Goal: Communication & Community: Answer question/provide support

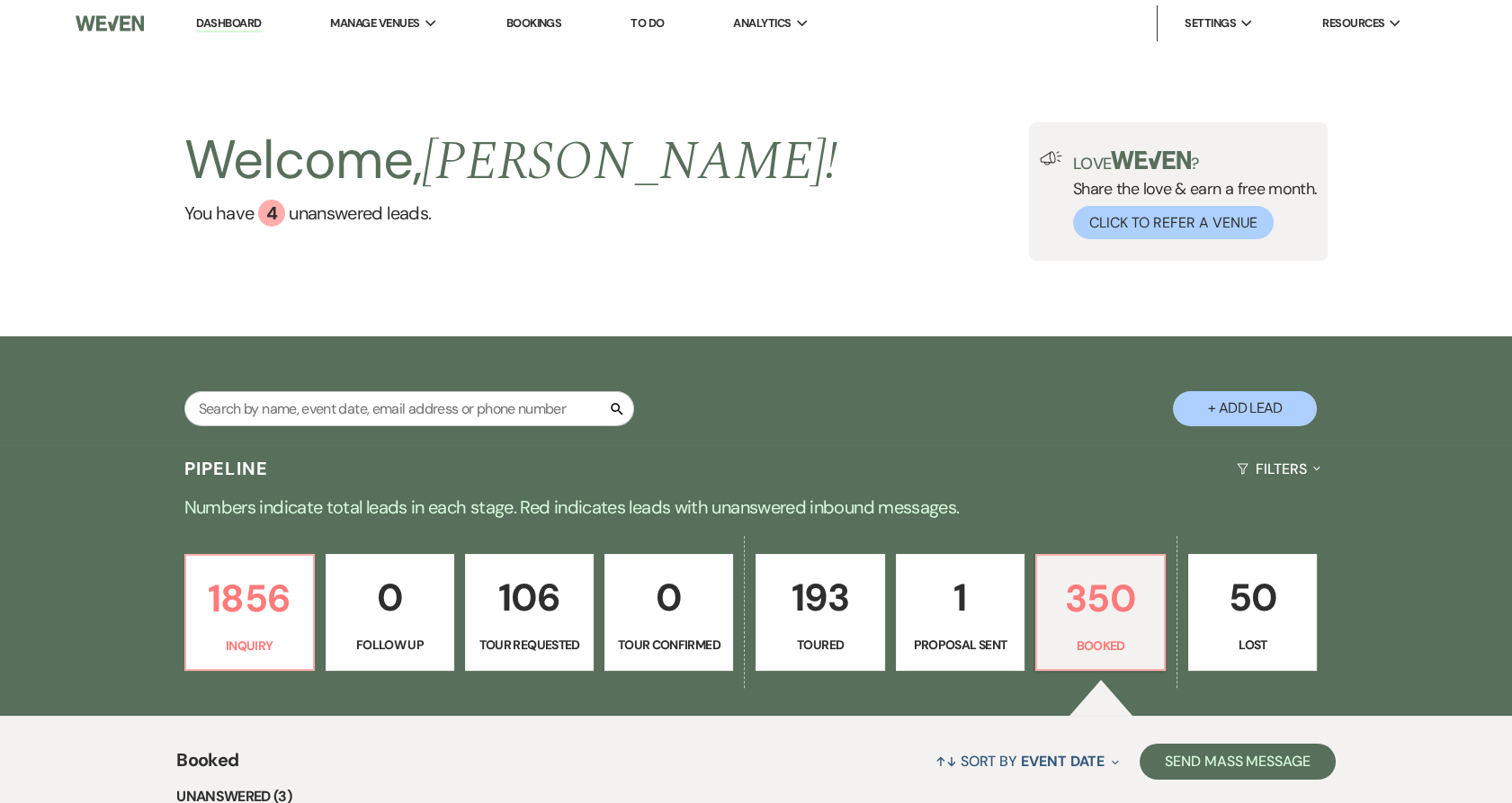
scroll to position [259, 0]
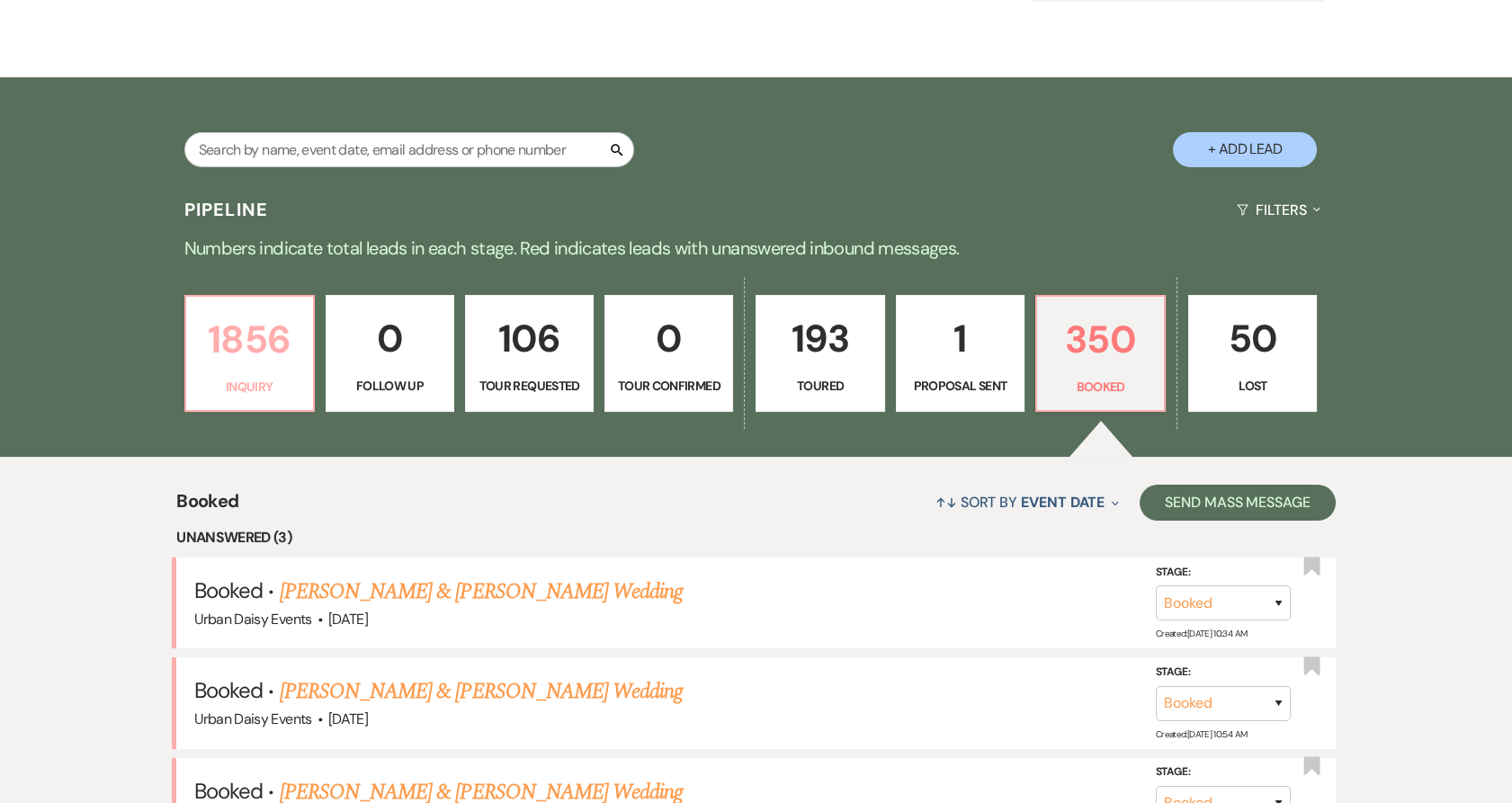
click at [226, 348] on p "1856" at bounding box center [250, 338] width 105 height 60
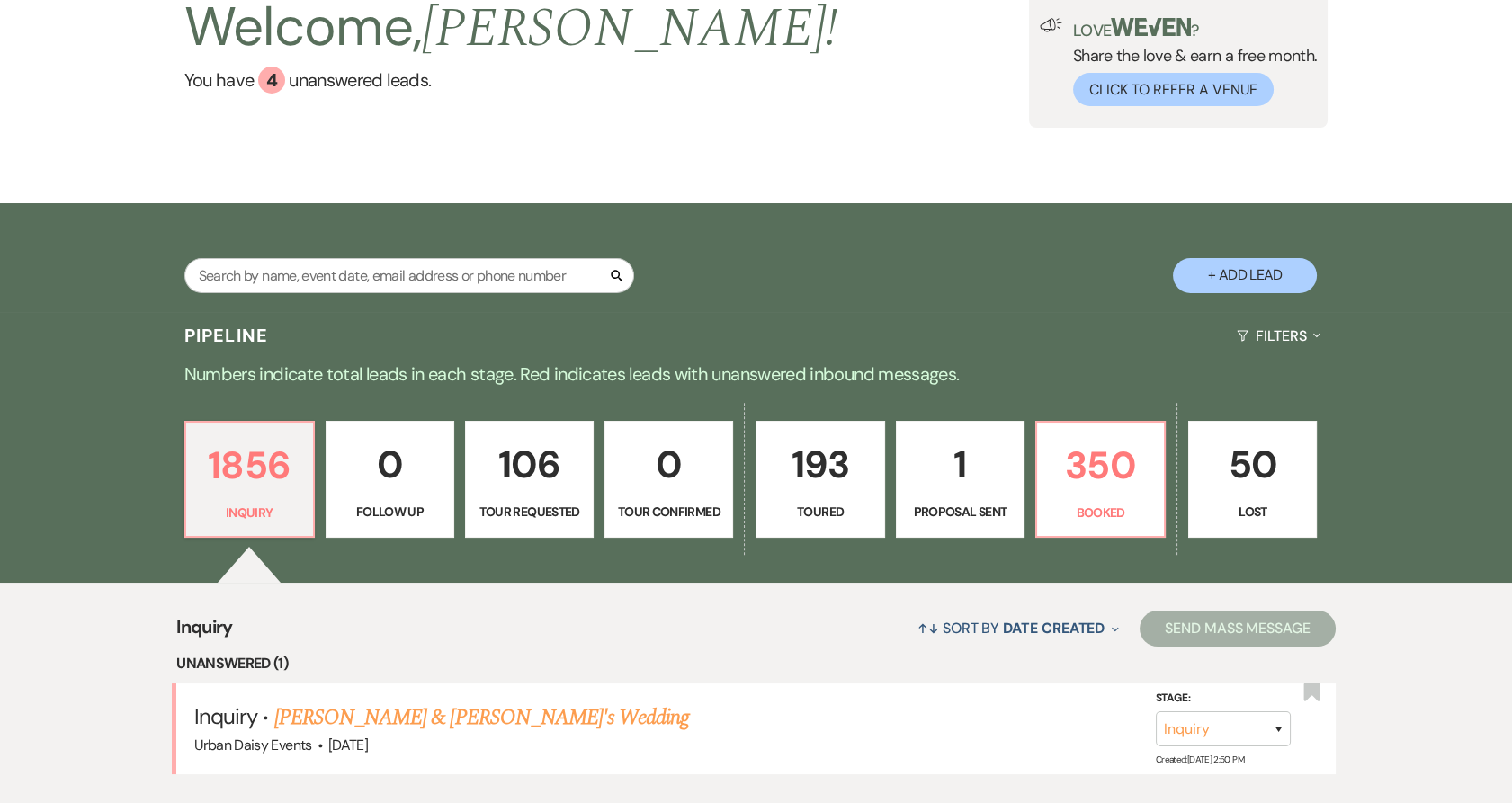
scroll to position [565, 0]
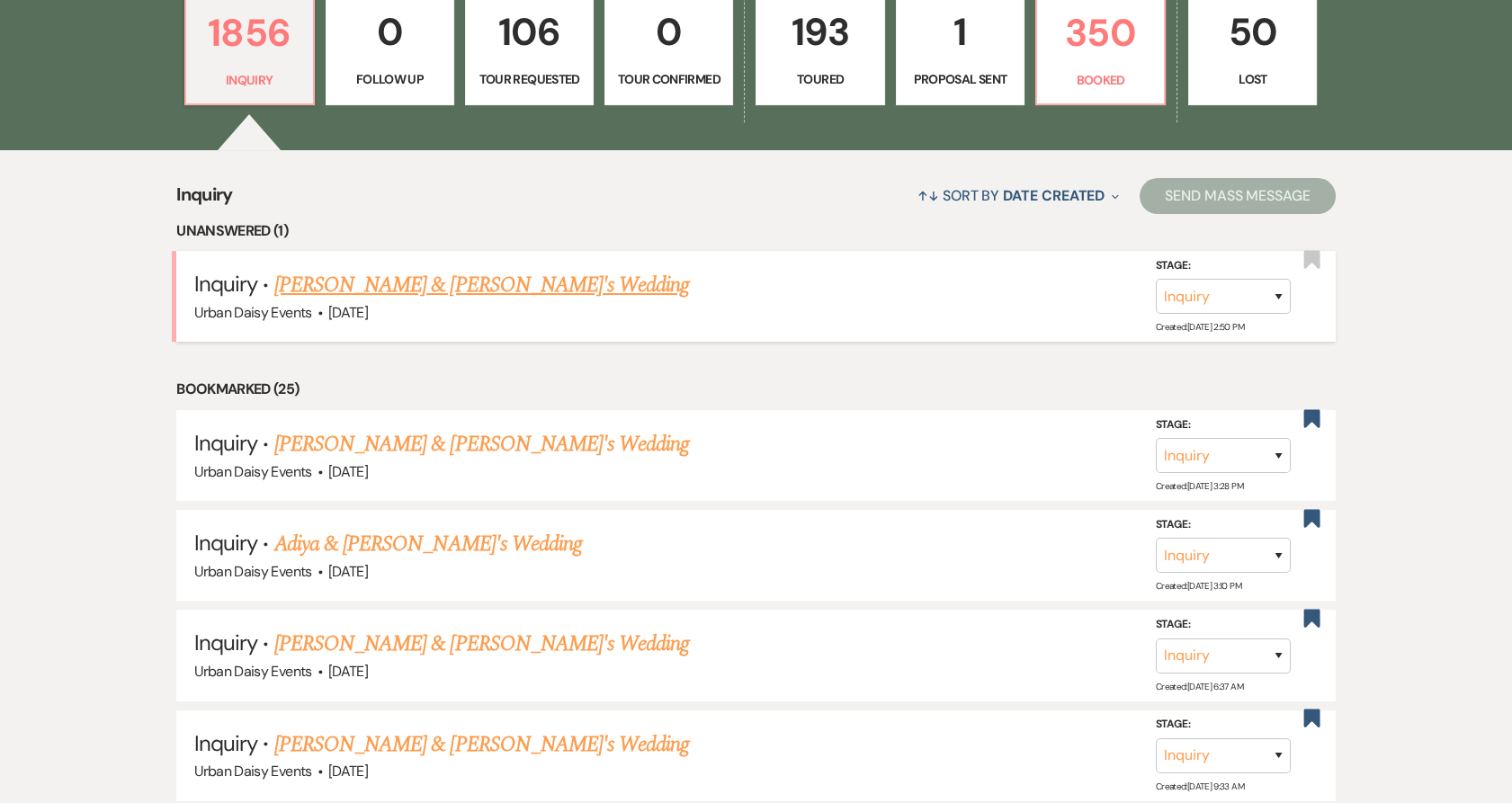
click at [319, 282] on link "[PERSON_NAME] & [PERSON_NAME]'s Wedding" at bounding box center [482, 285] width 415 height 33
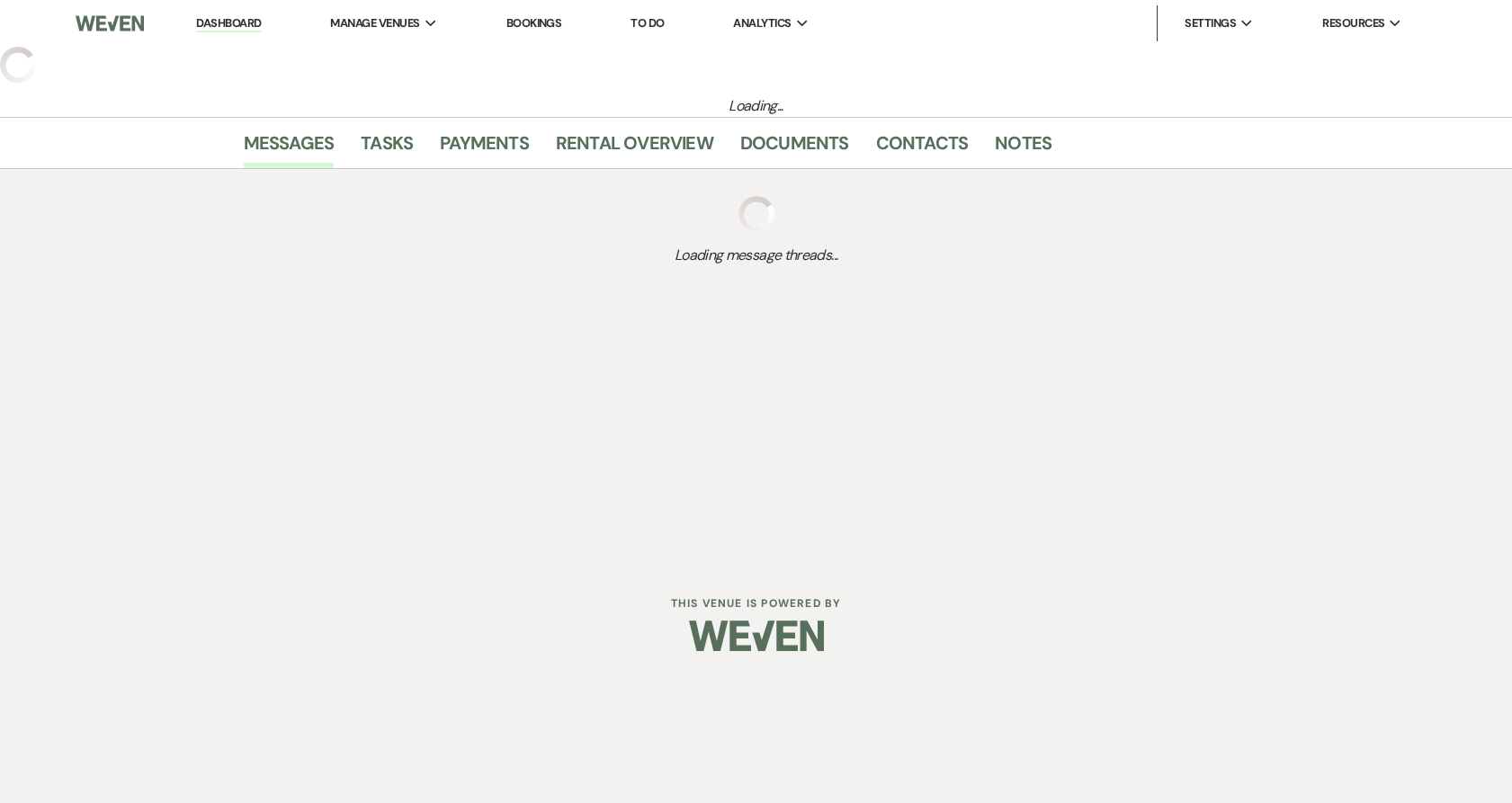
select select "5"
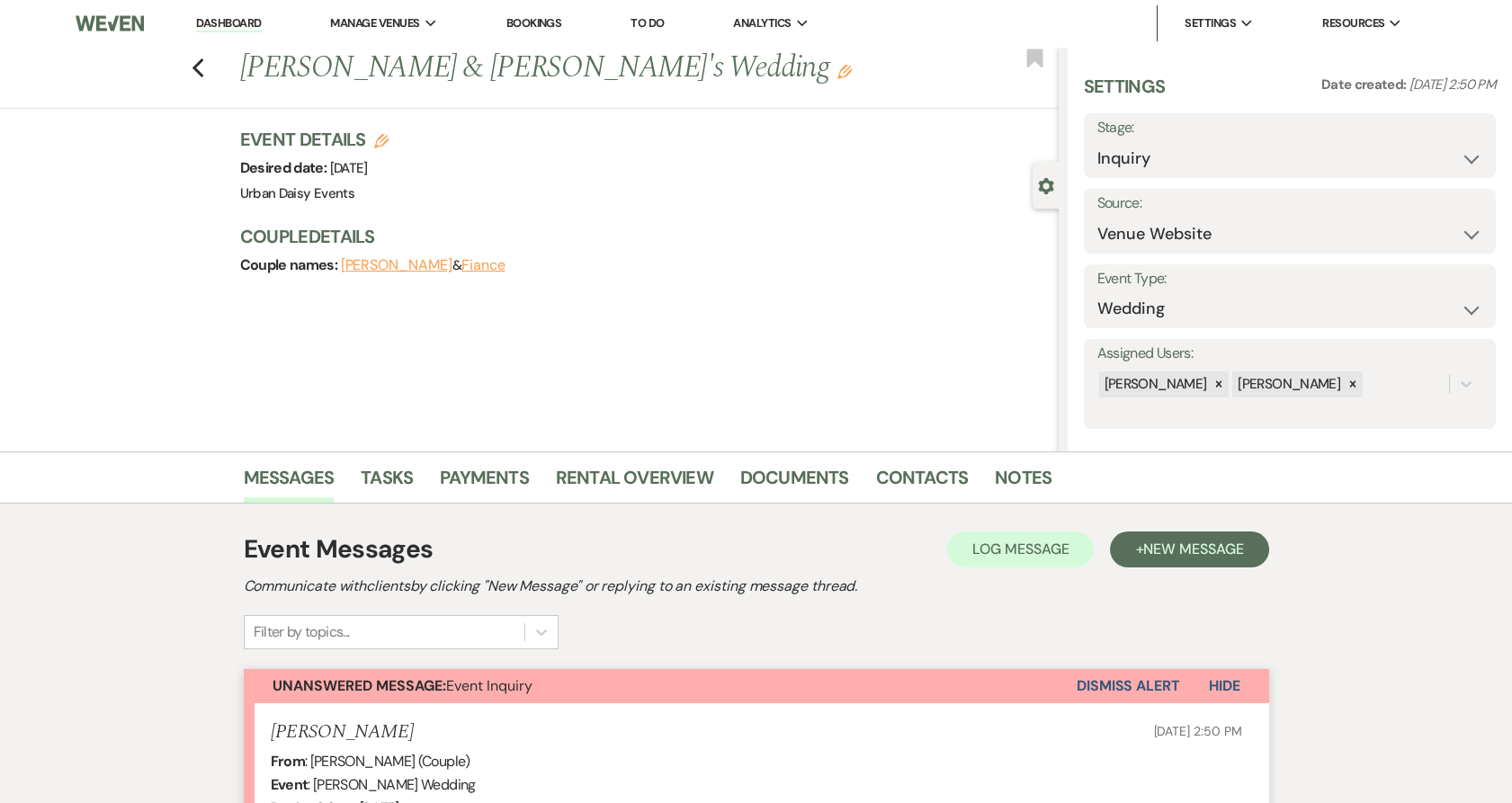
scroll to position [433, 0]
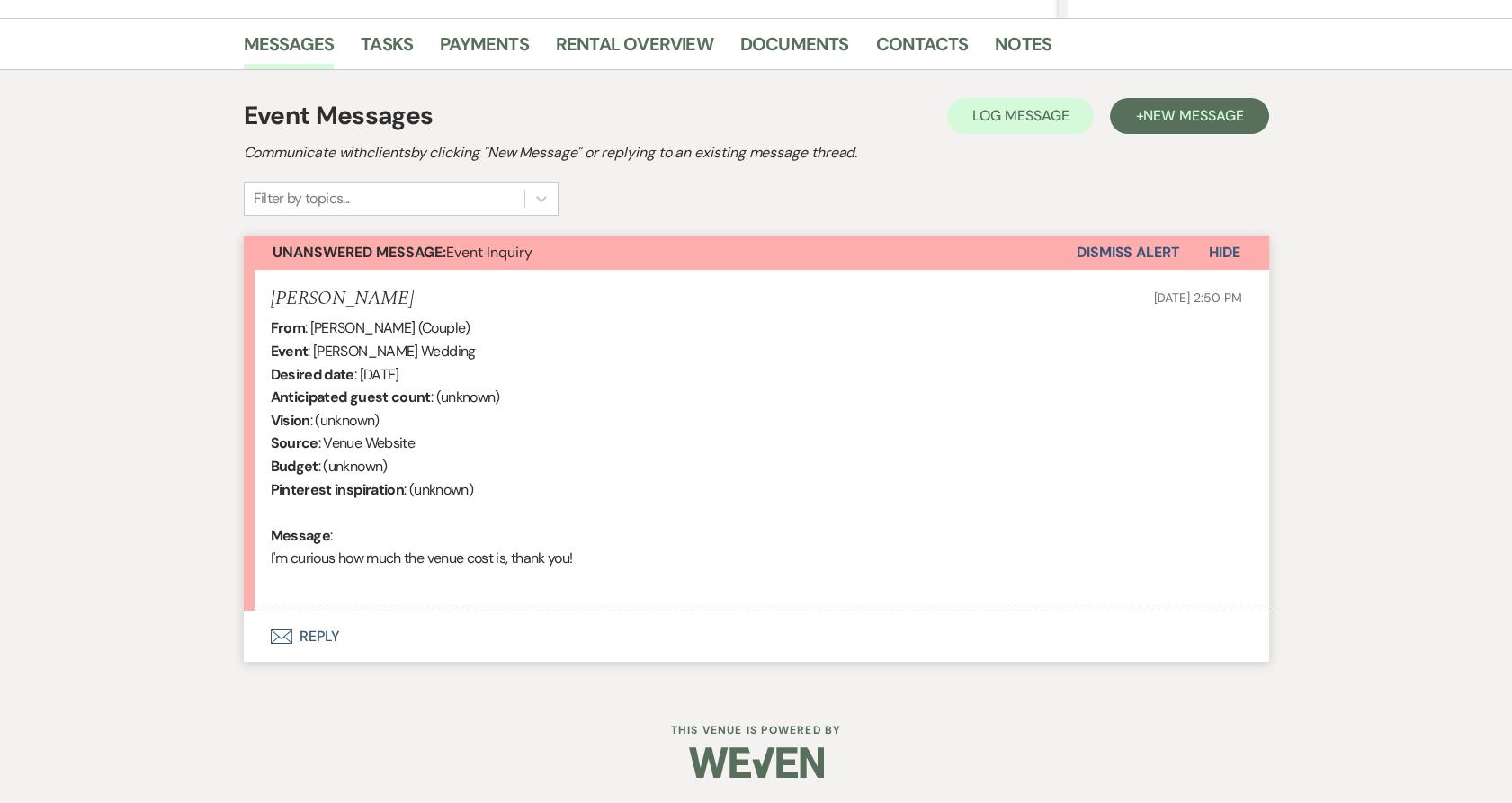
click at [302, 632] on button "Envelope Reply" at bounding box center [756, 636] width 1025 height 51
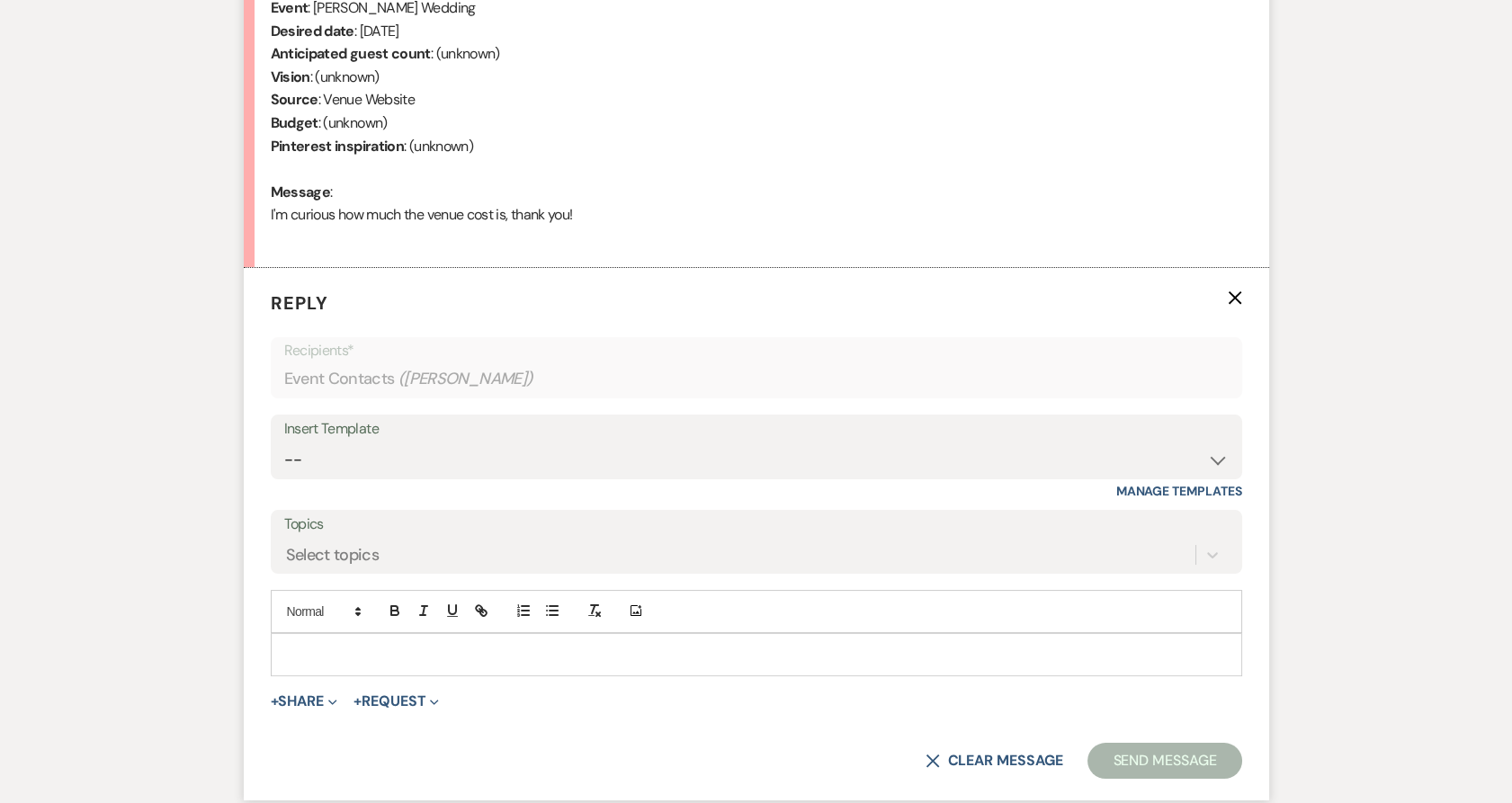
scroll to position [776, 0]
click at [371, 445] on select "-- Payment Past Due Rental Agreement and First Payment Urban Daisy Initial Resp…" at bounding box center [756, 460] width 944 height 35
select select "1243"
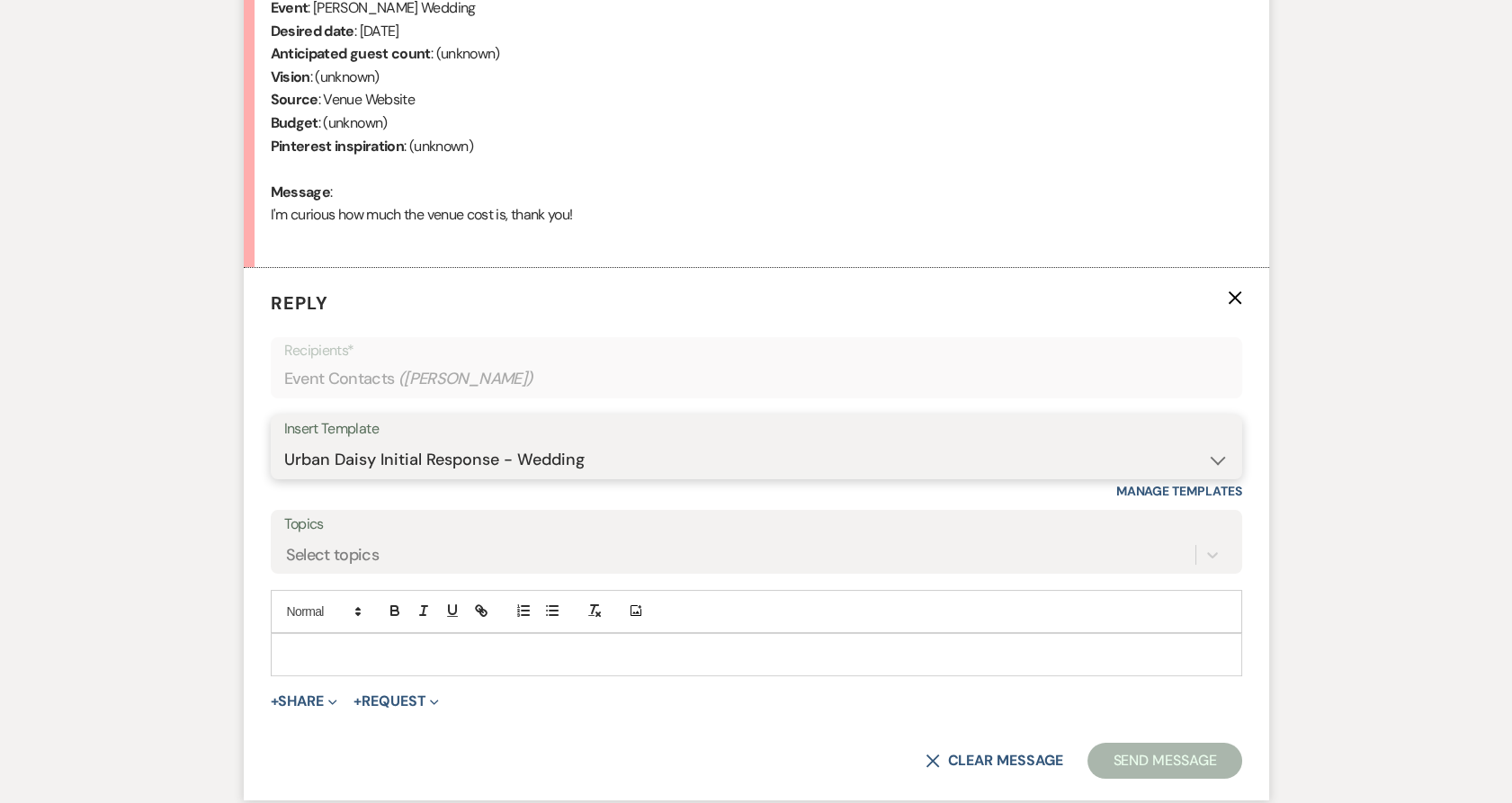
click at [284, 443] on select "-- Payment Past Due Rental Agreement and First Payment Urban Daisy Initial Resp…" at bounding box center [756, 460] width 944 height 35
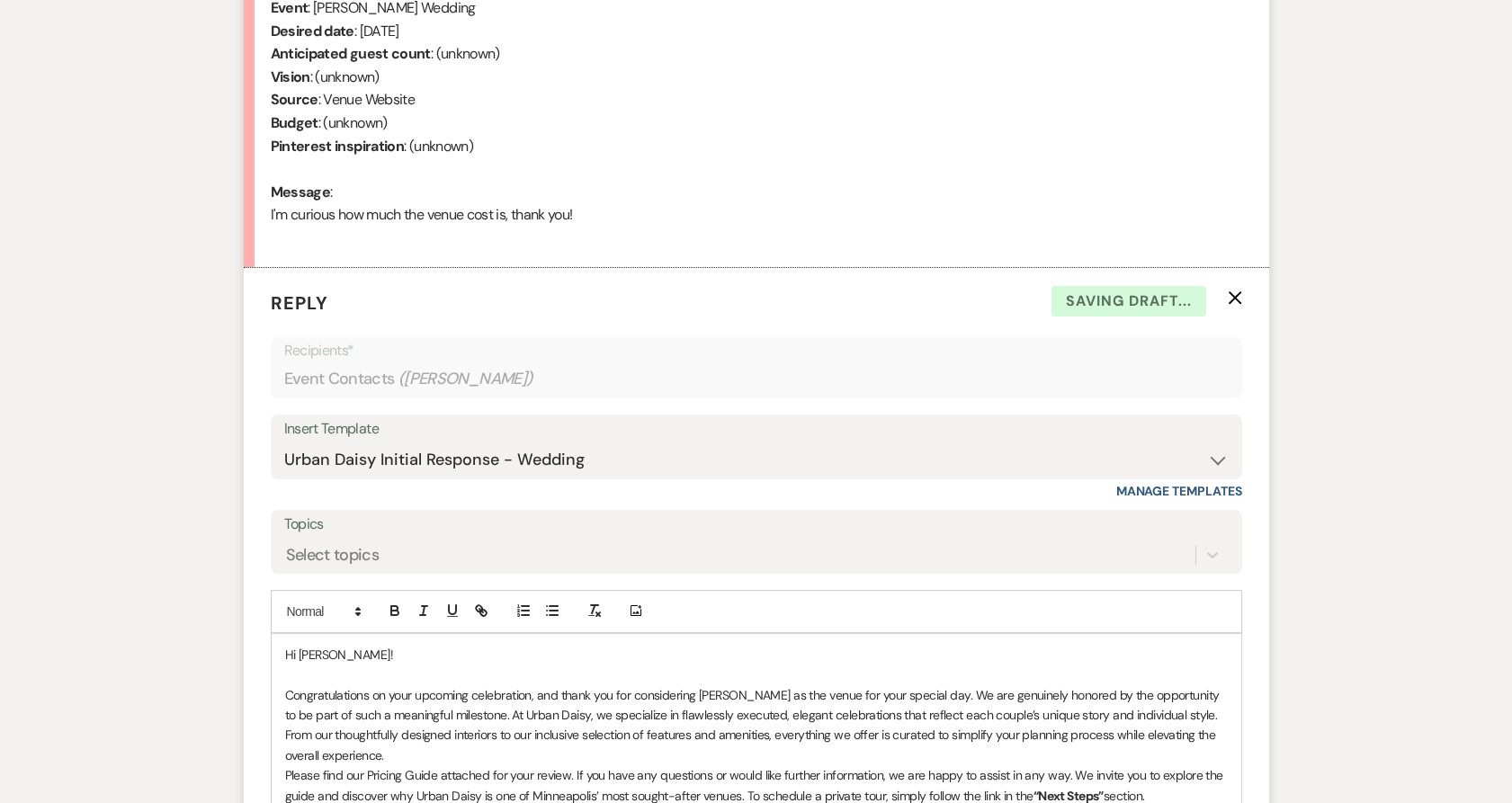
click at [346, 755] on p "Congratulations on your upcoming celebration, and thank you for considering [PE…" at bounding box center [756, 726] width 942 height 81
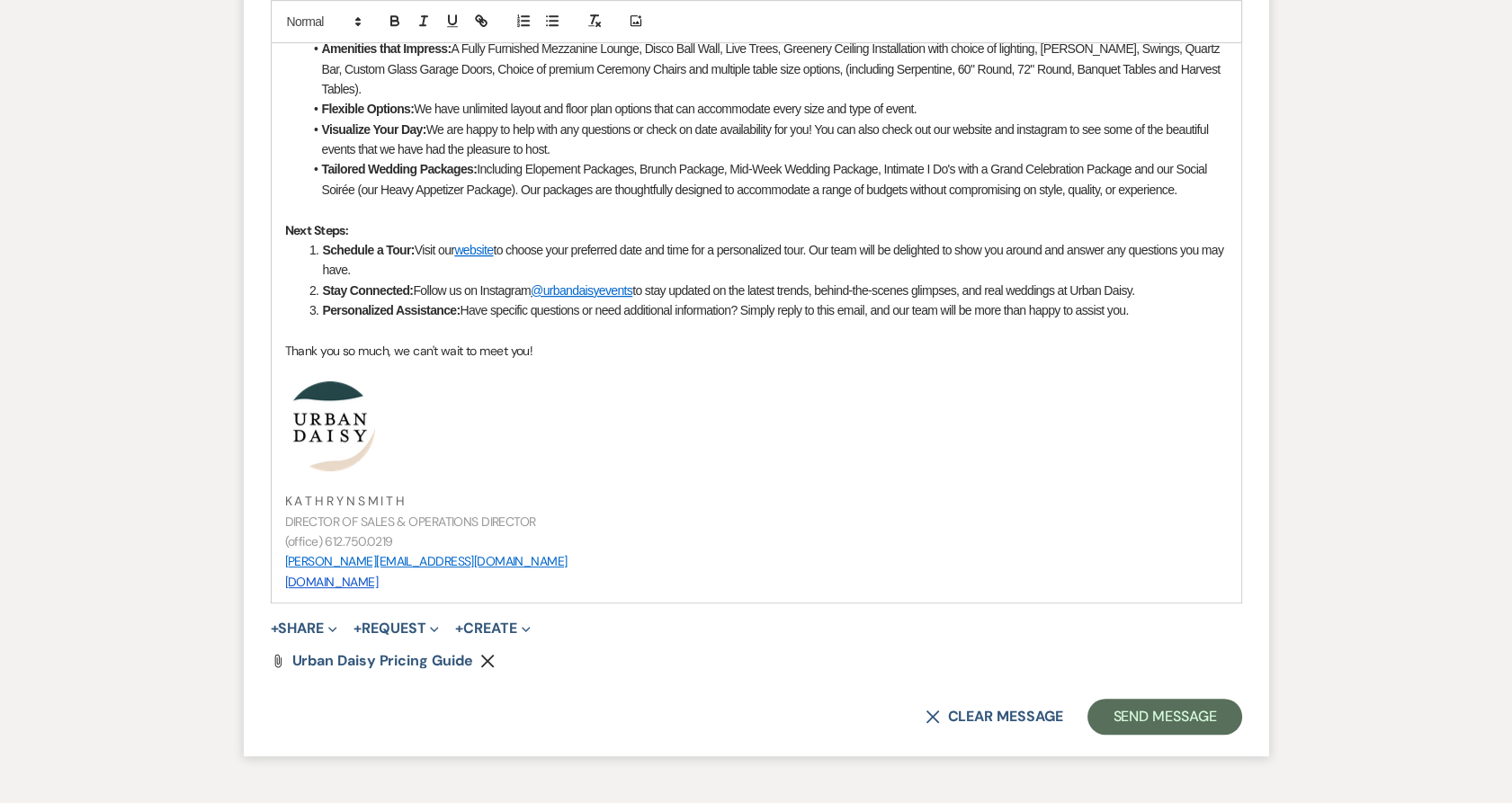
scroll to position [1704, 0]
click at [1161, 726] on button "Send Message" at bounding box center [1164, 718] width 154 height 36
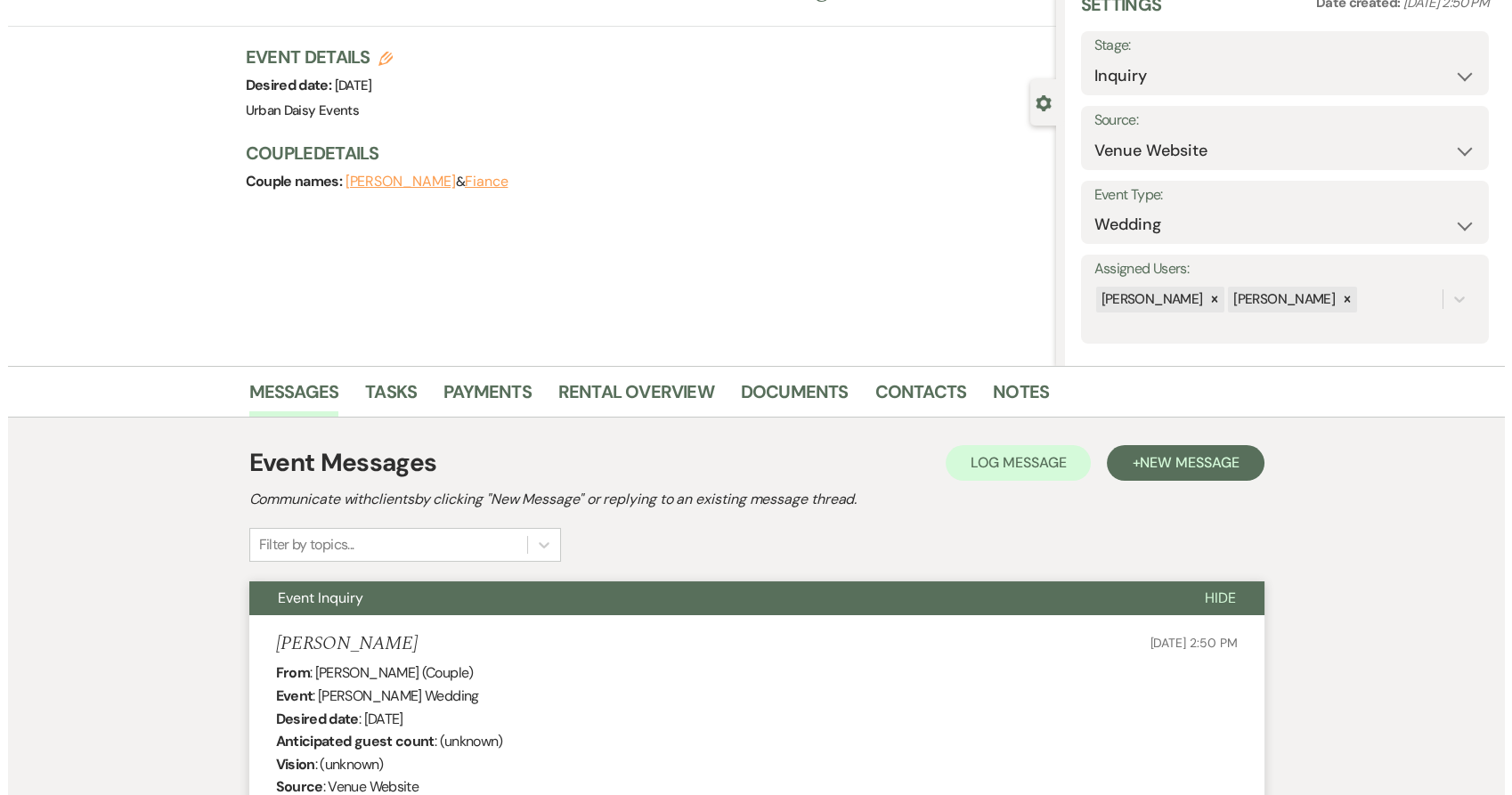
scroll to position [0, 0]
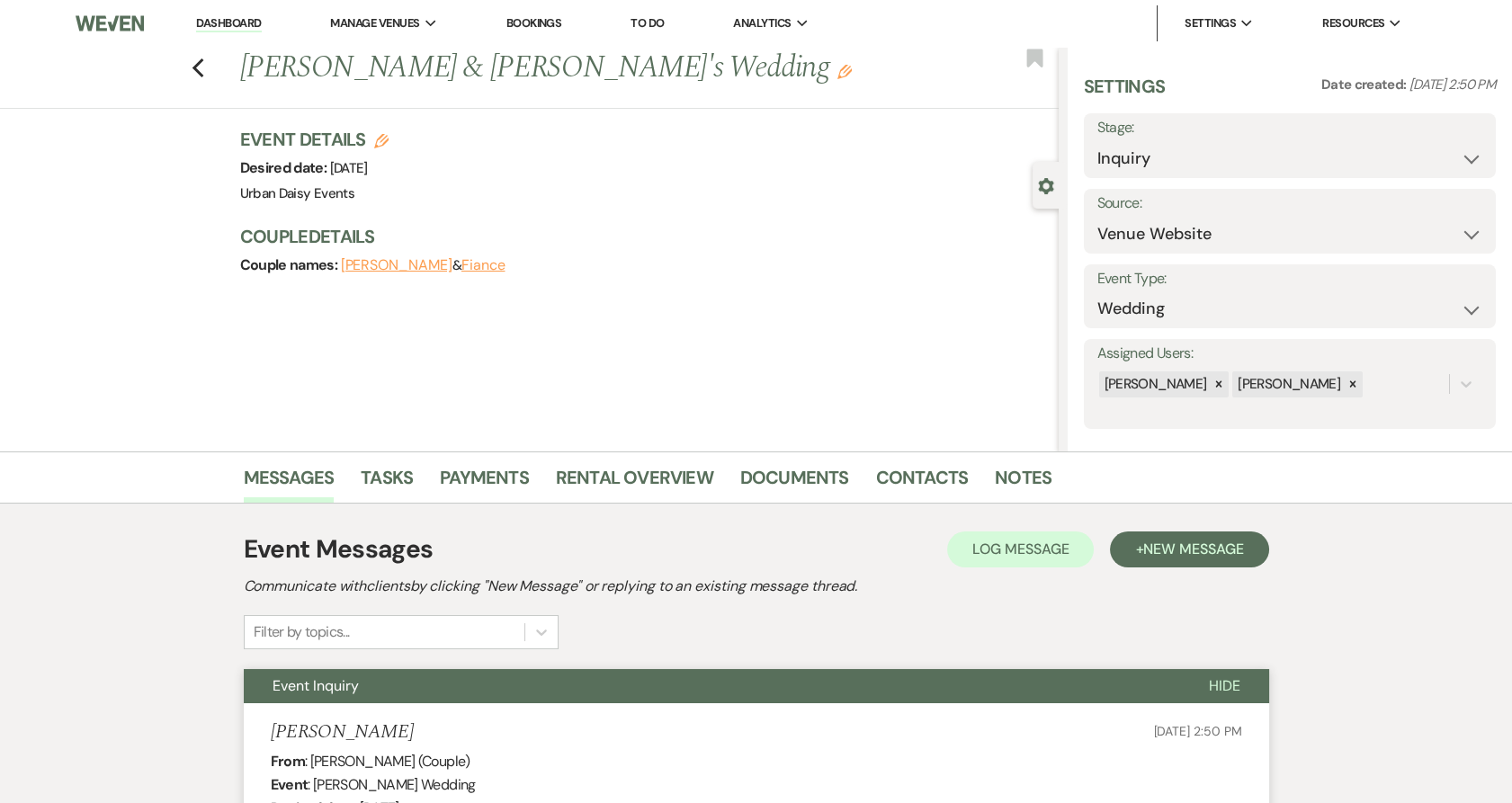
click at [217, 22] on link "Dashboard" at bounding box center [229, 24] width 65 height 17
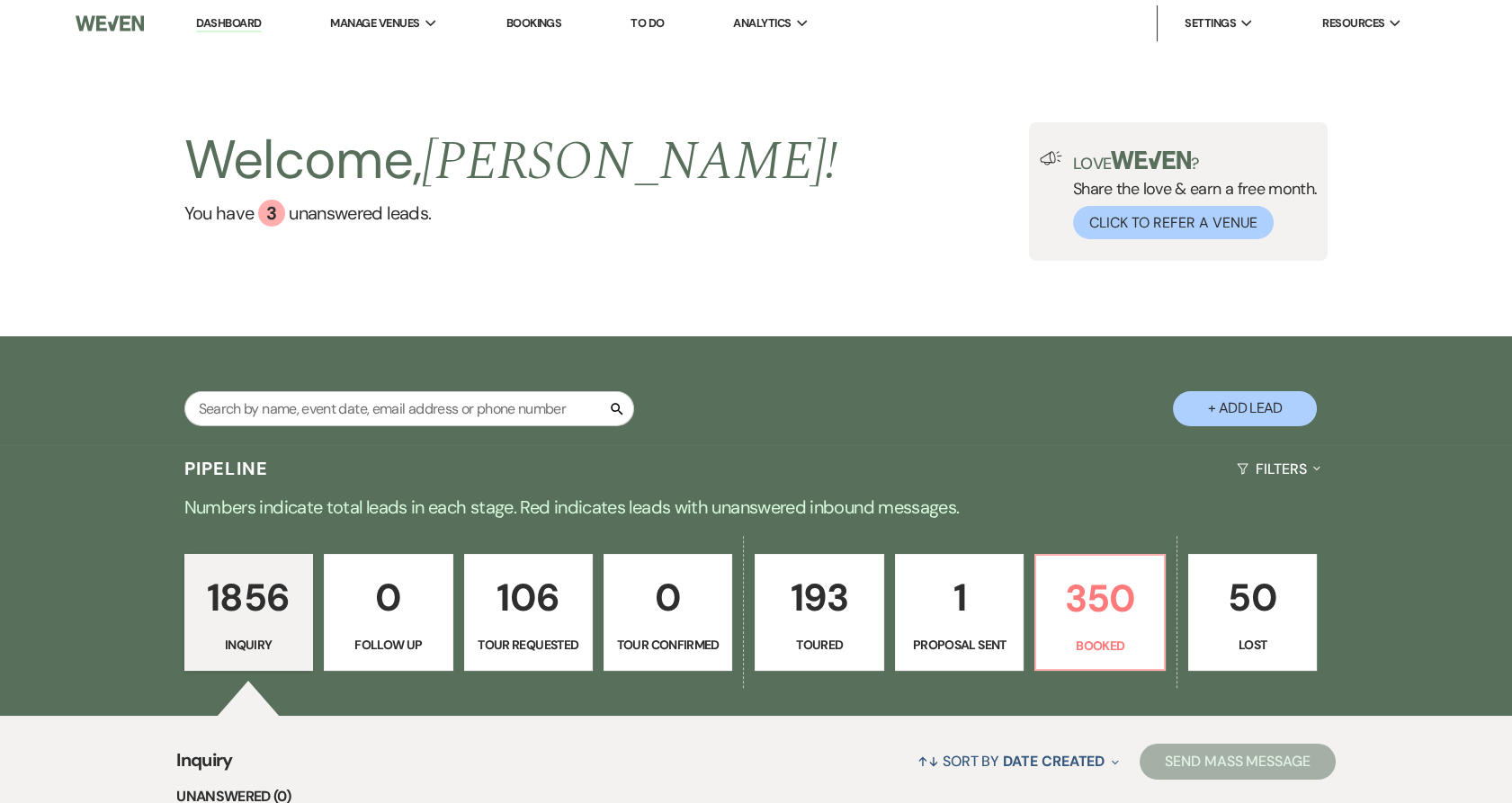
click at [1220, 391] on button "+ Add Lead" at bounding box center [1244, 408] width 143 height 35
select select "635"
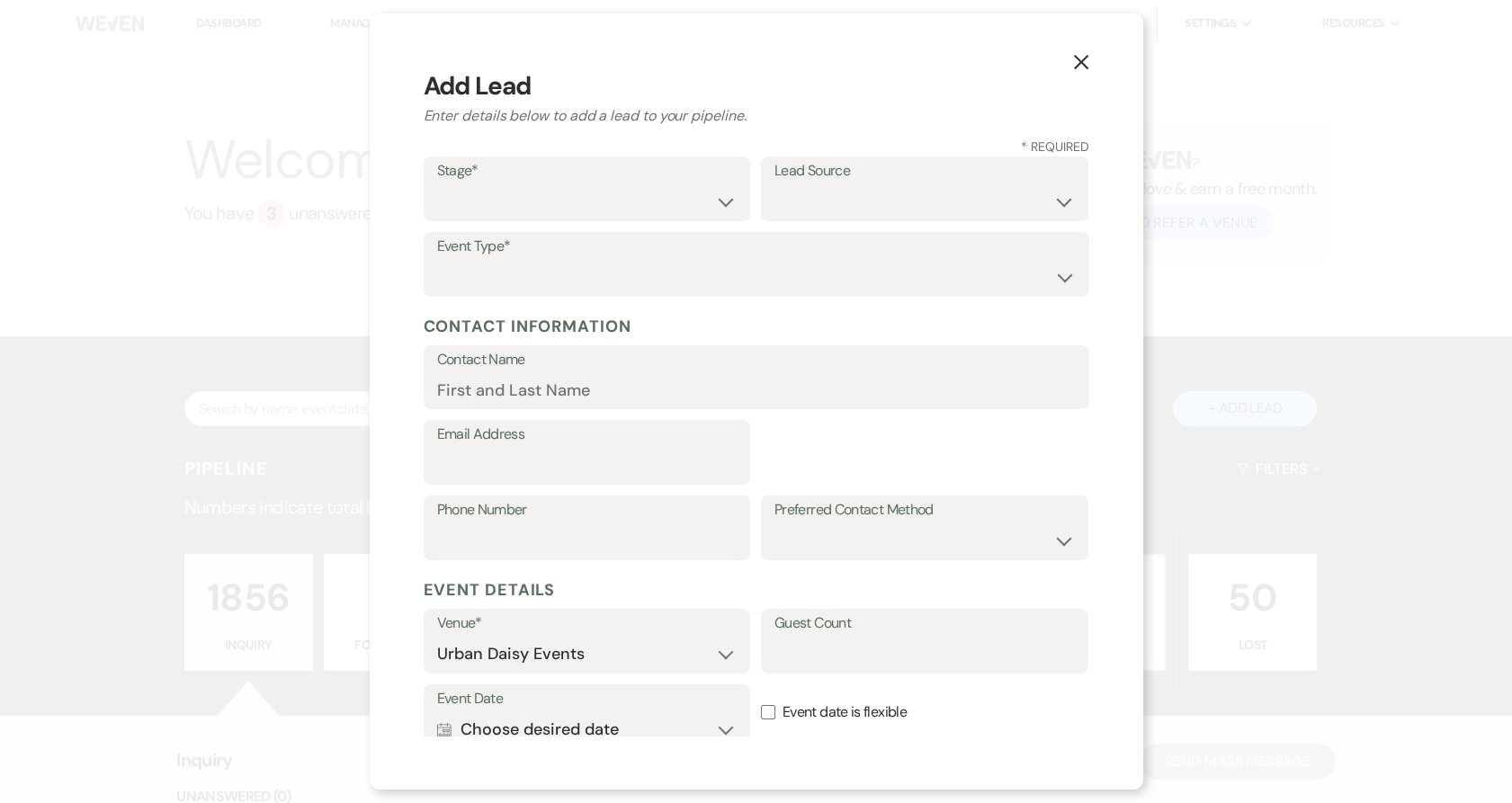
click at [1220, 400] on div "X Add Lead Enter details below to add a lead to your pipeline. * Required Stage…" at bounding box center [756, 402] width 1512 height 803
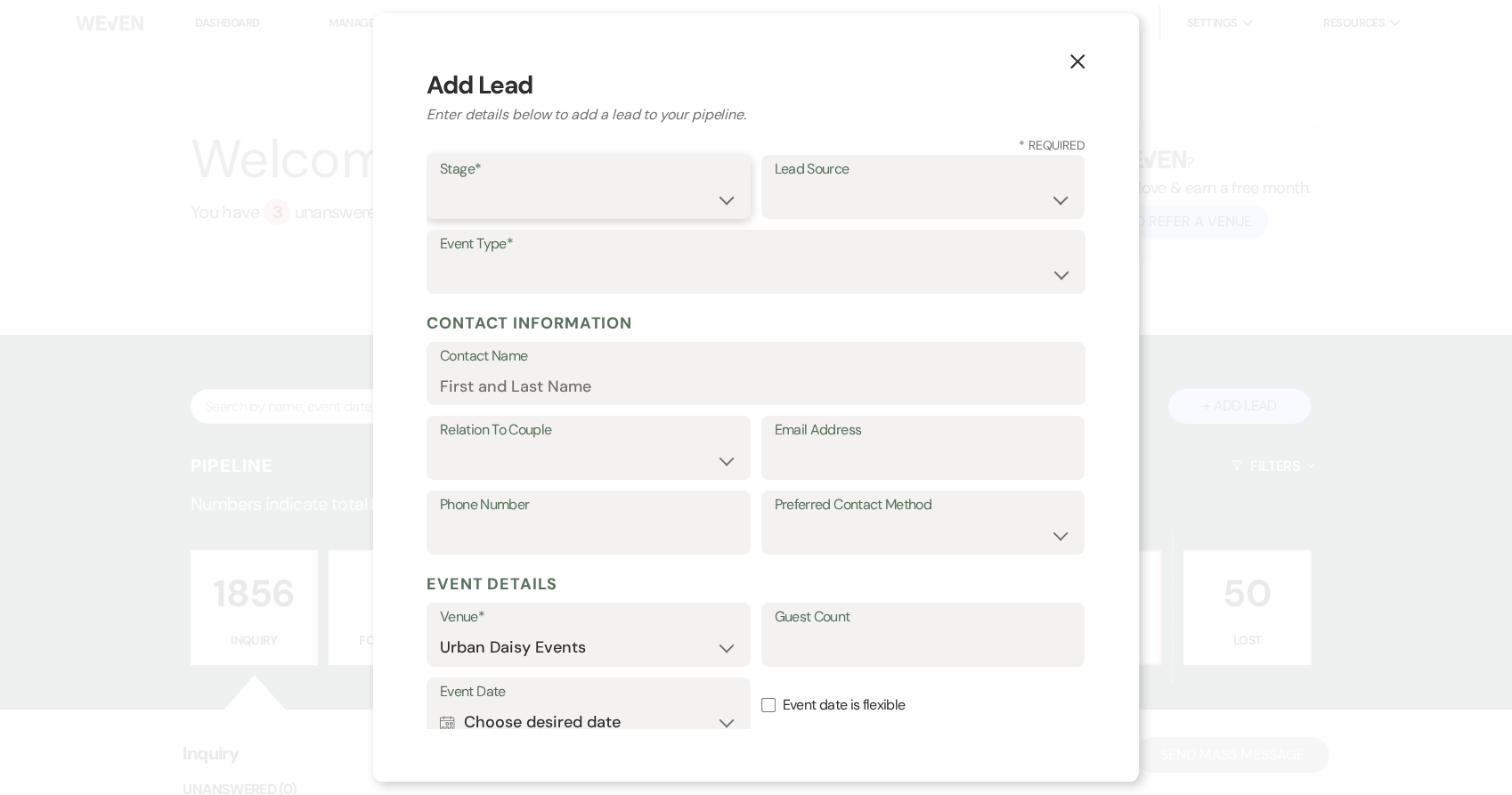
click at [585, 201] on select "Inquiry Follow Up Tour Requested Tour Confirmed Toured Proposal Sent Booked Lost" at bounding box center [589, 200] width 297 height 35
select select "5"
click at [440, 183] on select "Inquiry Follow Up Tour Requested Tour Confirmed Toured Proposal Sent Booked Lost" at bounding box center [589, 200] width 297 height 35
click at [774, 201] on select "Weven Venue Website Instagram Facebook Pinterest Google The Knot Wedding Wire H…" at bounding box center [923, 200] width 297 height 35
select select "19"
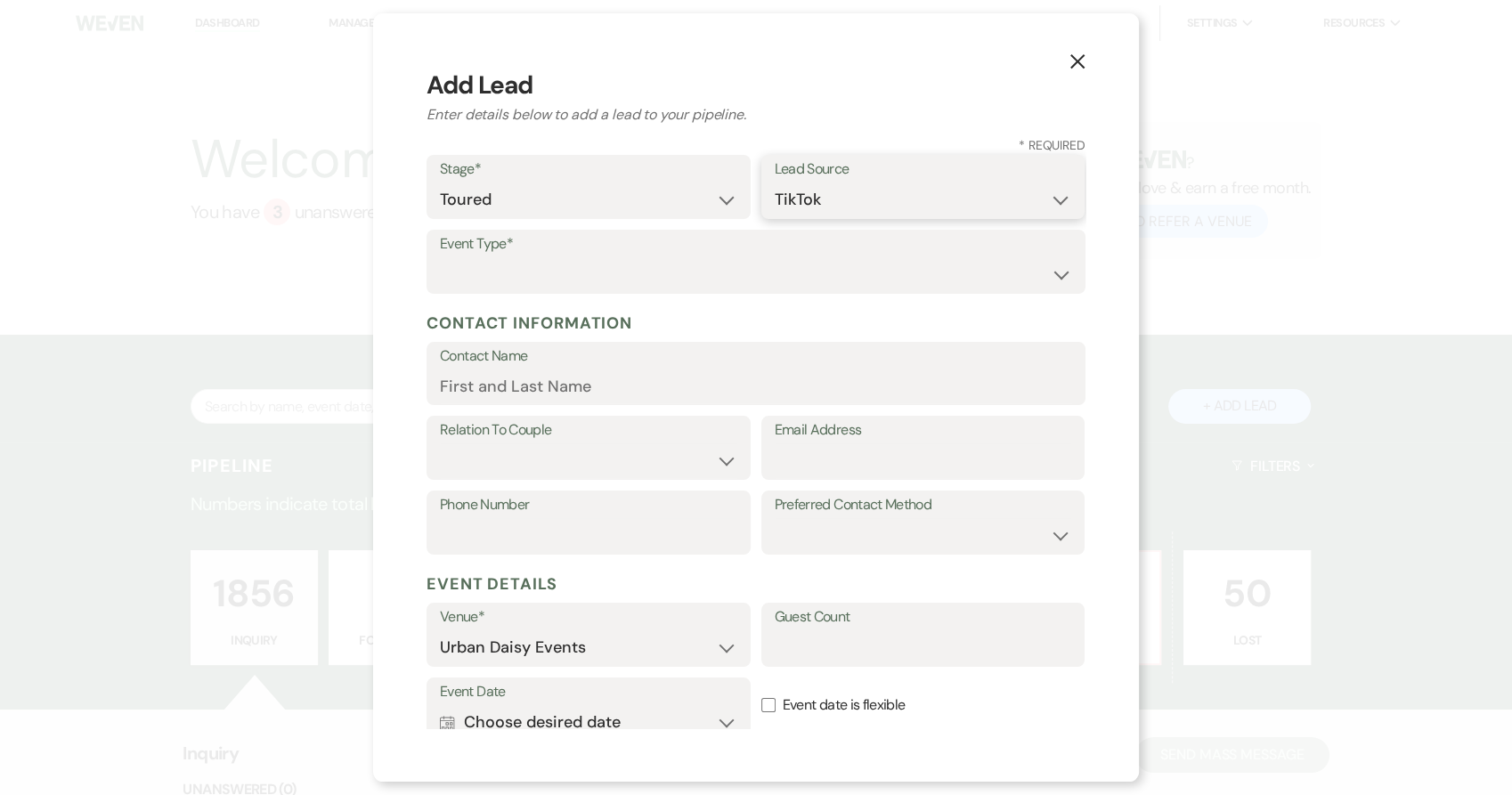
click at [774, 183] on select "Weven Venue Website Instagram Facebook Pinterest Google The Knot Wedding Wire H…" at bounding box center [923, 200] width 297 height 35
click at [551, 279] on select "Wedding Anniversary Party Baby Shower Bachelorette / Bachelor Party Birthday Pa…" at bounding box center [756, 274] width 632 height 35
select select "1"
click at [440, 257] on select "Wedding Anniversary Party Baby Shower Bachelorette / Bachelor Party Birthday Pa…" at bounding box center [756, 274] width 632 height 35
click at [534, 392] on input "Contact Name" at bounding box center [756, 385] width 632 height 35
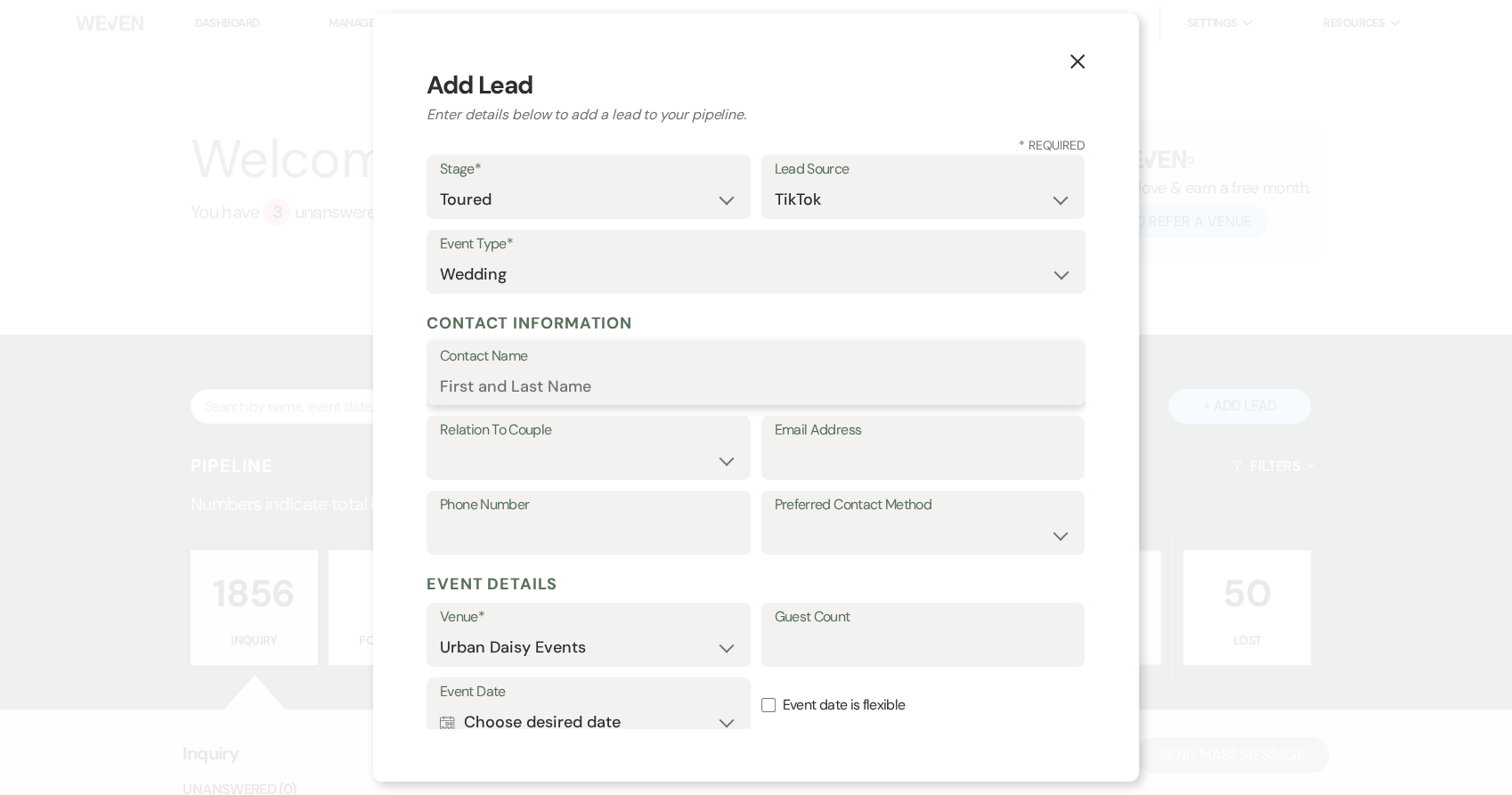
paste input "[PERSON_NAME]"
type input "[PERSON_NAME]"
click at [614, 441] on label "Relation To Couple" at bounding box center [589, 430] width 297 height 26
click at [608, 457] on select "Couple Planner Parent of Couple Family Member Friend Other" at bounding box center [589, 460] width 297 height 35
select select "1"
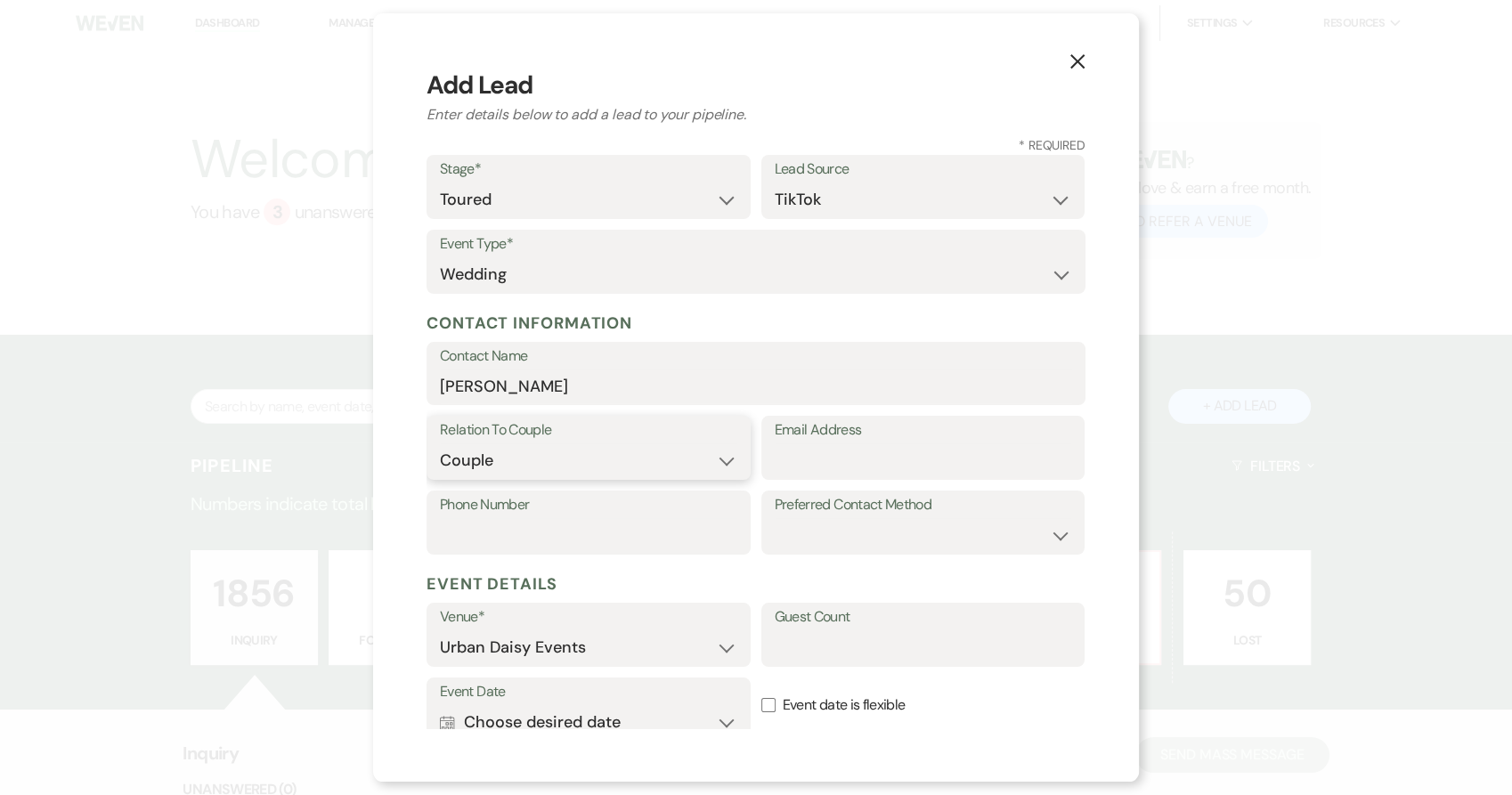
click at [440, 443] on select "Couple Planner Parent of Couple Family Member Friend Other" at bounding box center [589, 460] width 297 height 35
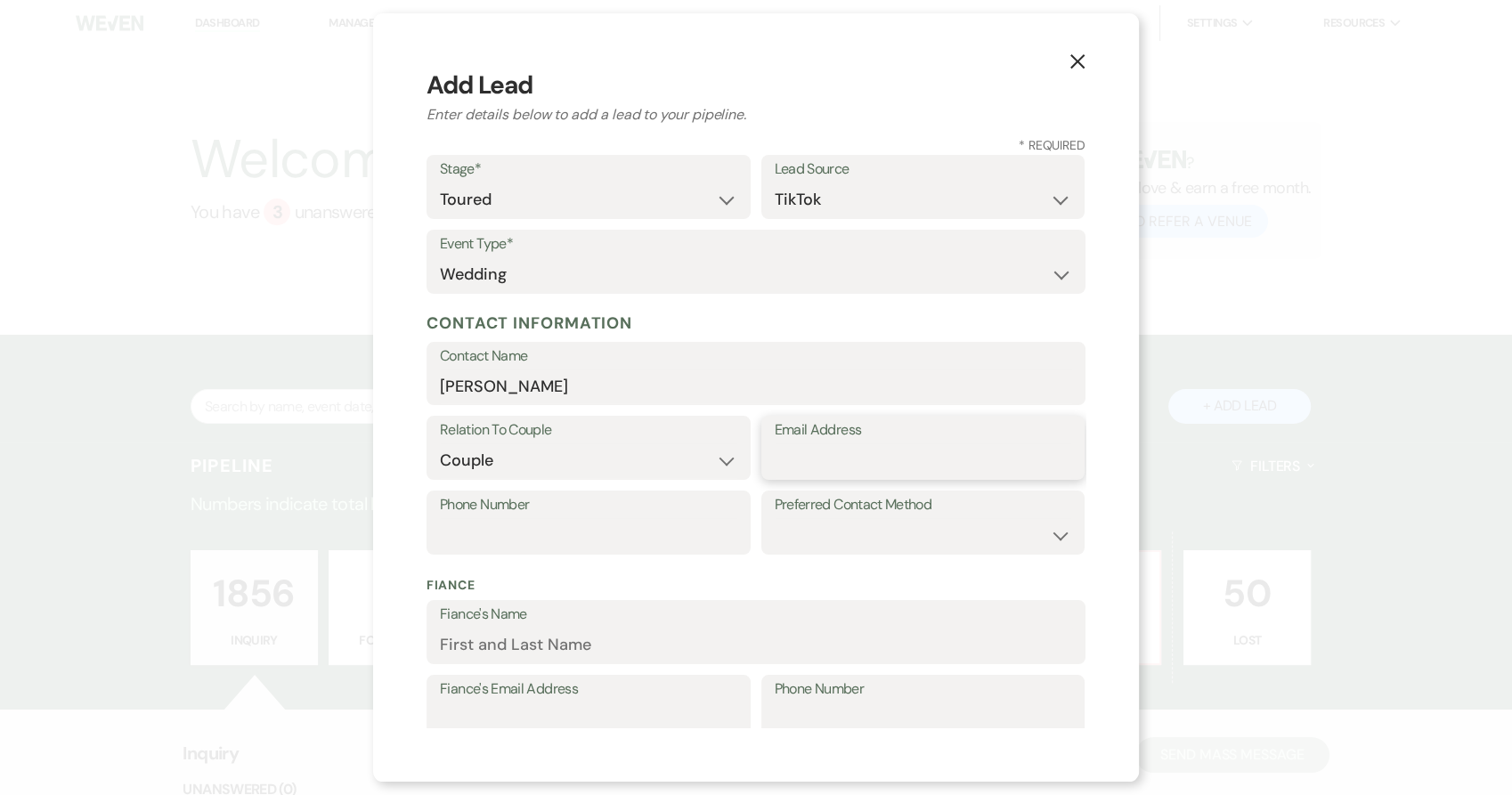
click at [795, 463] on input "Email Address" at bounding box center [923, 460] width 297 height 35
paste input "[EMAIL_ADDRESS][DOMAIN_NAME]"
type input "[EMAIL_ADDRESS][DOMAIN_NAME]"
click at [511, 533] on input "Phone Number" at bounding box center [589, 535] width 297 height 35
paste input "6124049725"
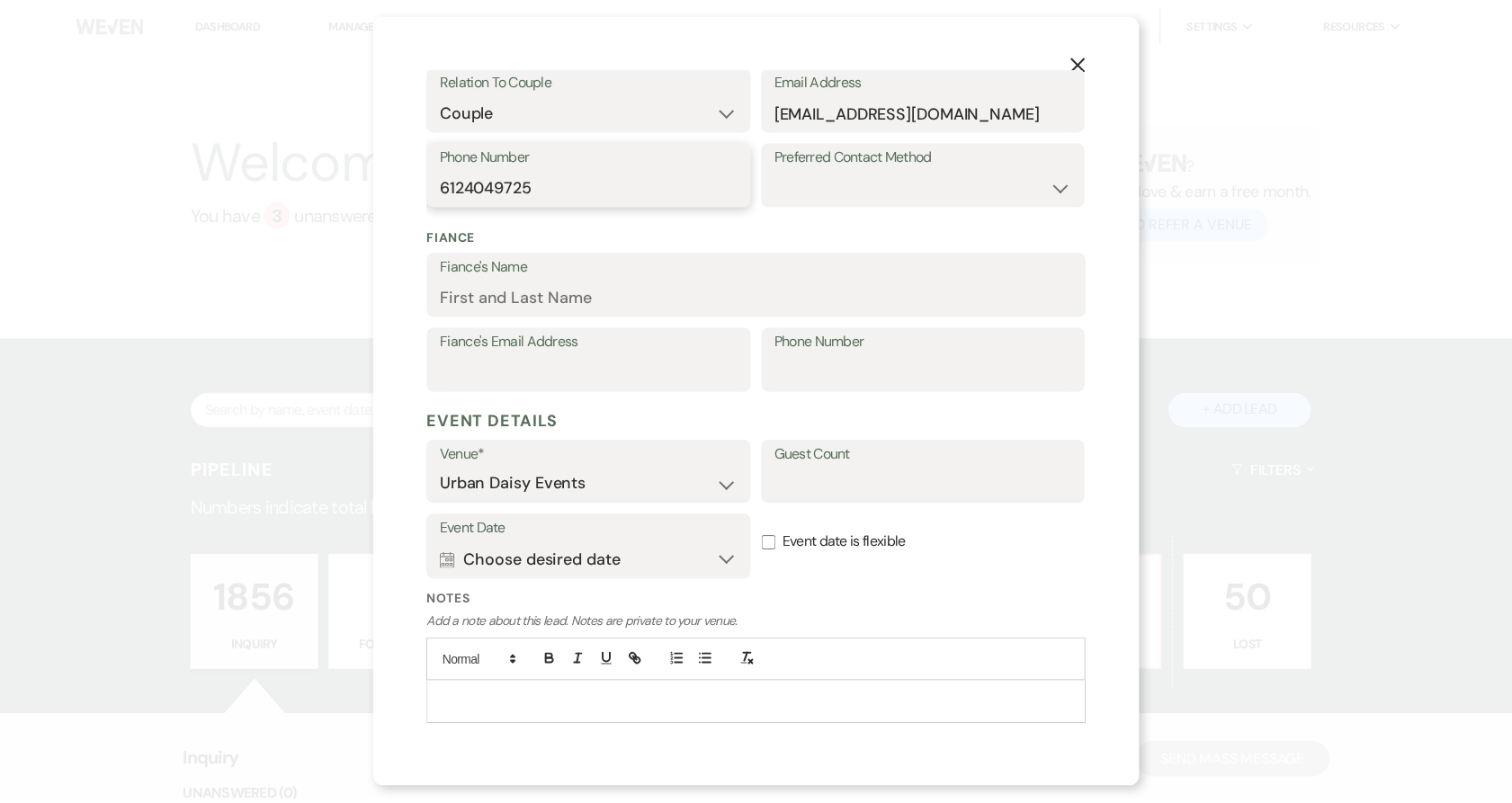
scroll to position [400, 0]
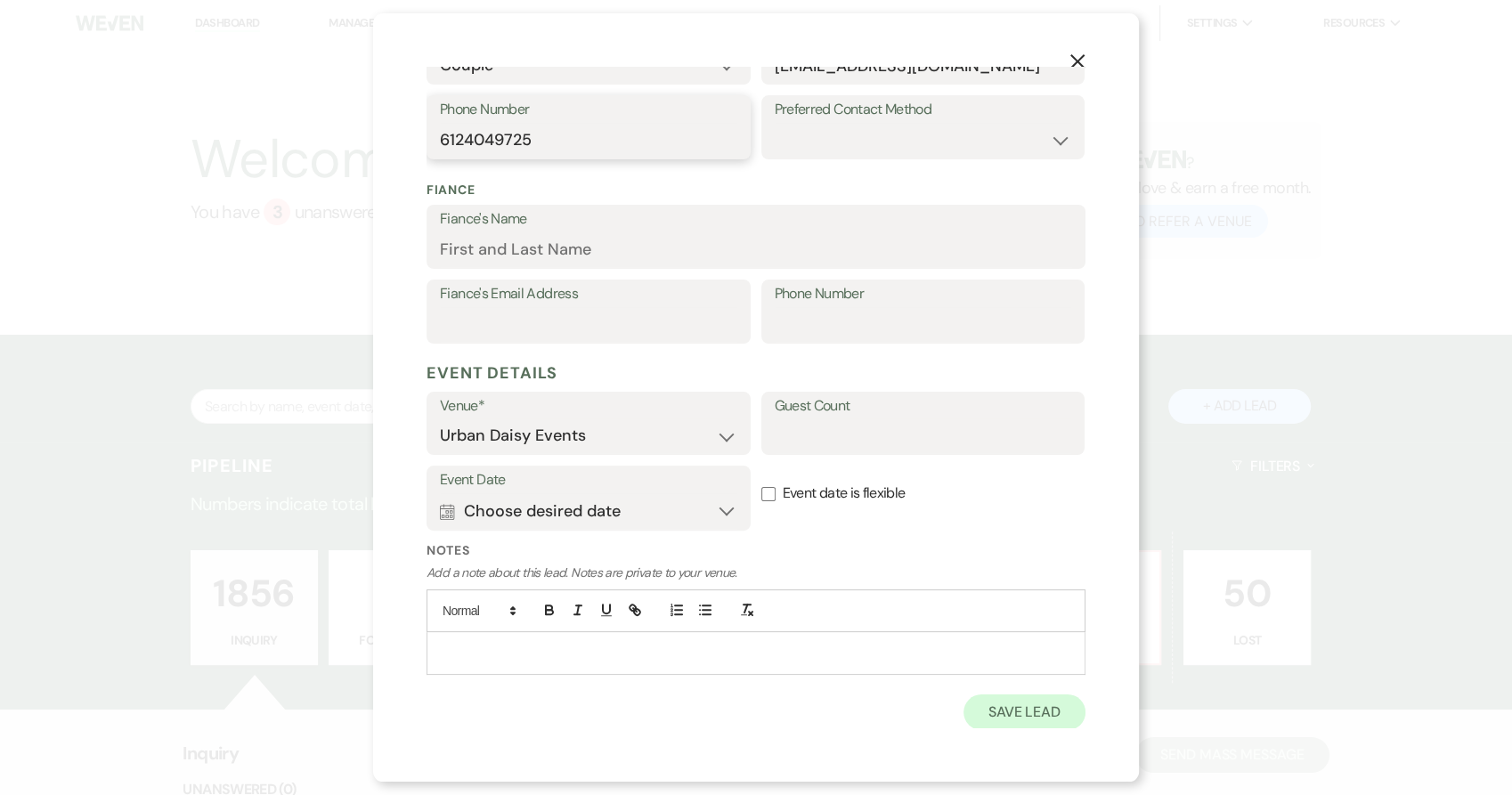
type input "6124049725"
click at [990, 705] on button "Save Lead" at bounding box center [1023, 712] width 122 height 36
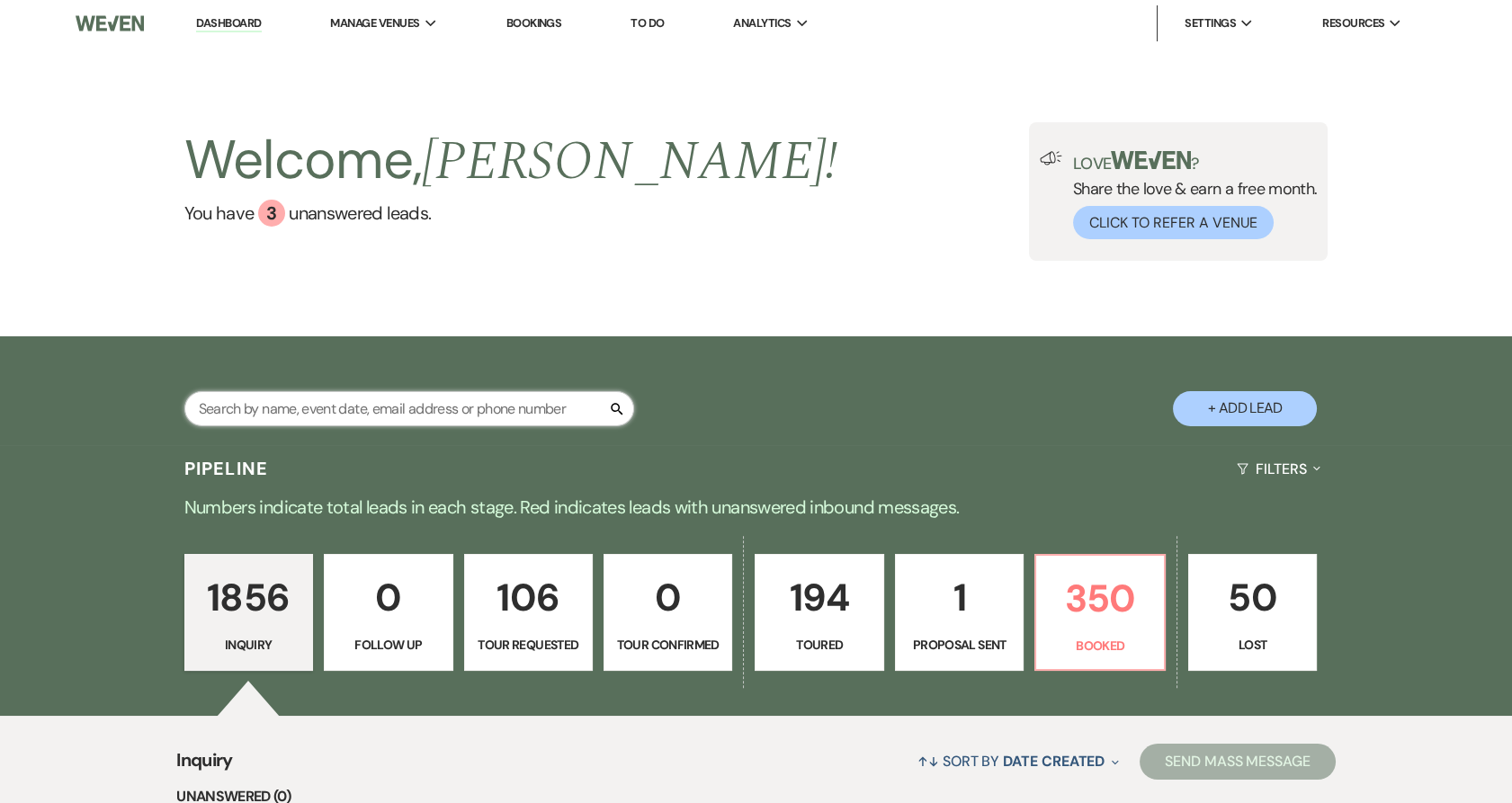
click at [360, 397] on input "text" at bounding box center [409, 408] width 449 height 35
paste input "6124049725"
type input "6124049725"
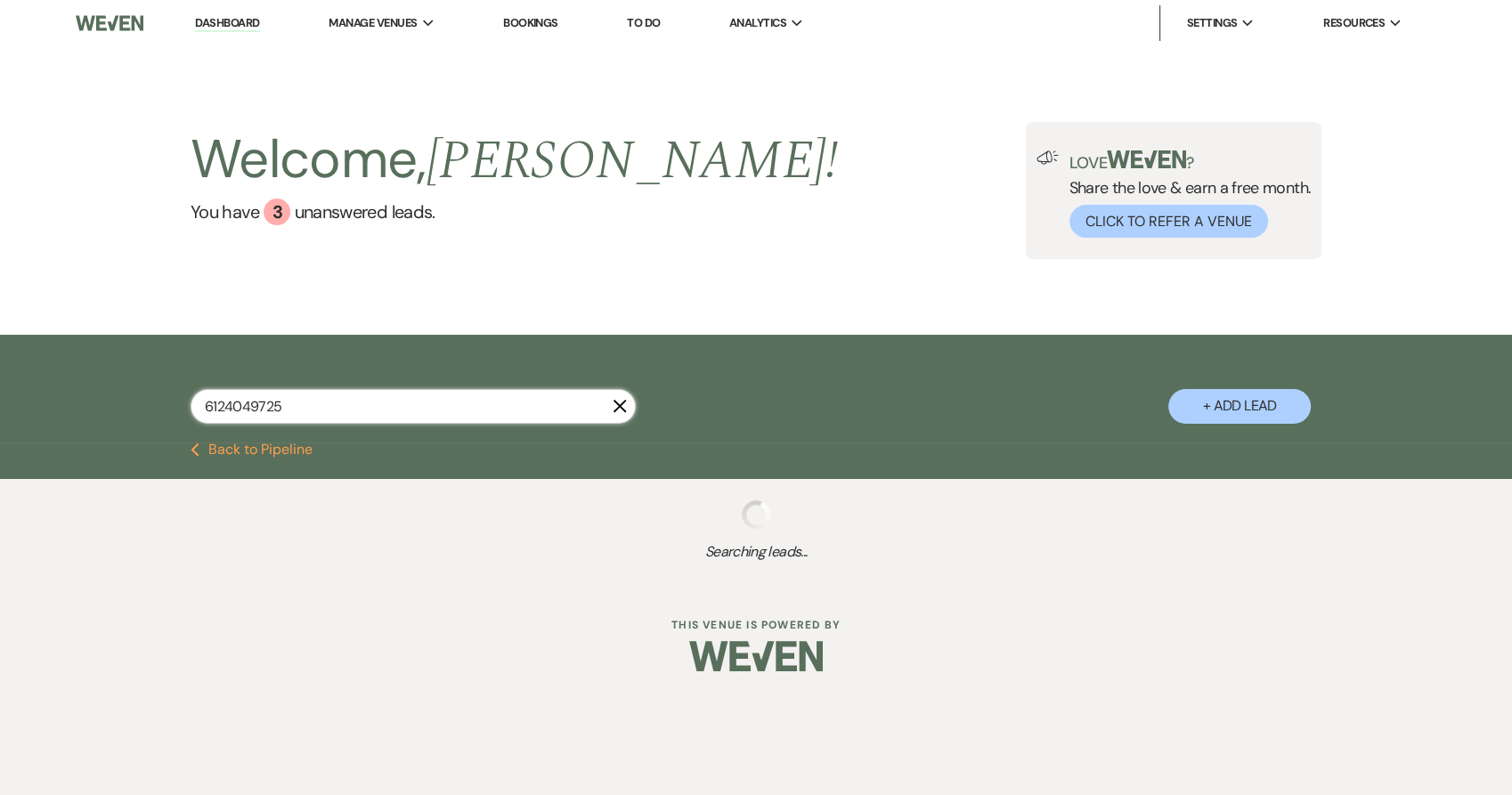
select select "5"
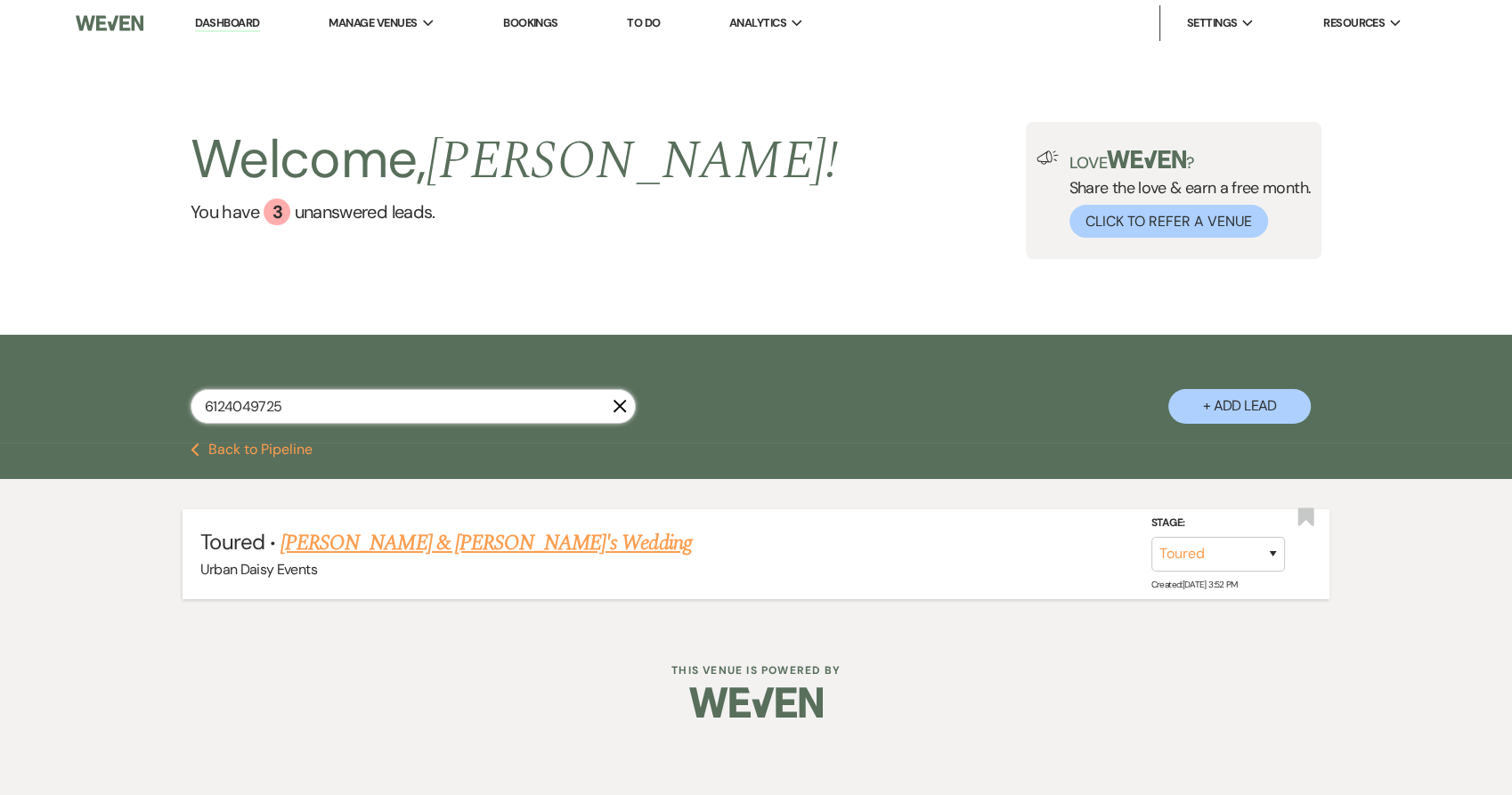
type input "6124049725"
click at [348, 539] on link "[PERSON_NAME] & [PERSON_NAME]'s Wedding" at bounding box center [486, 543] width 411 height 32
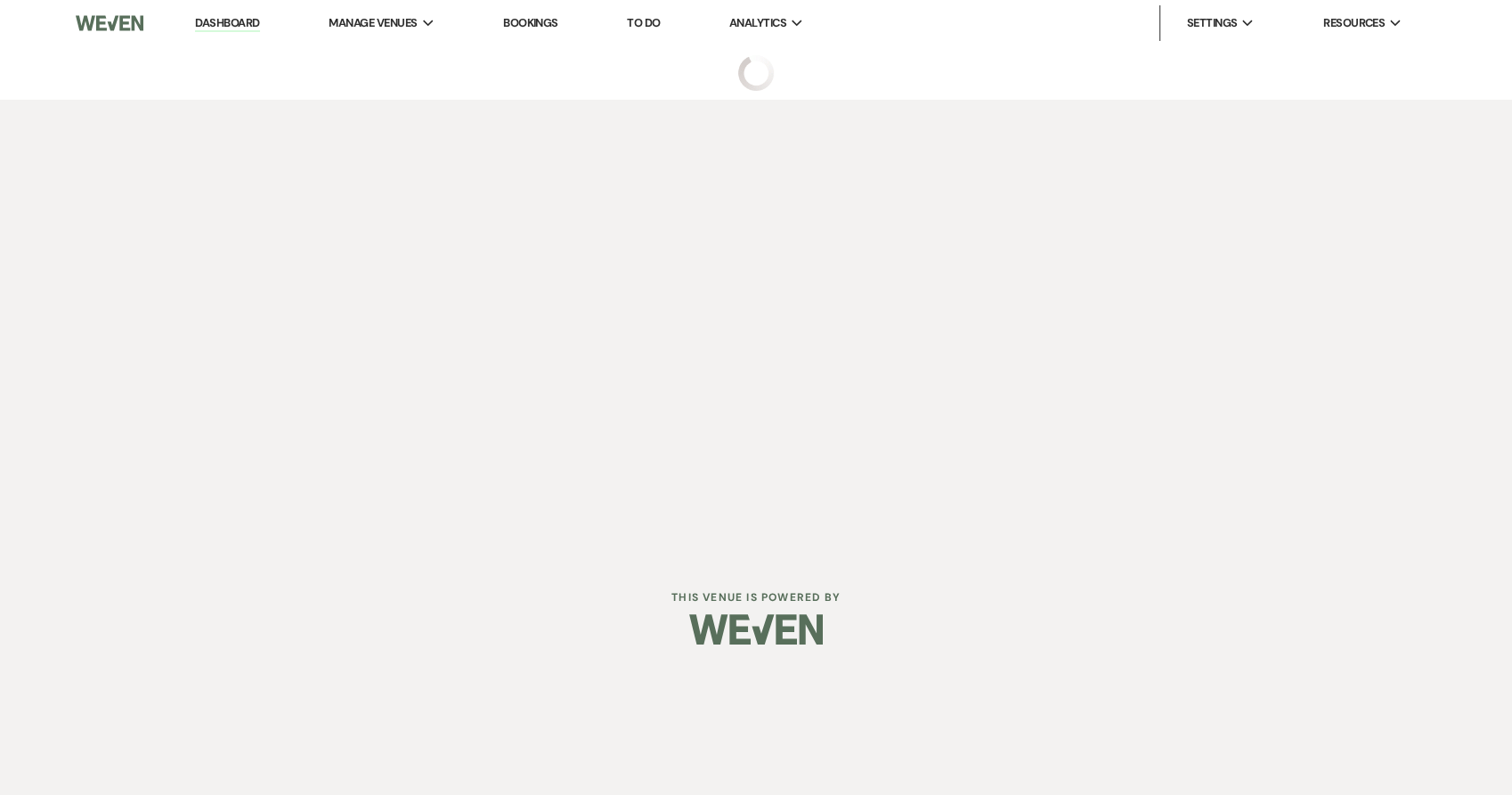
select select "5"
select select "19"
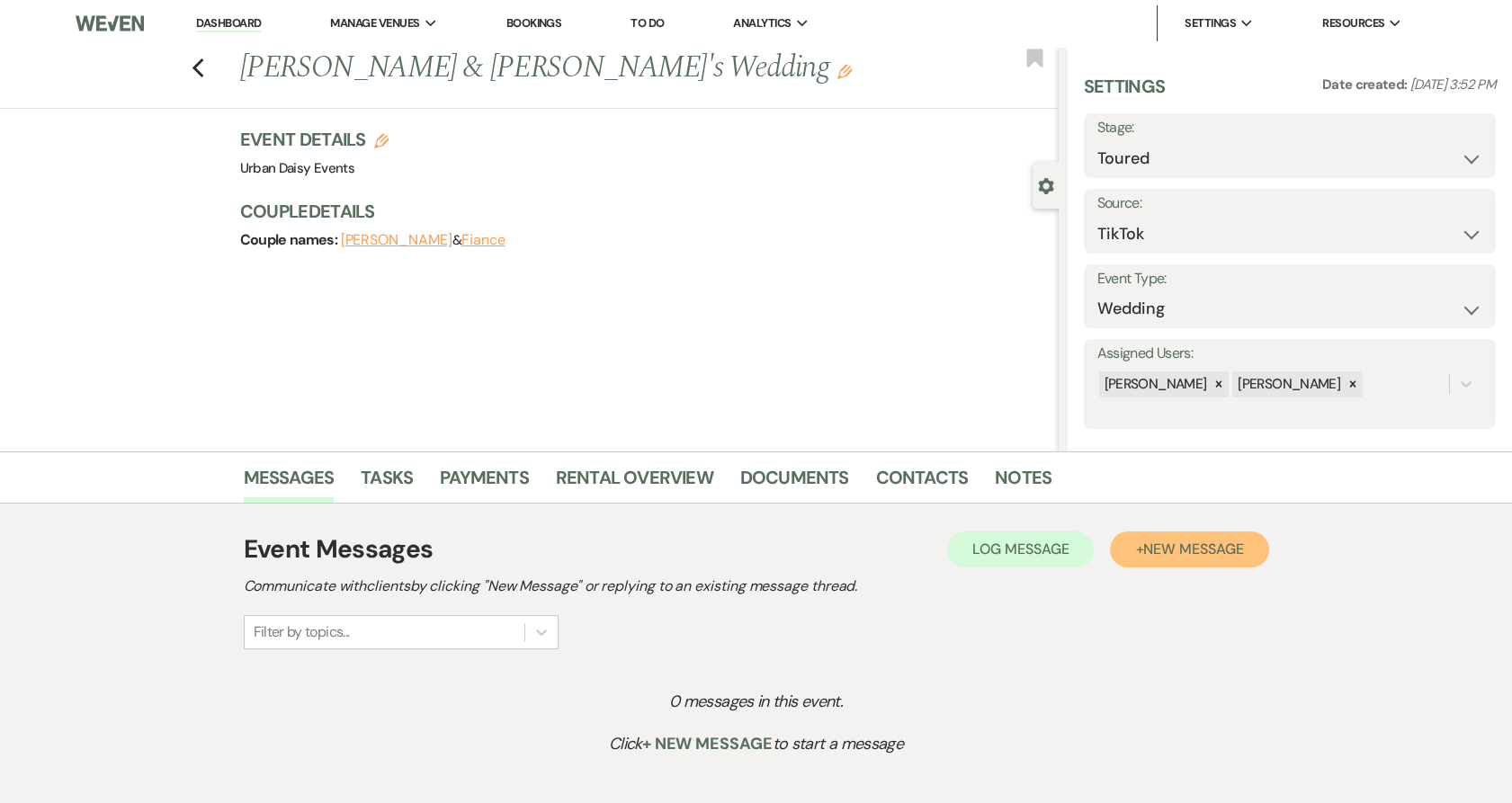
click at [1146, 545] on span "New Message" at bounding box center [1193, 549] width 99 height 19
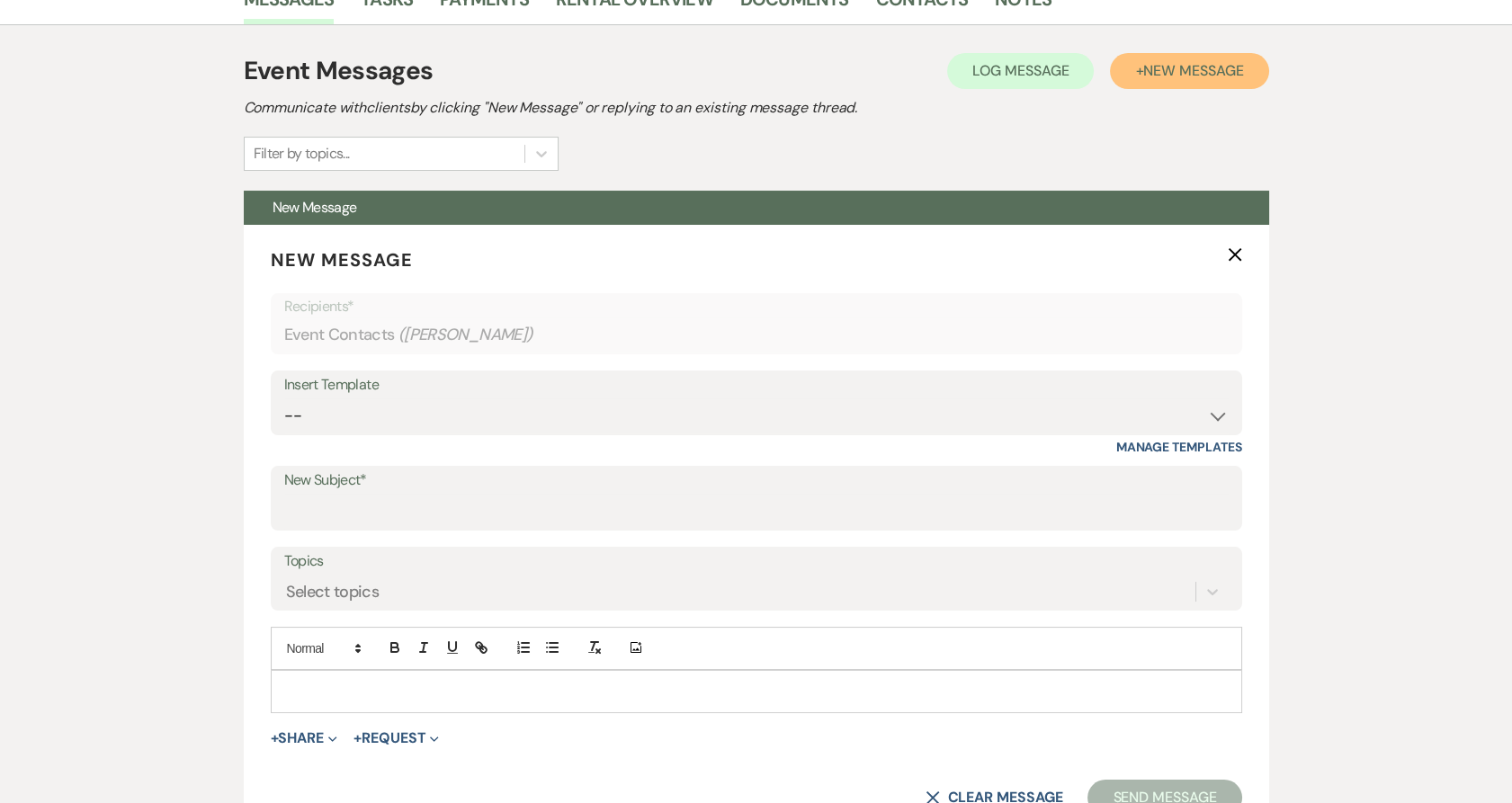
scroll to position [487, 0]
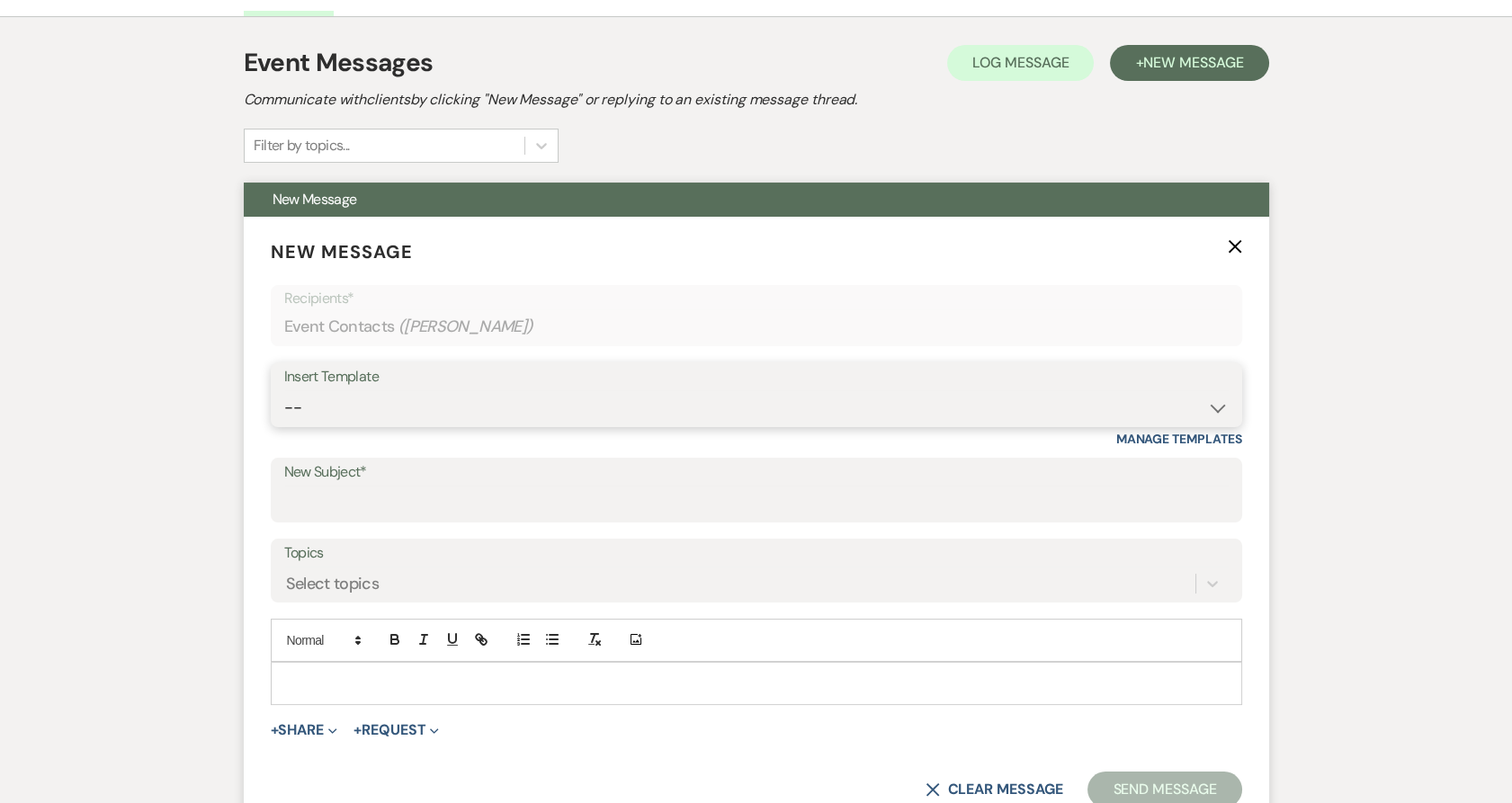
click at [445, 403] on select "-- Payment Past Due Rental Agreement and First Payment Urban Daisy Initial Resp…" at bounding box center [756, 407] width 944 height 35
select select "3546"
click at [284, 390] on select "-- Payment Past Due Rental Agreement and First Payment Urban Daisy Initial Resp…" at bounding box center [756, 407] width 944 height 35
type input "Urban Daisy All-Inclusive Elopement Package"
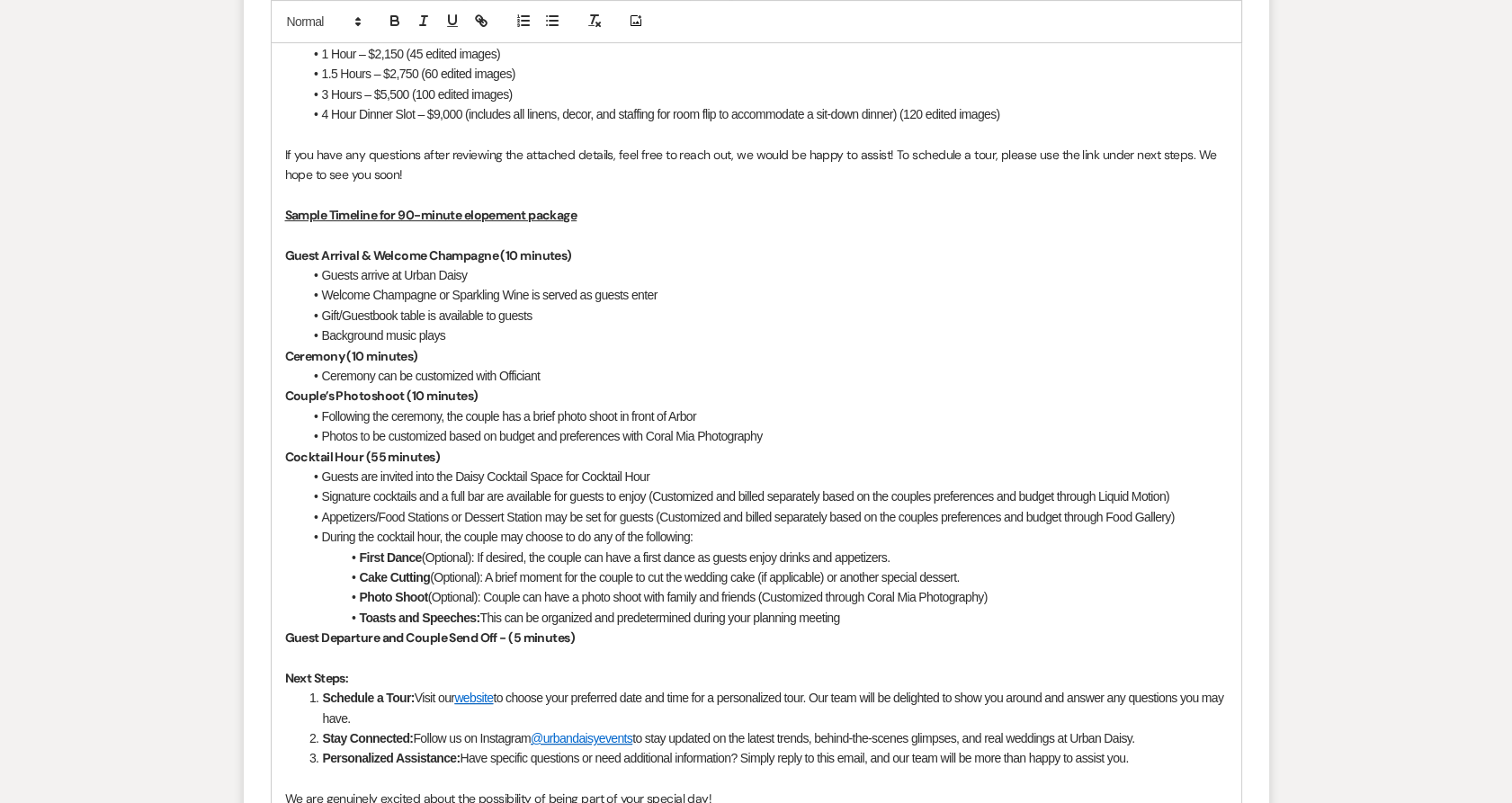
scroll to position [1318, 0]
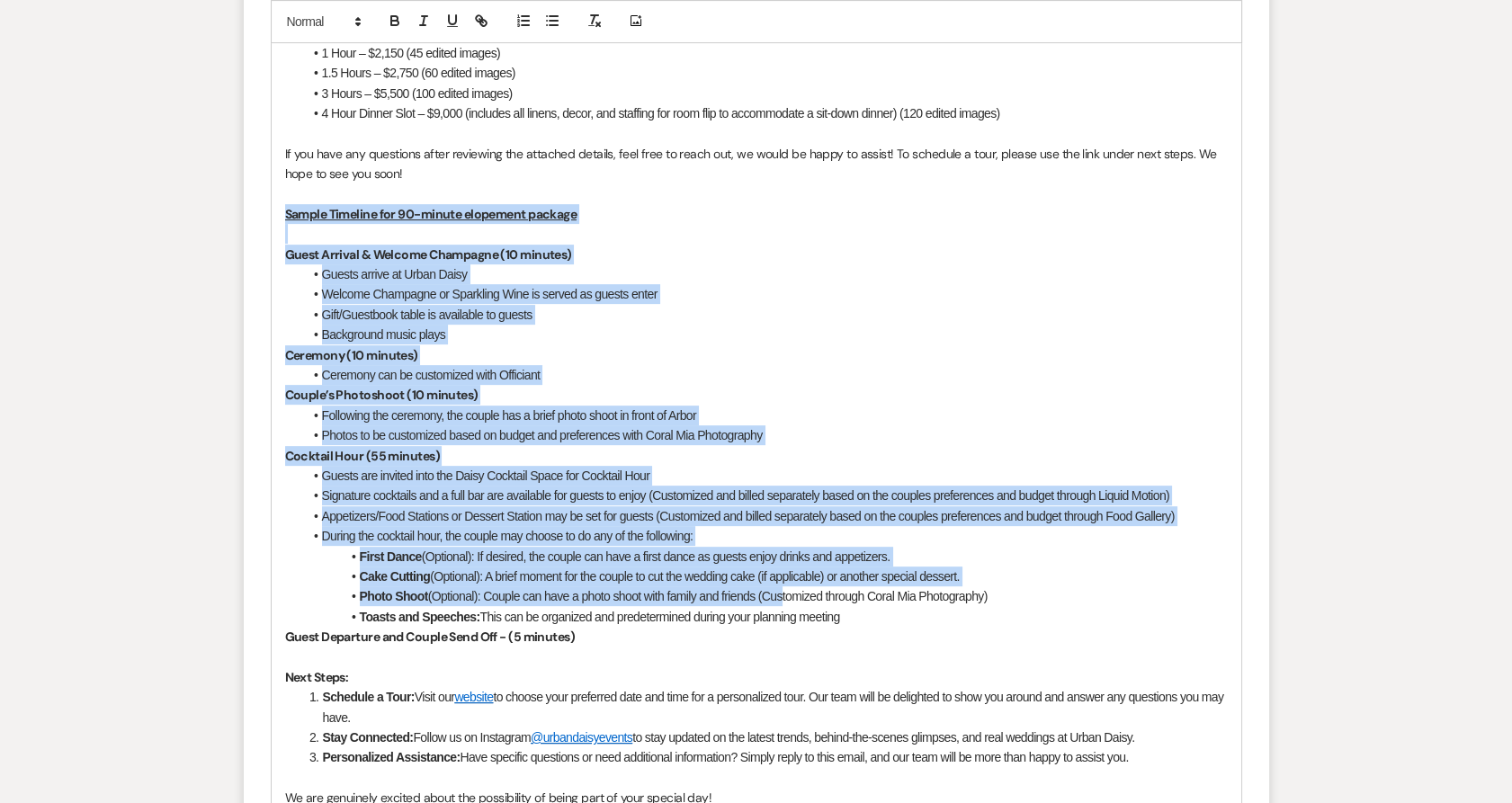
drag, startPoint x: 283, startPoint y: 207, endPoint x: 779, endPoint y: 600, distance: 632.8
click at [779, 600] on div "Hi [PERSON_NAME]! We are so excited to announce our 2025 & 2026 All-Inclusive E…" at bounding box center [756, 460] width 970 height 1258
click at [779, 600] on li "Photo Shoot (Optional): Couple can have a photo shoot with family and friends (…" at bounding box center [765, 596] width 925 height 20
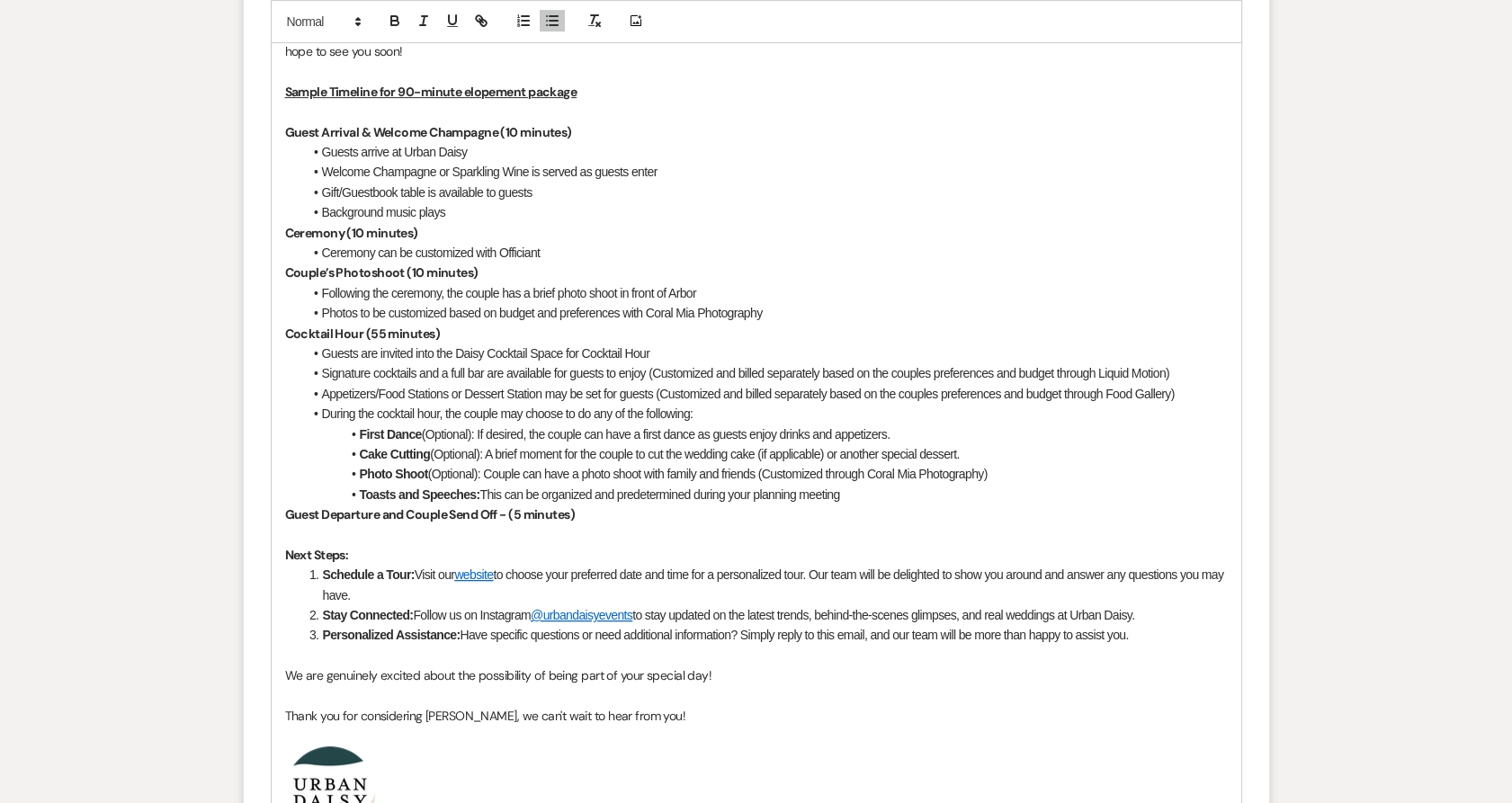
scroll to position [1832, 0]
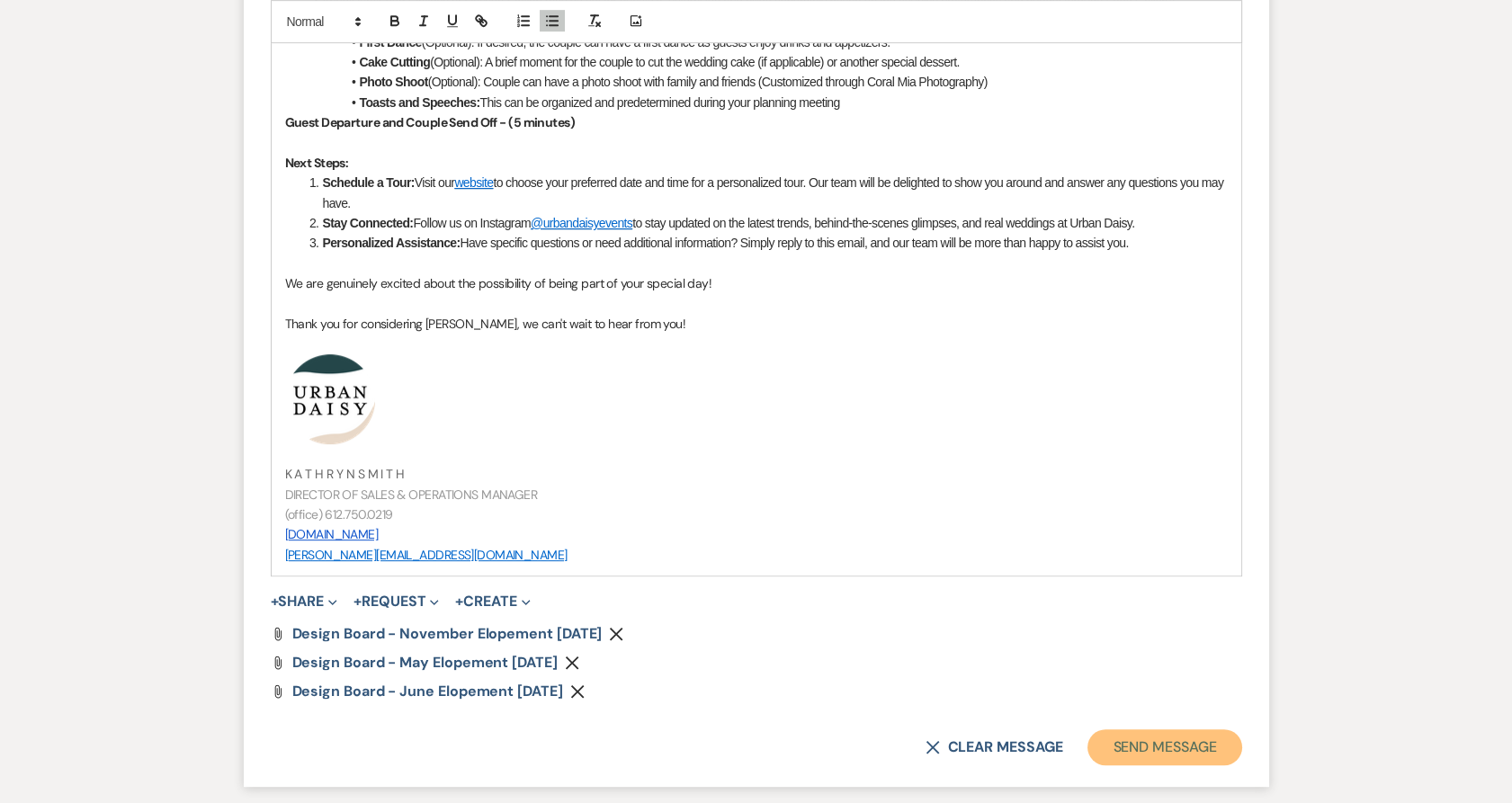
click at [1173, 747] on button "Send Message" at bounding box center [1164, 748] width 154 height 36
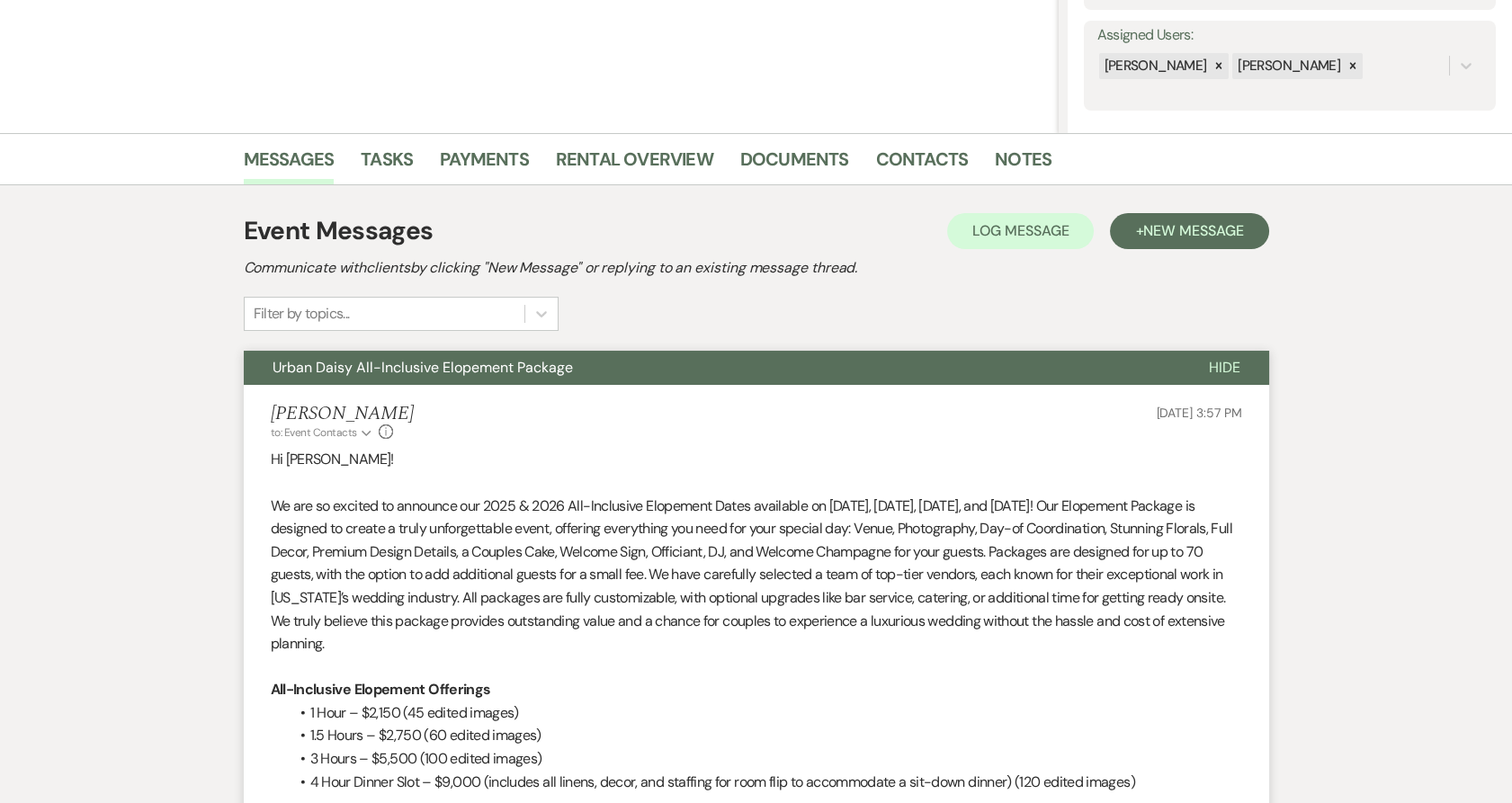
scroll to position [0, 0]
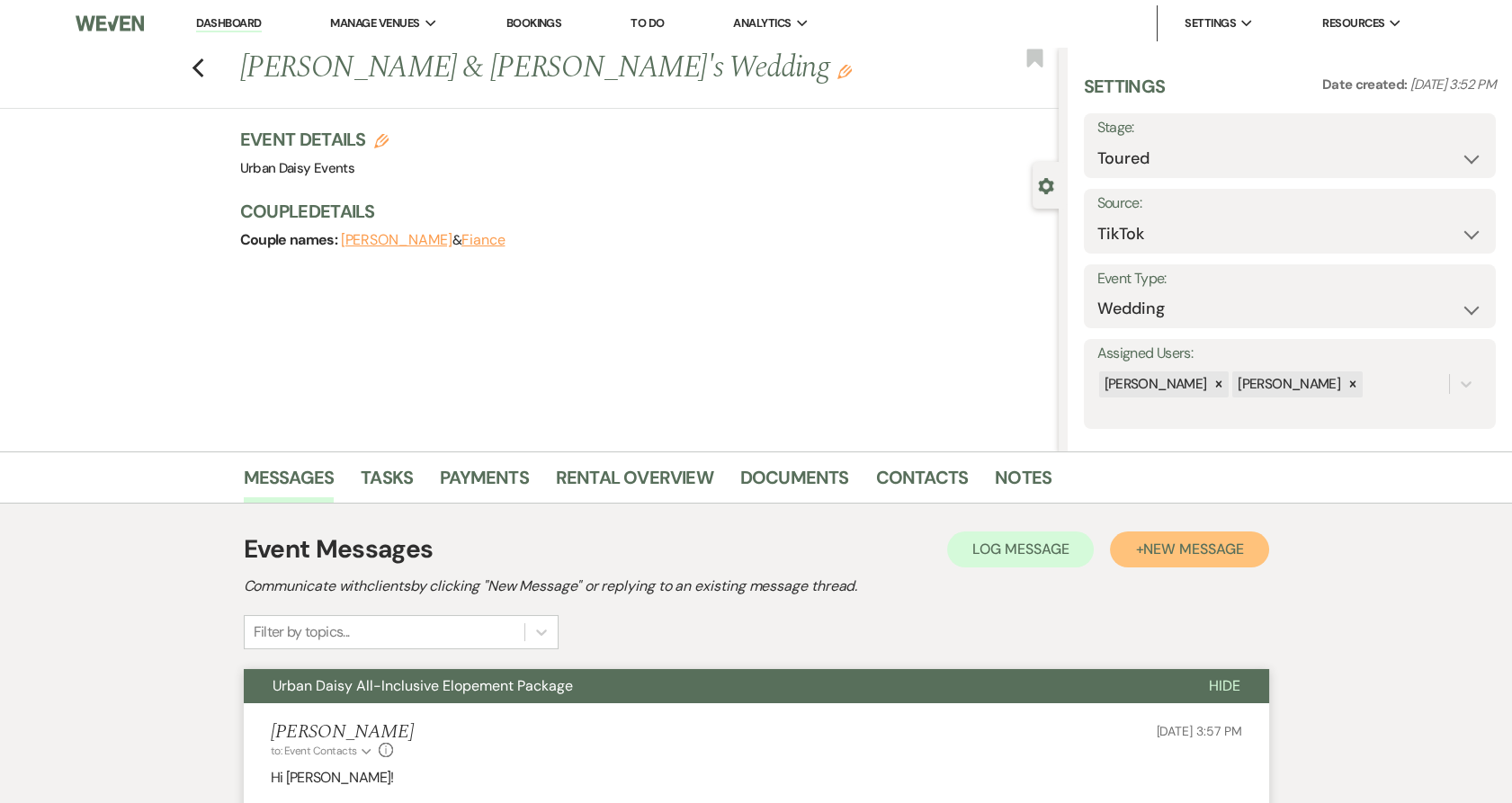
click at [1168, 551] on span "New Message" at bounding box center [1193, 549] width 99 height 19
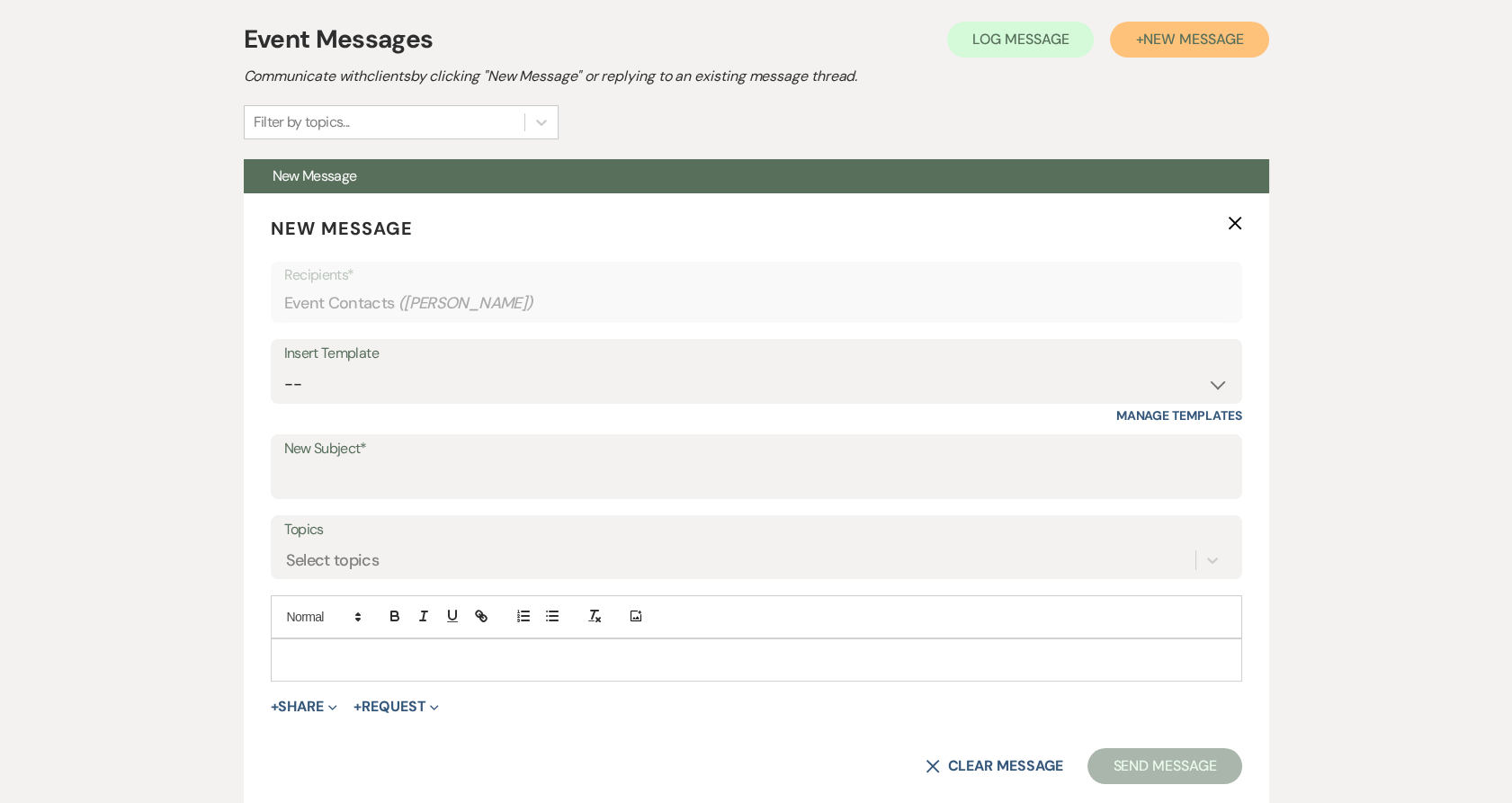
scroll to position [508, 0]
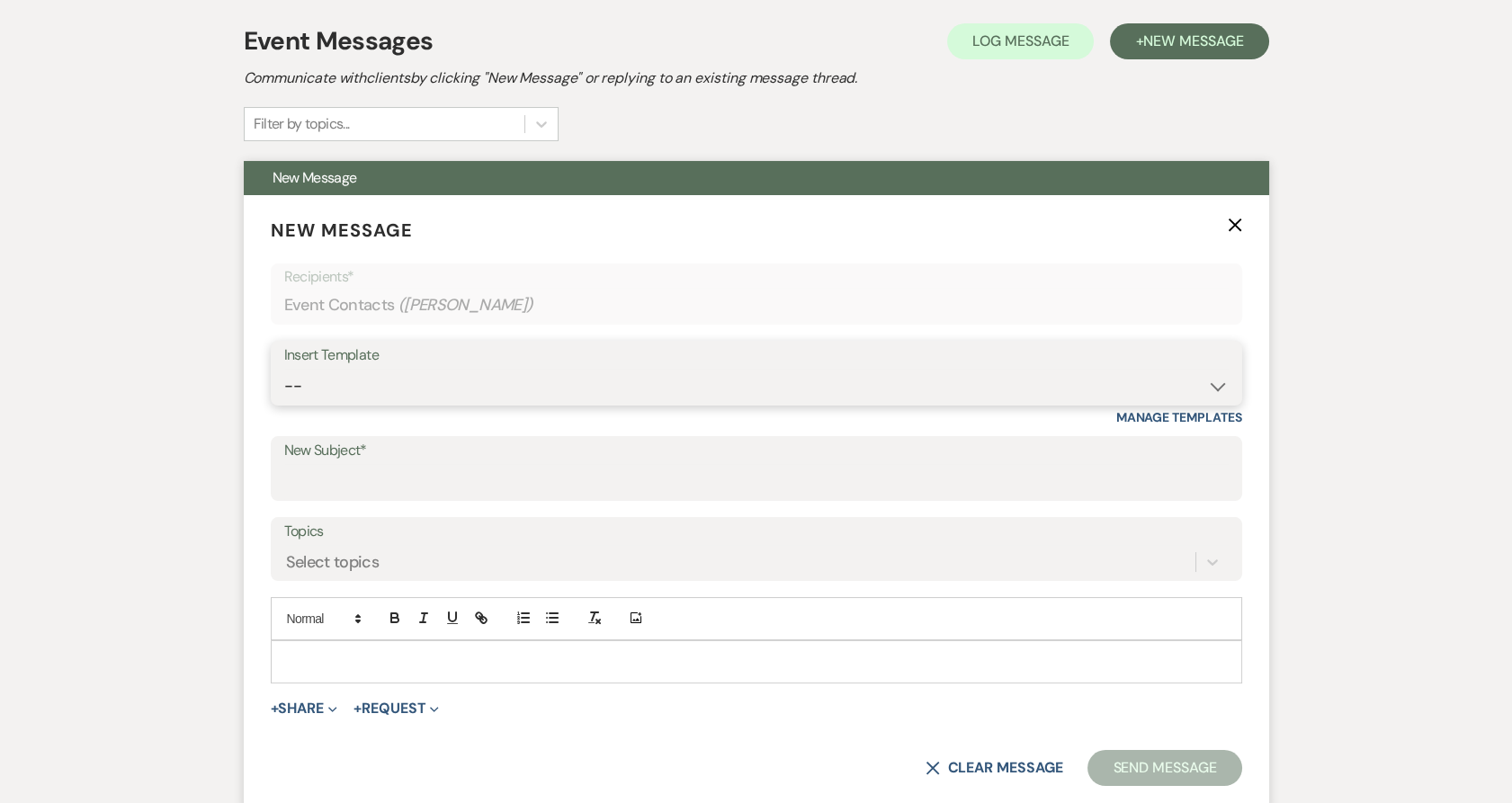
click at [360, 373] on select "-- Payment Past Due Rental Agreement and First Payment Urban Daisy Initial Resp…" at bounding box center [756, 386] width 944 height 35
select select "5019"
click at [284, 369] on select "-- Payment Past Due Rental Agreement and First Payment Urban Daisy Initial Resp…" at bounding box center [756, 386] width 944 height 35
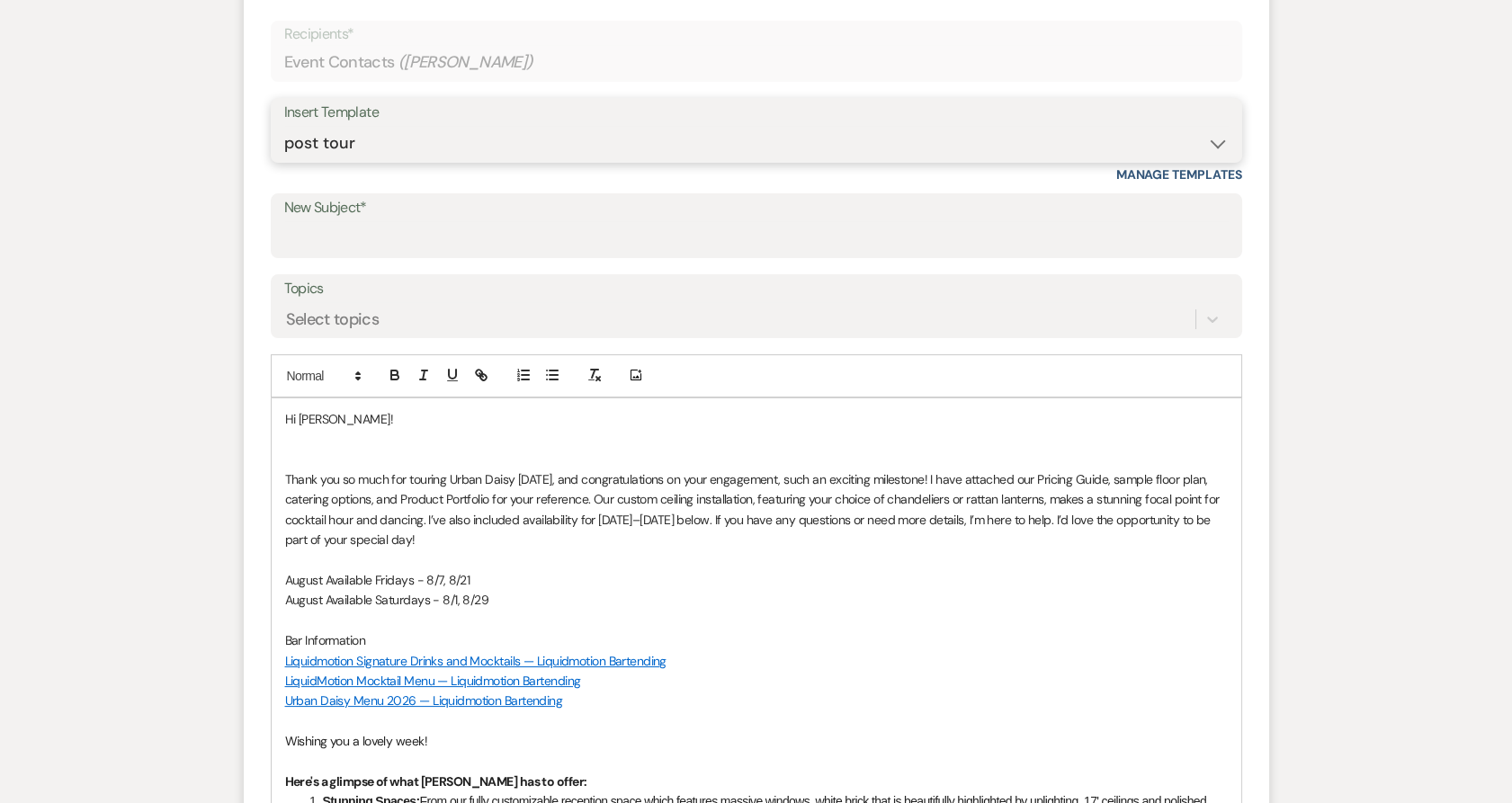
scroll to position [754, 0]
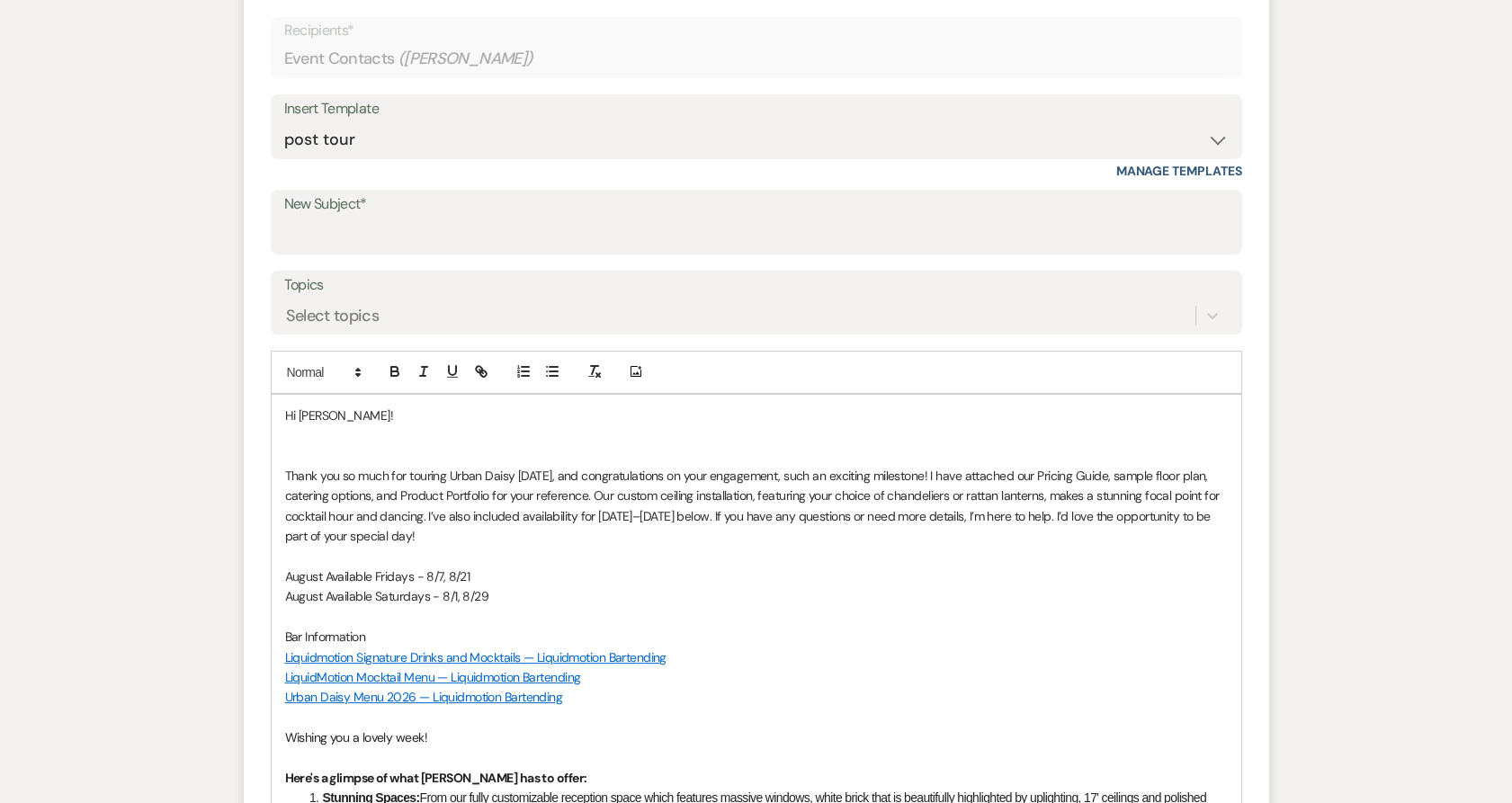
click at [309, 446] on p at bounding box center [756, 455] width 942 height 20
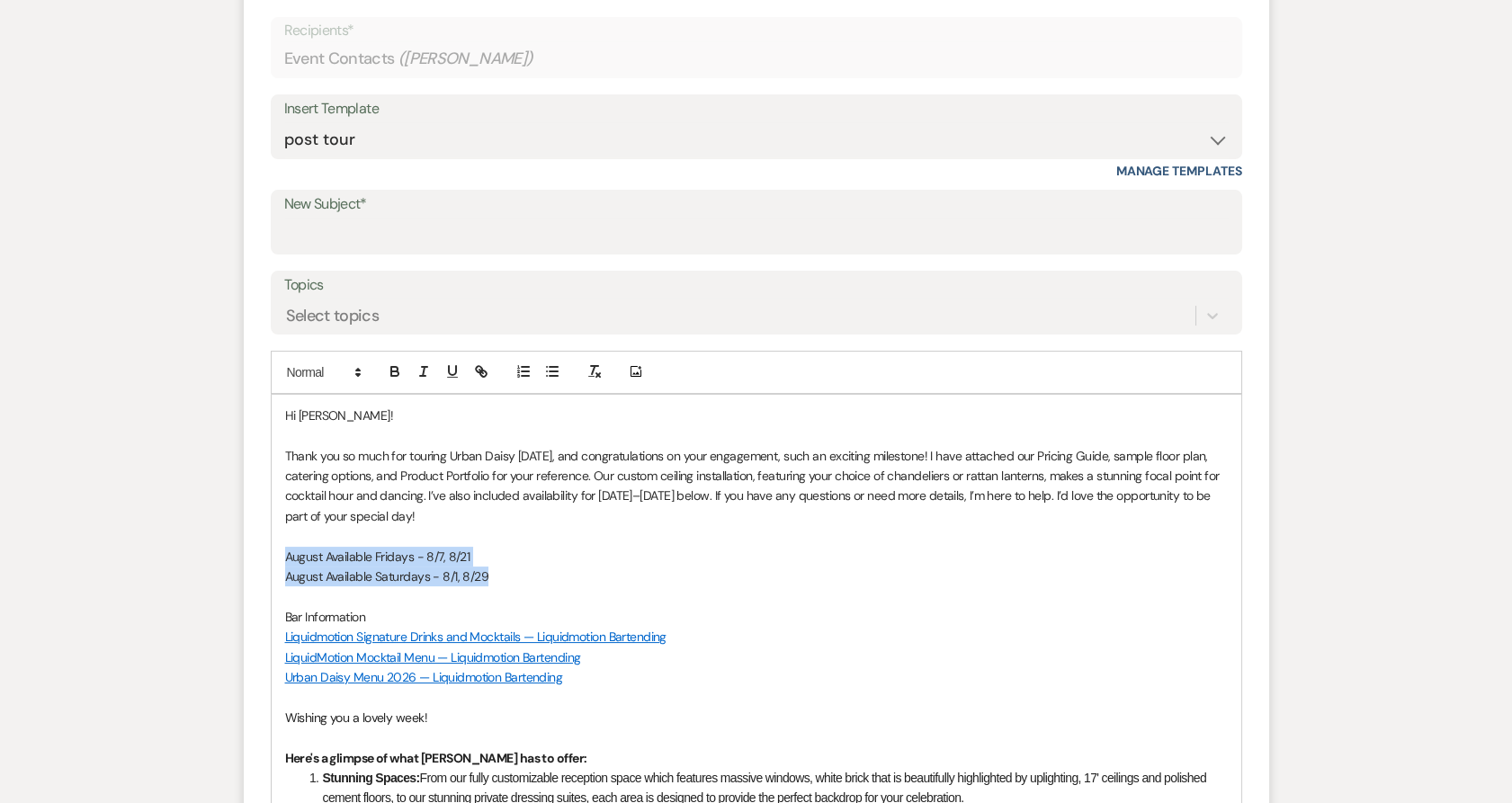
drag, startPoint x: 486, startPoint y: 575, endPoint x: 251, endPoint y: 558, distance: 235.6
click at [251, 558] on form "New Message X Draft Recipients* Event Contacts ( [PERSON_NAME] ) Insert Templat…" at bounding box center [756, 652] width 1025 height 1407
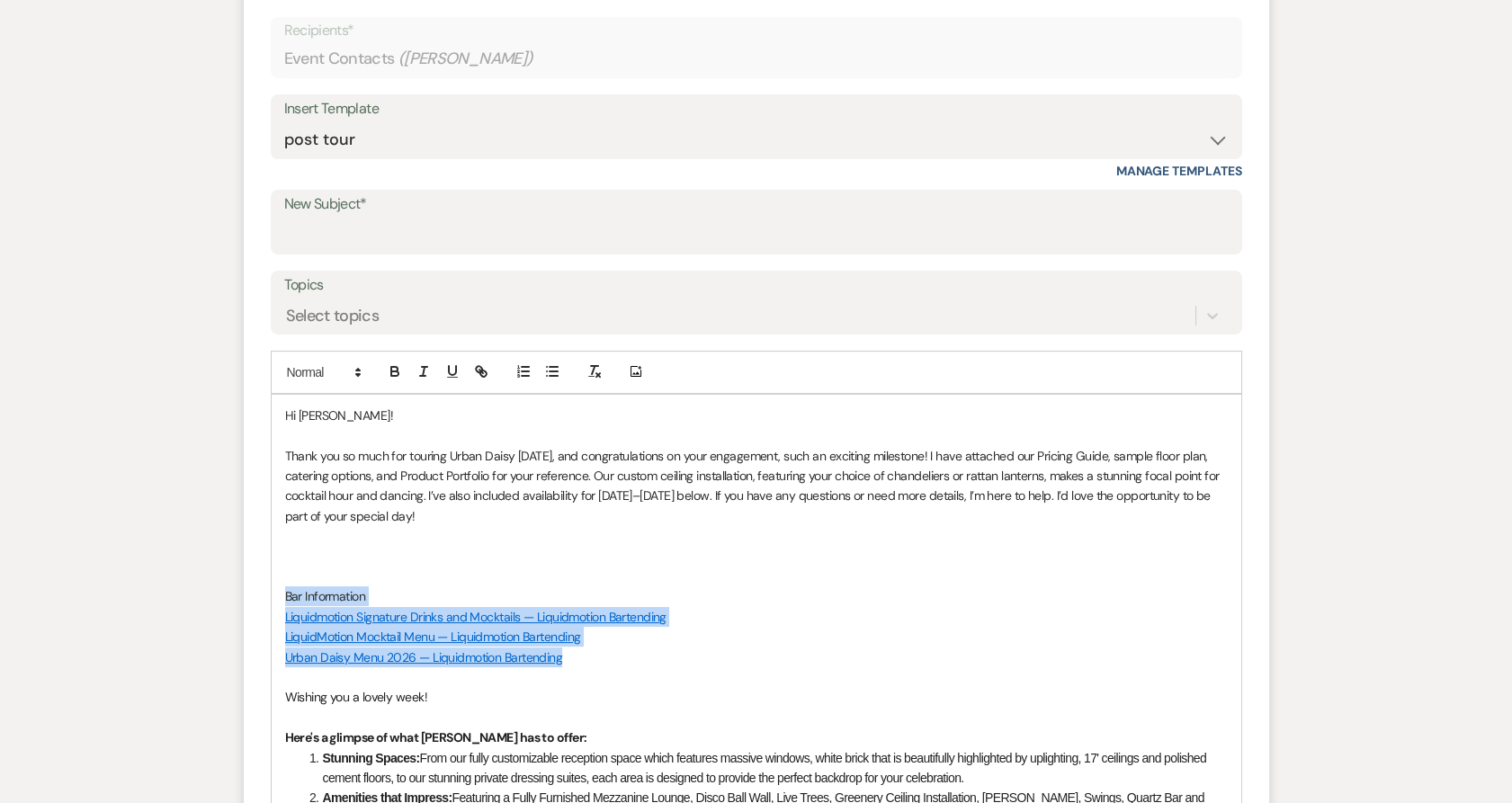
drag, startPoint x: 280, startPoint y: 598, endPoint x: 596, endPoint y: 656, distance: 321.3
click at [596, 656] on div "Hi [PERSON_NAME]! Thank you so much for touring Urban Daisy [DATE], and congrat…" at bounding box center [756, 803] width 970 height 816
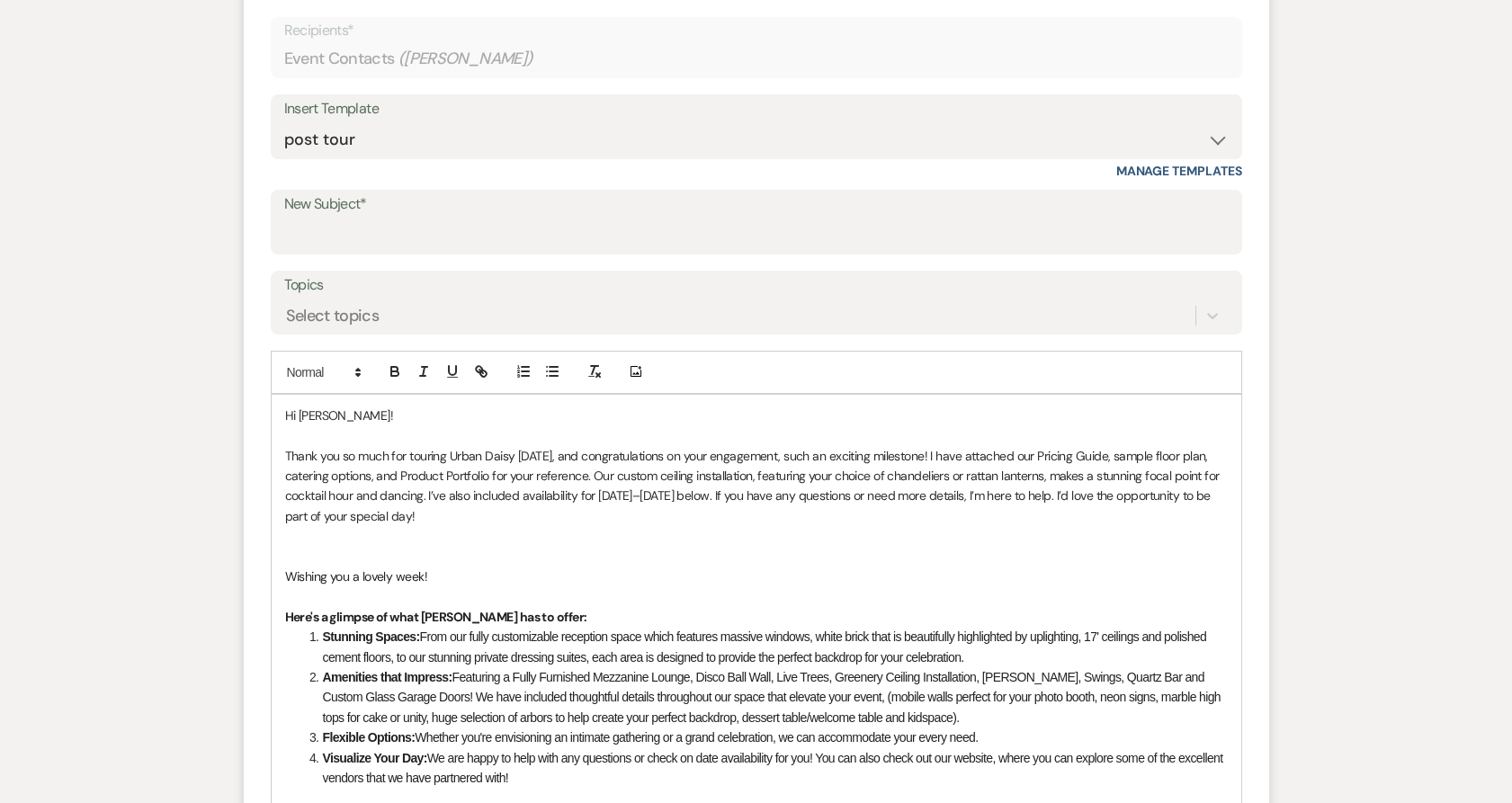
click at [496, 439] on p at bounding box center [756, 435] width 942 height 20
click at [428, 507] on p "Thank you so much for touring Urban Daisy [DATE], and congratulations on your e…" at bounding box center [756, 486] width 942 height 81
drag, startPoint x: 428, startPoint y: 505, endPoint x: 786, endPoint y: 492, distance: 358.2
click at [786, 492] on p "Thank you so much for touring Urban Daisy [DATE], and congratulations on your e…" at bounding box center [756, 486] width 942 height 81
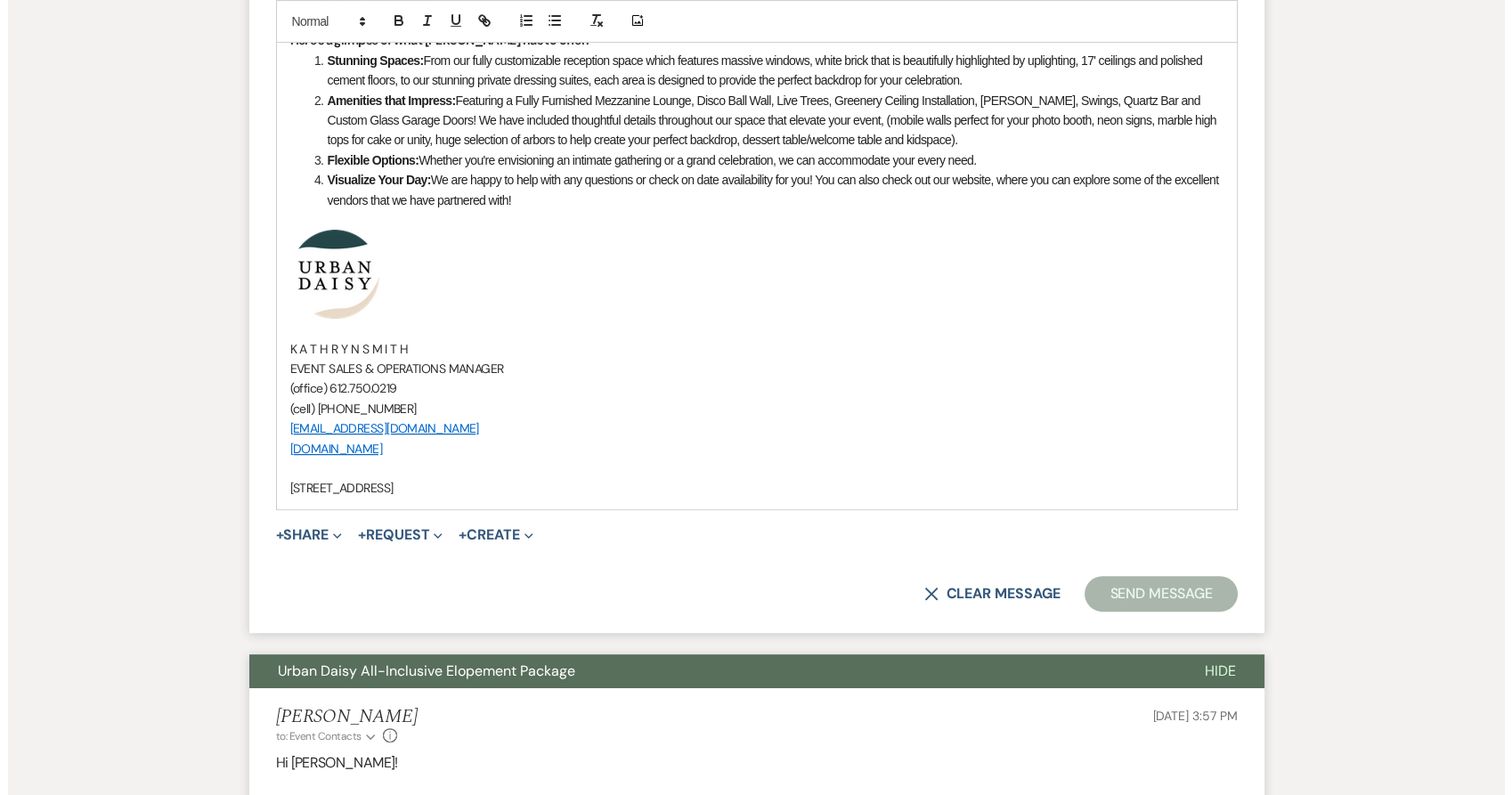
scroll to position [1296, 0]
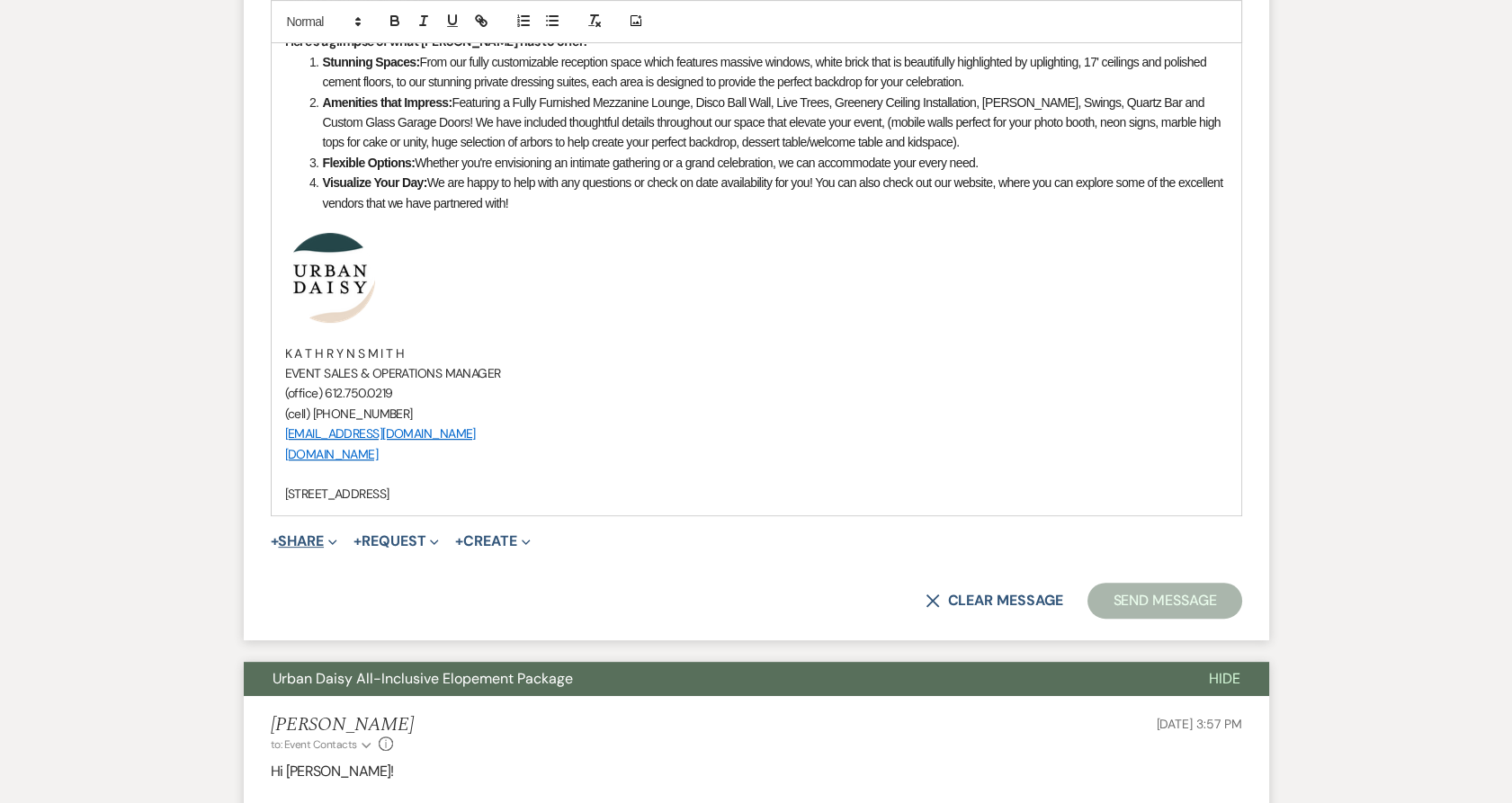
click at [292, 542] on button "+ Share Expand" at bounding box center [304, 541] width 68 height 14
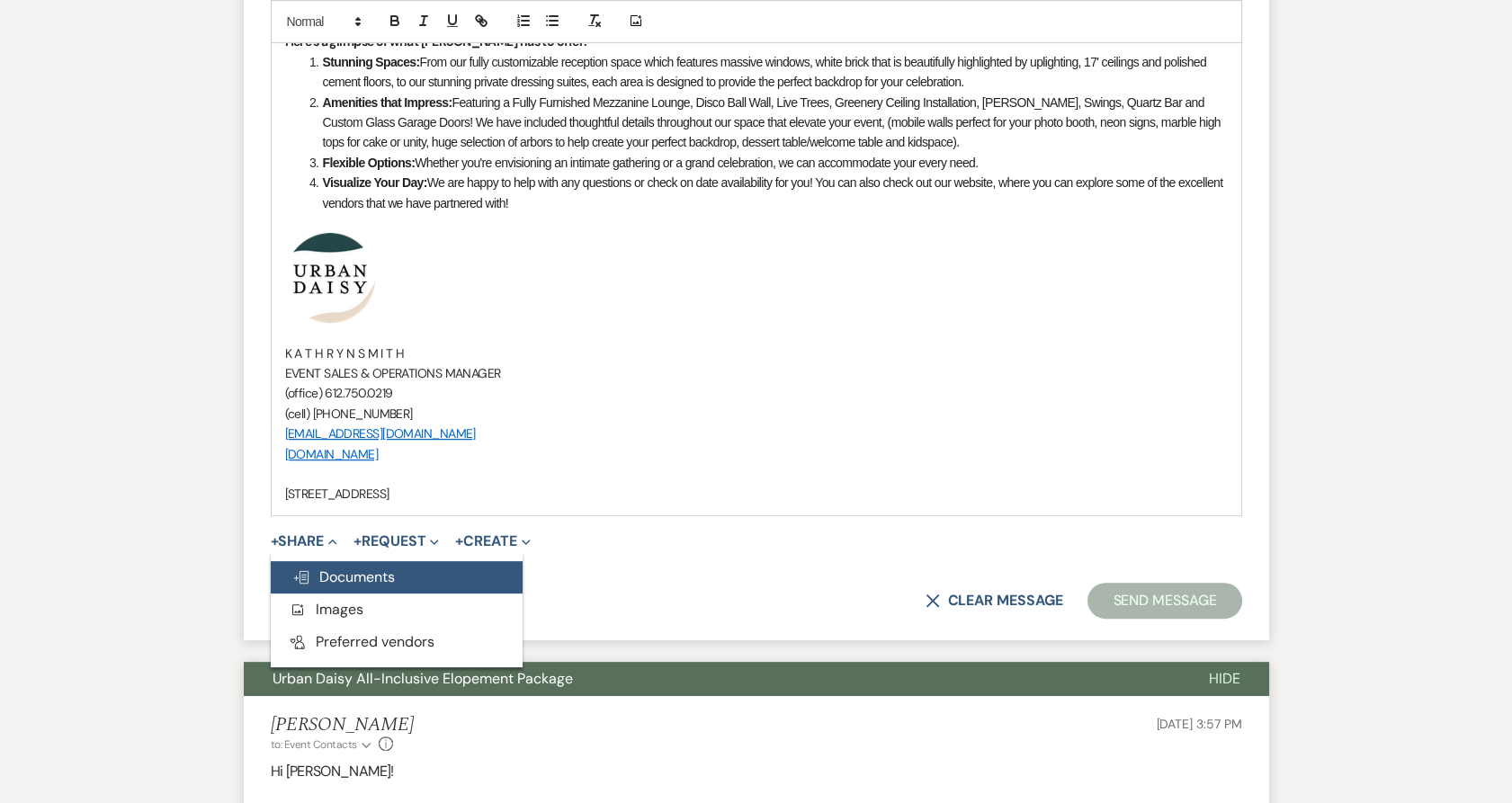
click at [302, 575] on use "button" at bounding box center [300, 576] width 14 height 12
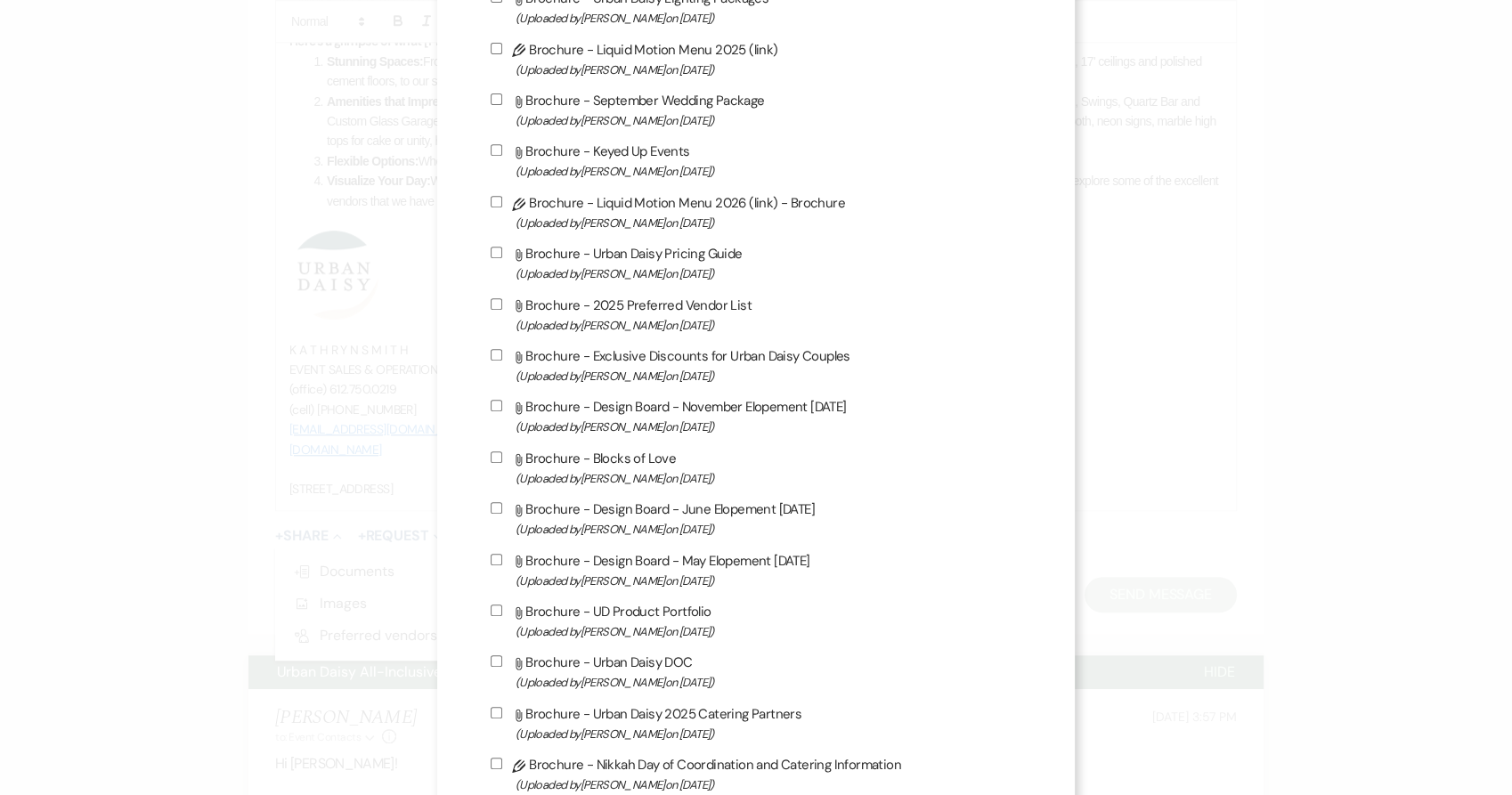
scroll to position [719, 0]
click at [683, 274] on span "(Uploaded by [PERSON_NAME] on [DATE] )" at bounding box center [768, 274] width 507 height 21
click at [502, 258] on input "Attach File Brochure - Urban Daisy Pricing Guide (Uploaded by [PERSON_NAME] on …" at bounding box center [496, 252] width 11 height 11
checkbox input "true"
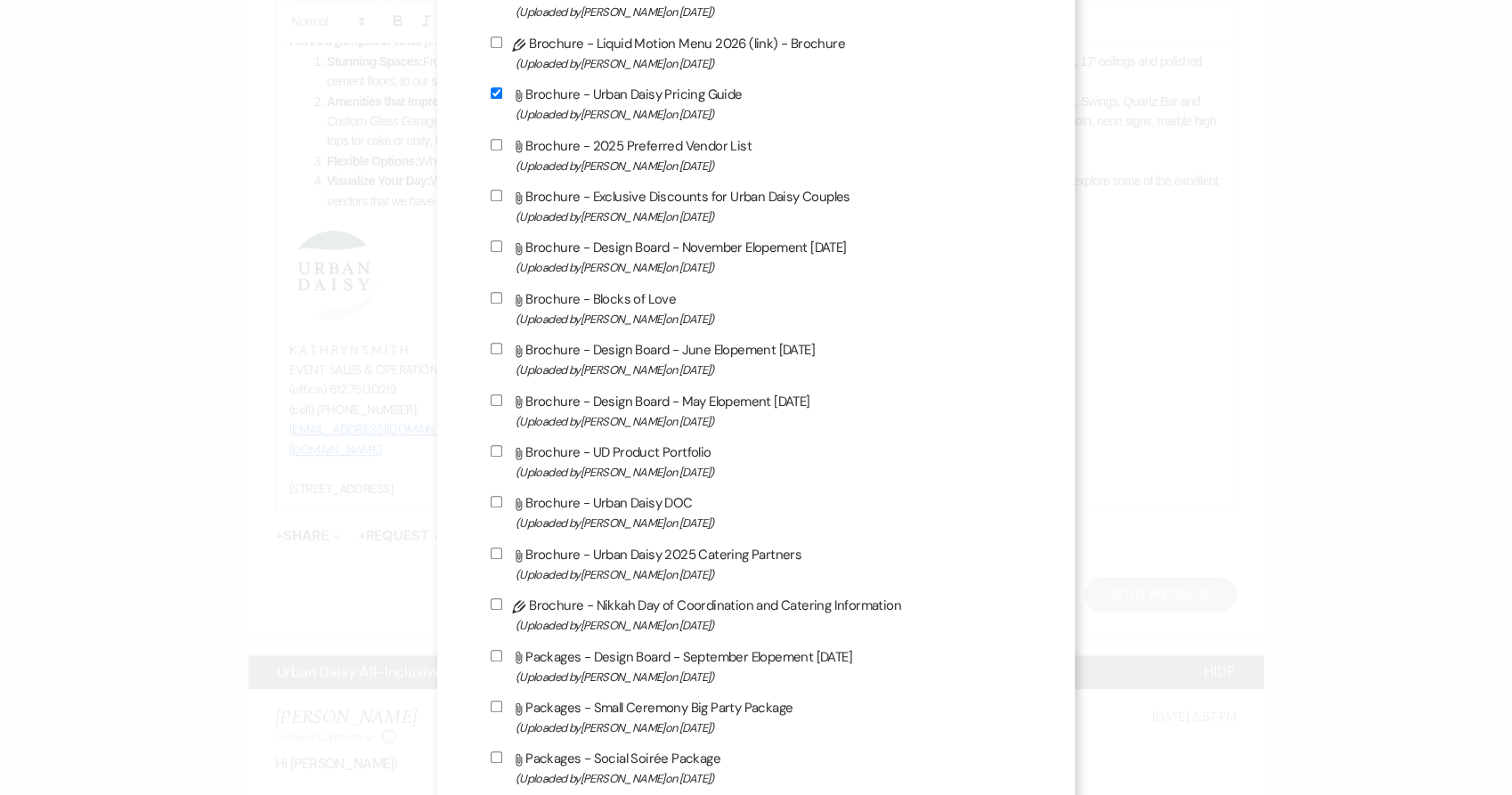
scroll to position [878, 0]
click at [682, 210] on label "Attach File Brochure - Exclusive Discounts for Urban Daisy Couples (Uploaded by…" at bounding box center [756, 206] width 531 height 42
click at [502, 202] on input "Attach File Brochure - Exclusive Discounts for Urban Daisy Couples (Uploaded by…" at bounding box center [496, 195] width 11 height 11
checkbox input "true"
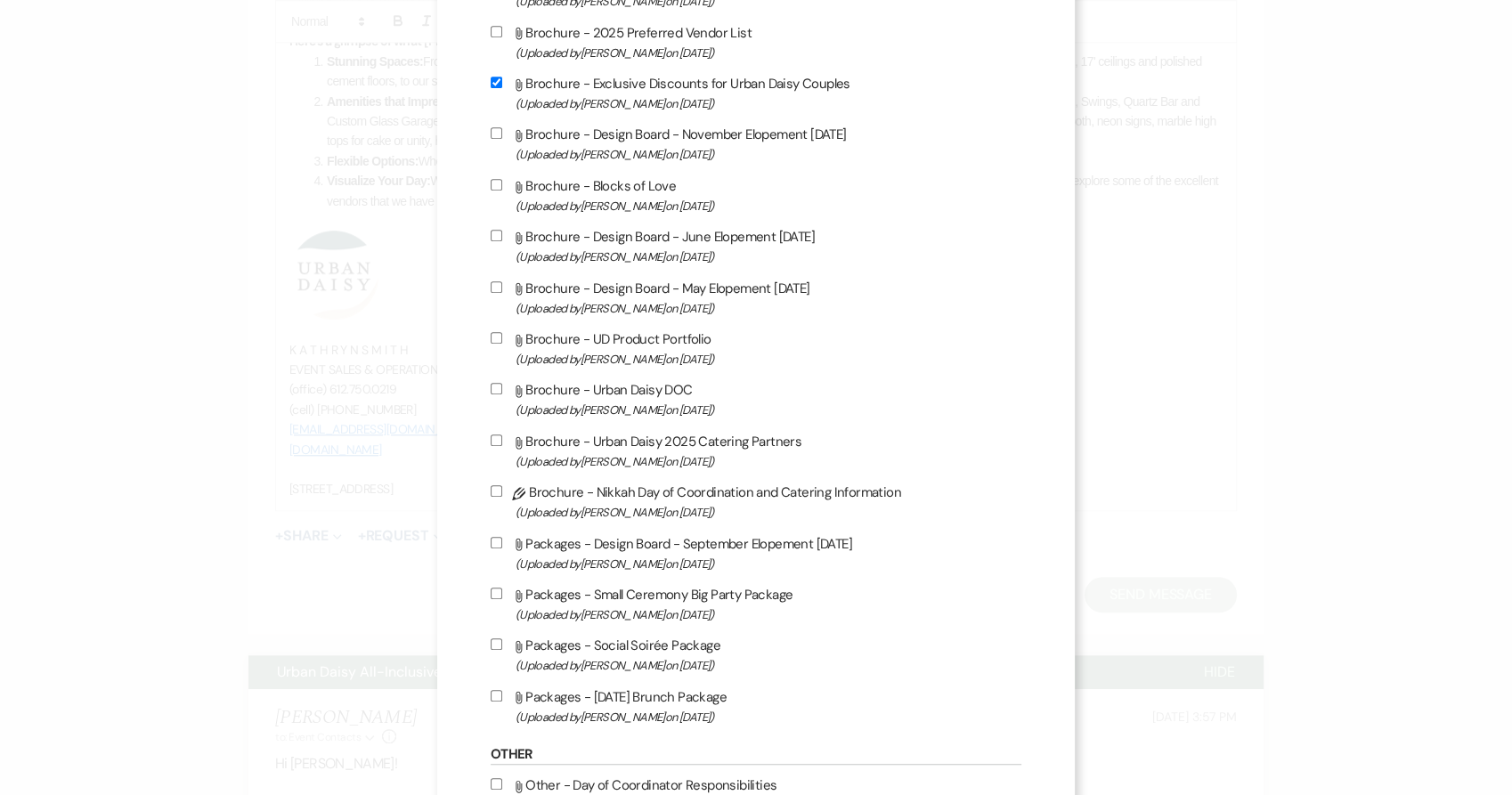
scroll to position [992, 0]
click at [646, 343] on label "Attach File Brochure - UD Product Portfolio (Uploaded by [PERSON_NAME] on [DATE…" at bounding box center [756, 347] width 531 height 42
click at [502, 343] on input "Attach File Brochure - UD Product Portfolio (Uploaded by [PERSON_NAME] on [DATE…" at bounding box center [496, 337] width 11 height 11
checkbox input "true"
click at [640, 400] on label "Attach File Brochure - Urban Daisy DOC (Uploaded by [PERSON_NAME] on [DATE] )" at bounding box center [756, 398] width 531 height 42
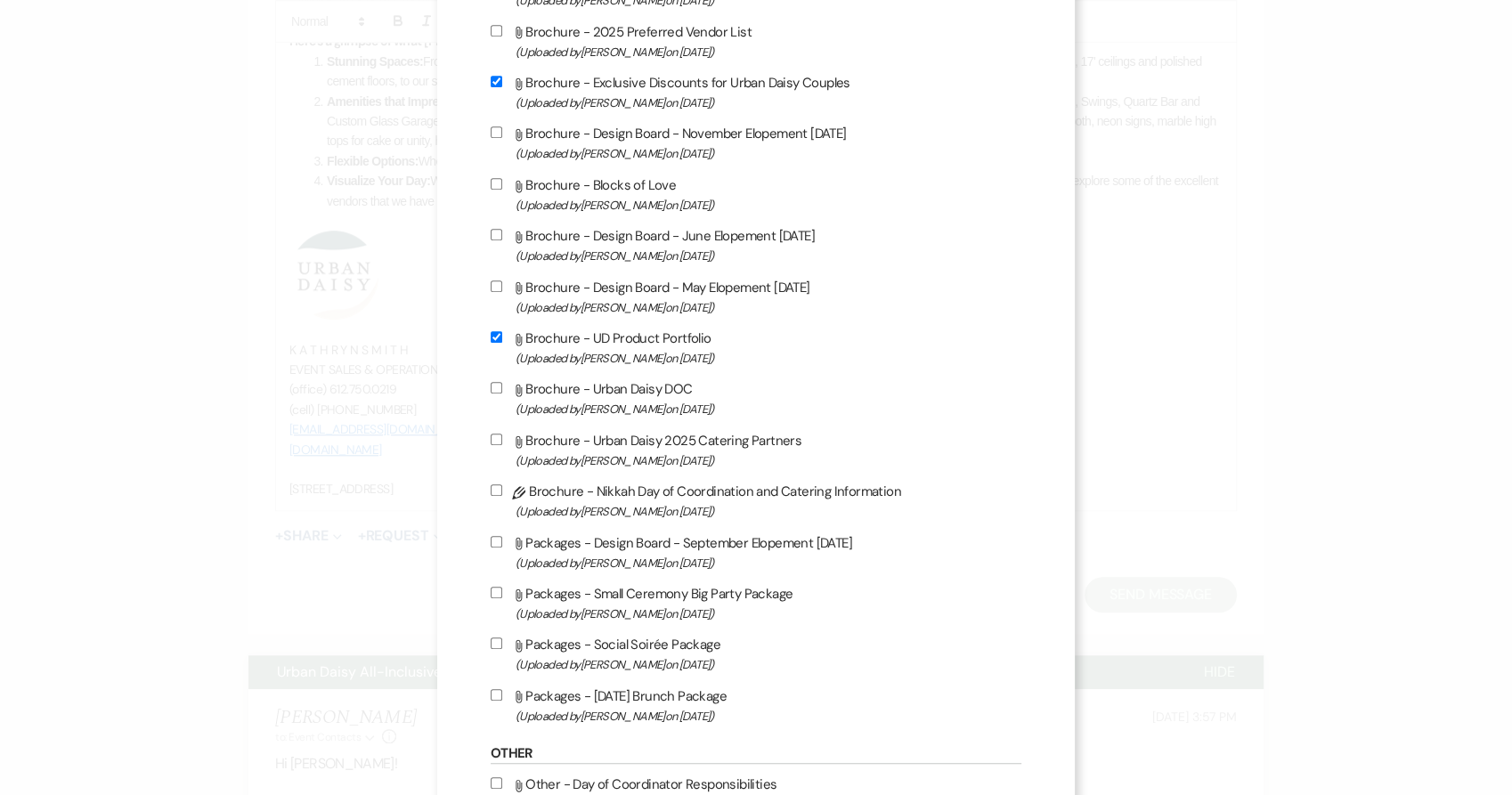
click at [502, 394] on input "Attach File Brochure - Urban Daisy DOC (Uploaded by [PERSON_NAME] on [DATE] )" at bounding box center [496, 387] width 11 height 11
checkbox input "true"
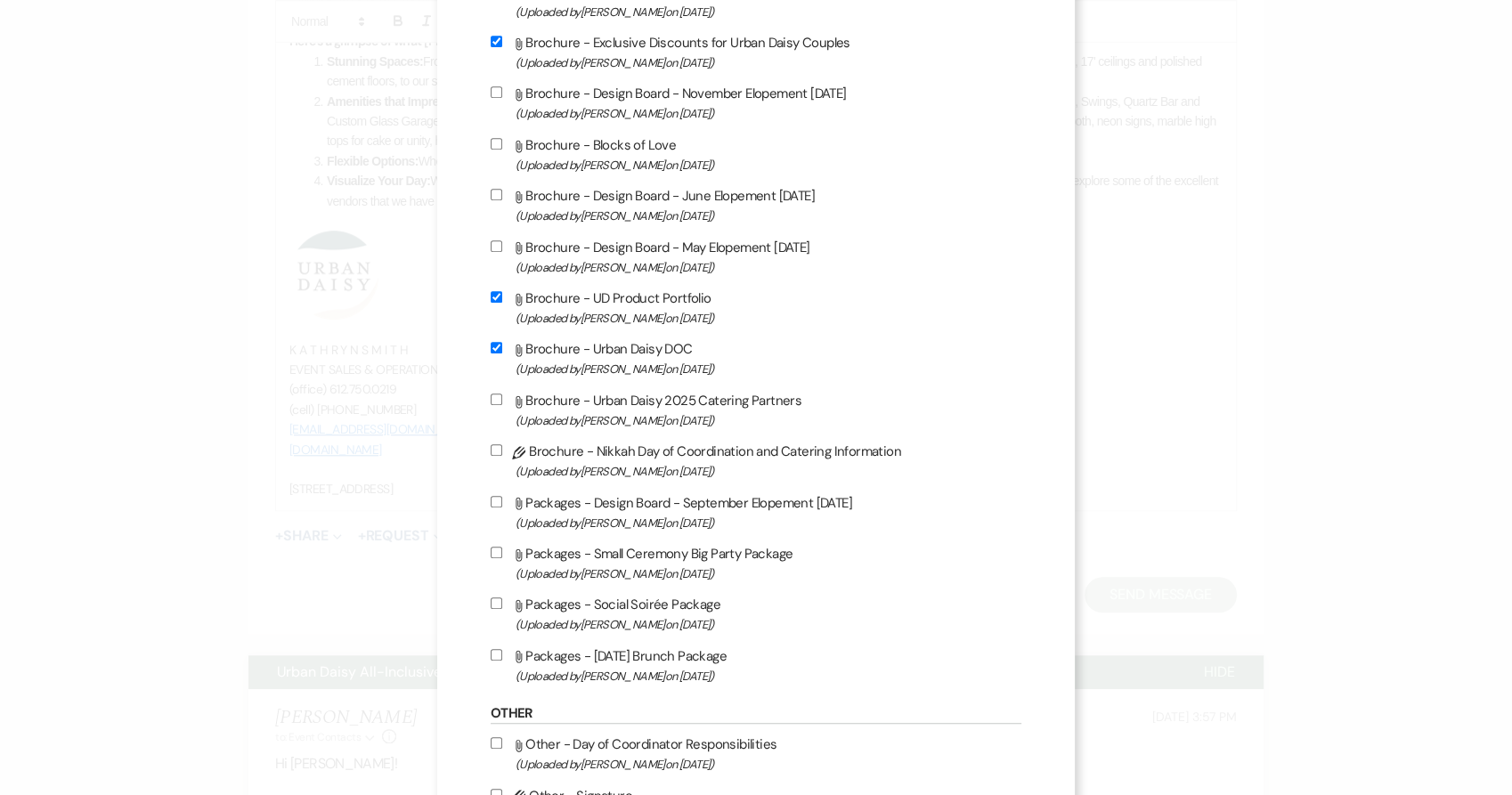
click at [640, 400] on label "Attach File Brochure - Urban Daisy 2025 Catering Partners (Uploaded by [PERSON_…" at bounding box center [756, 410] width 531 height 42
click at [502, 400] on input "Attach File Brochure - Urban Daisy 2025 Catering Partners (Uploaded by [PERSON_…" at bounding box center [496, 399] width 11 height 11
checkbox input "true"
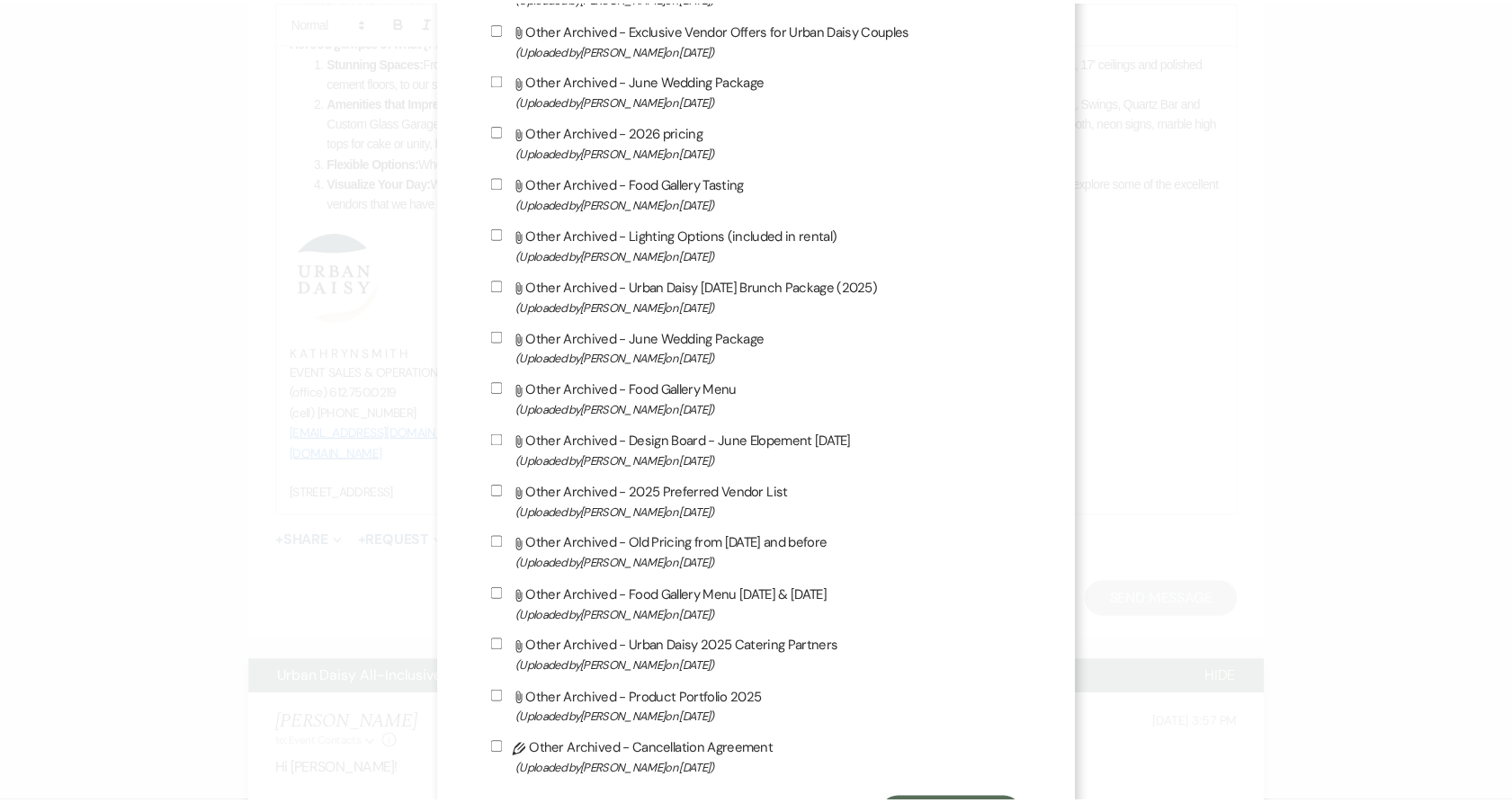
scroll to position [2905, 0]
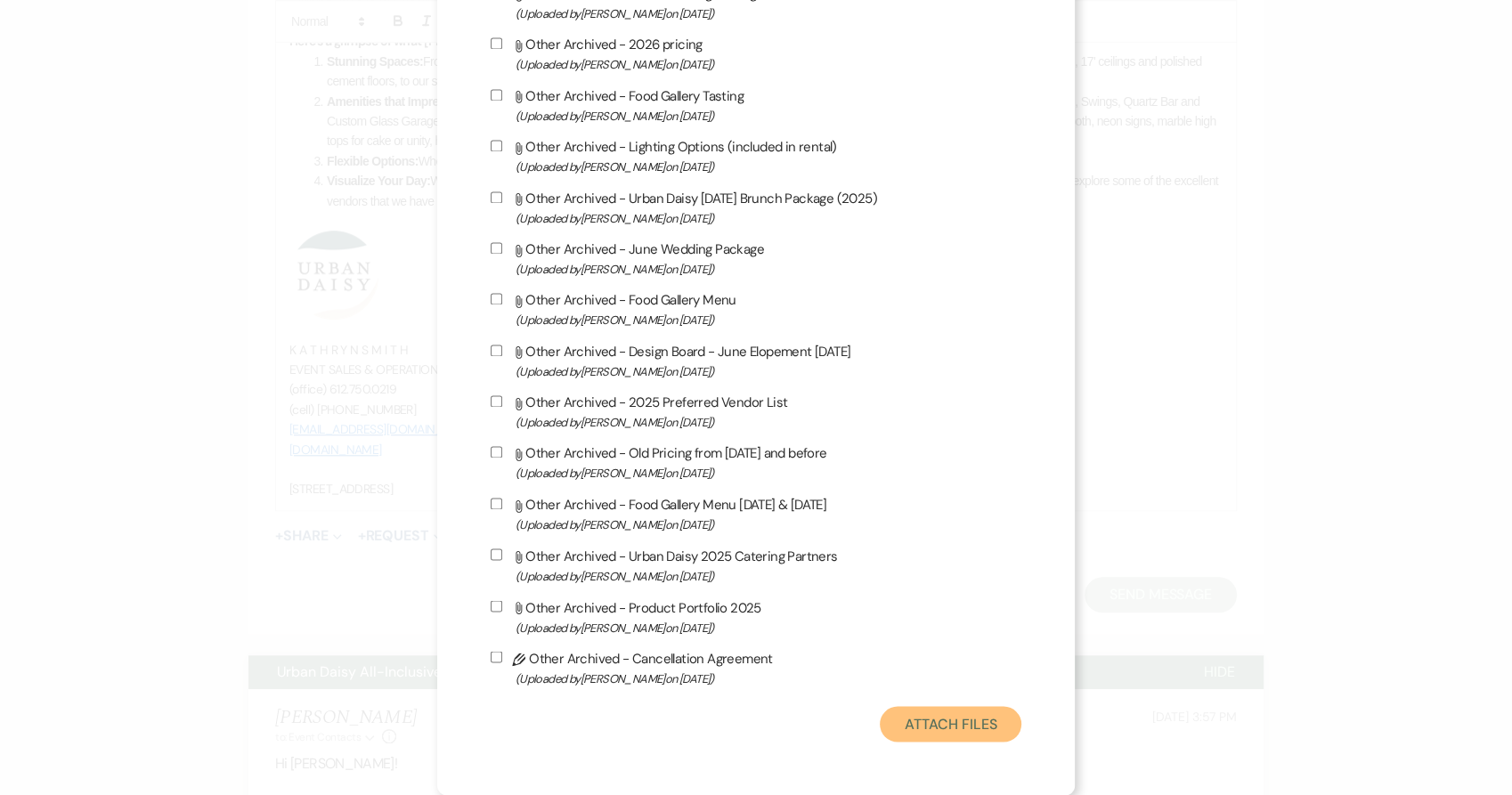
click at [954, 729] on button "Attach Files" at bounding box center [951, 724] width 142 height 36
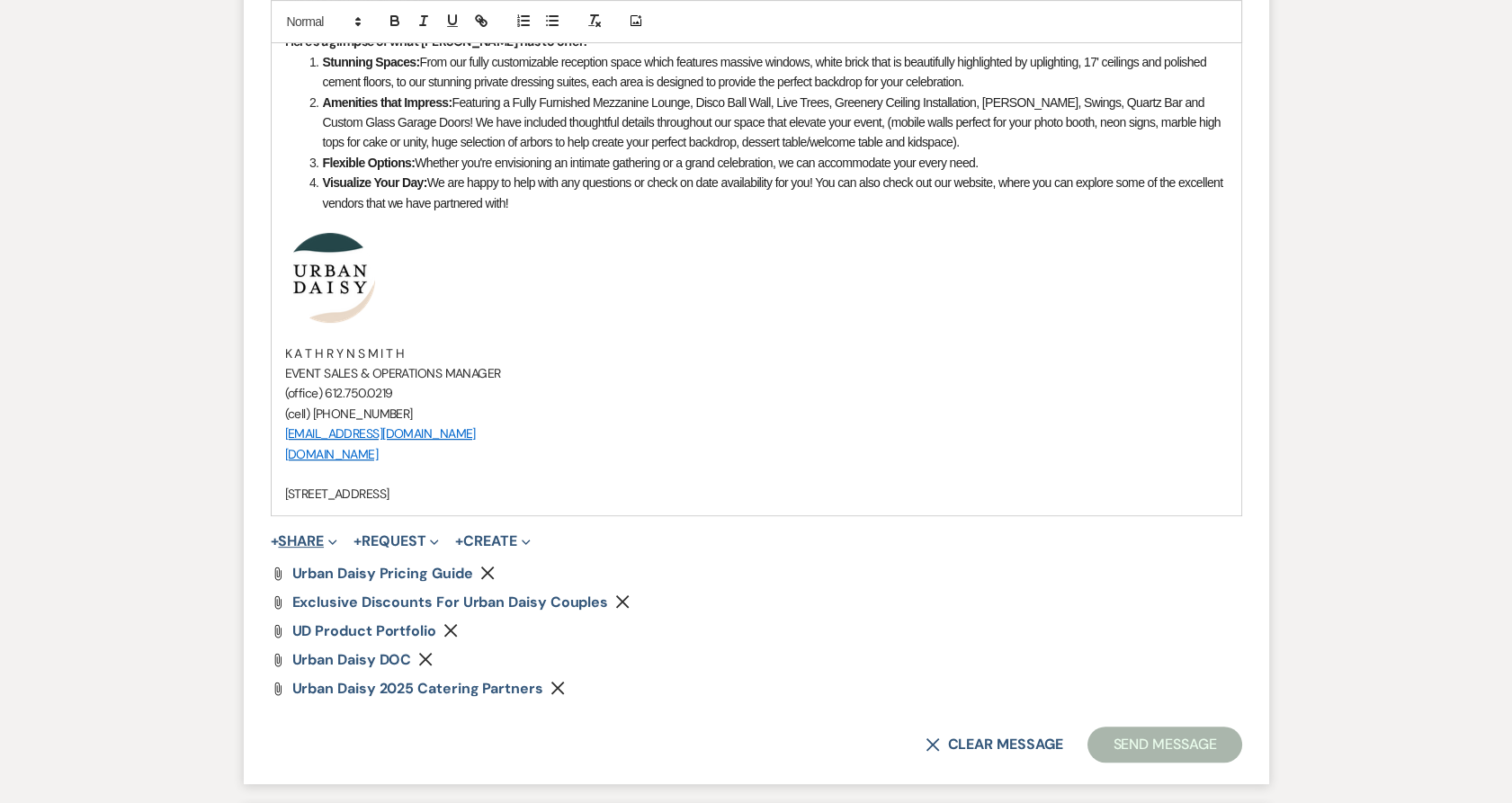
click at [294, 534] on button "+ Share Expand" at bounding box center [304, 541] width 68 height 14
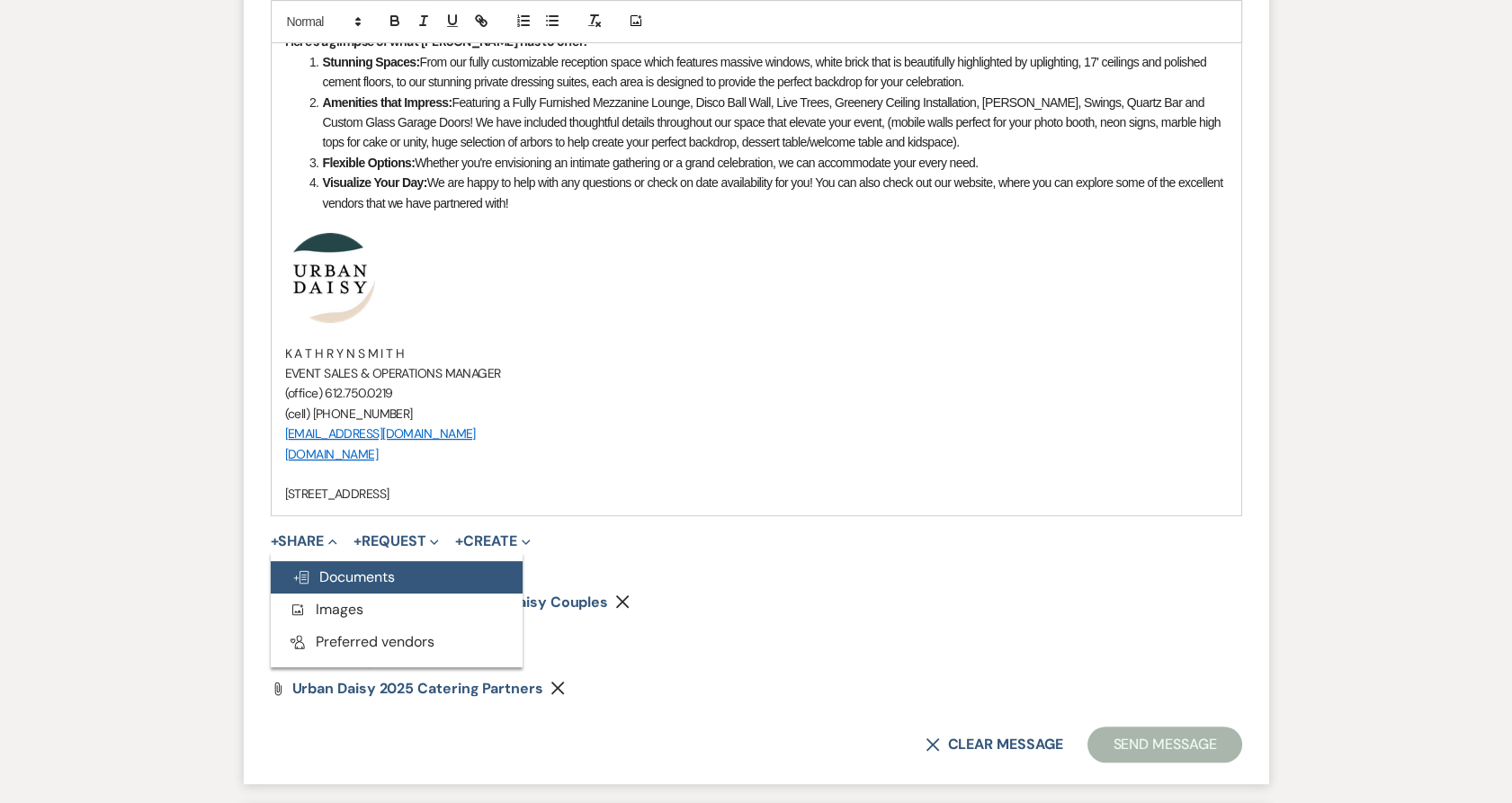
click at [323, 574] on span "Doc Upload Documents" at bounding box center [343, 576] width 102 height 19
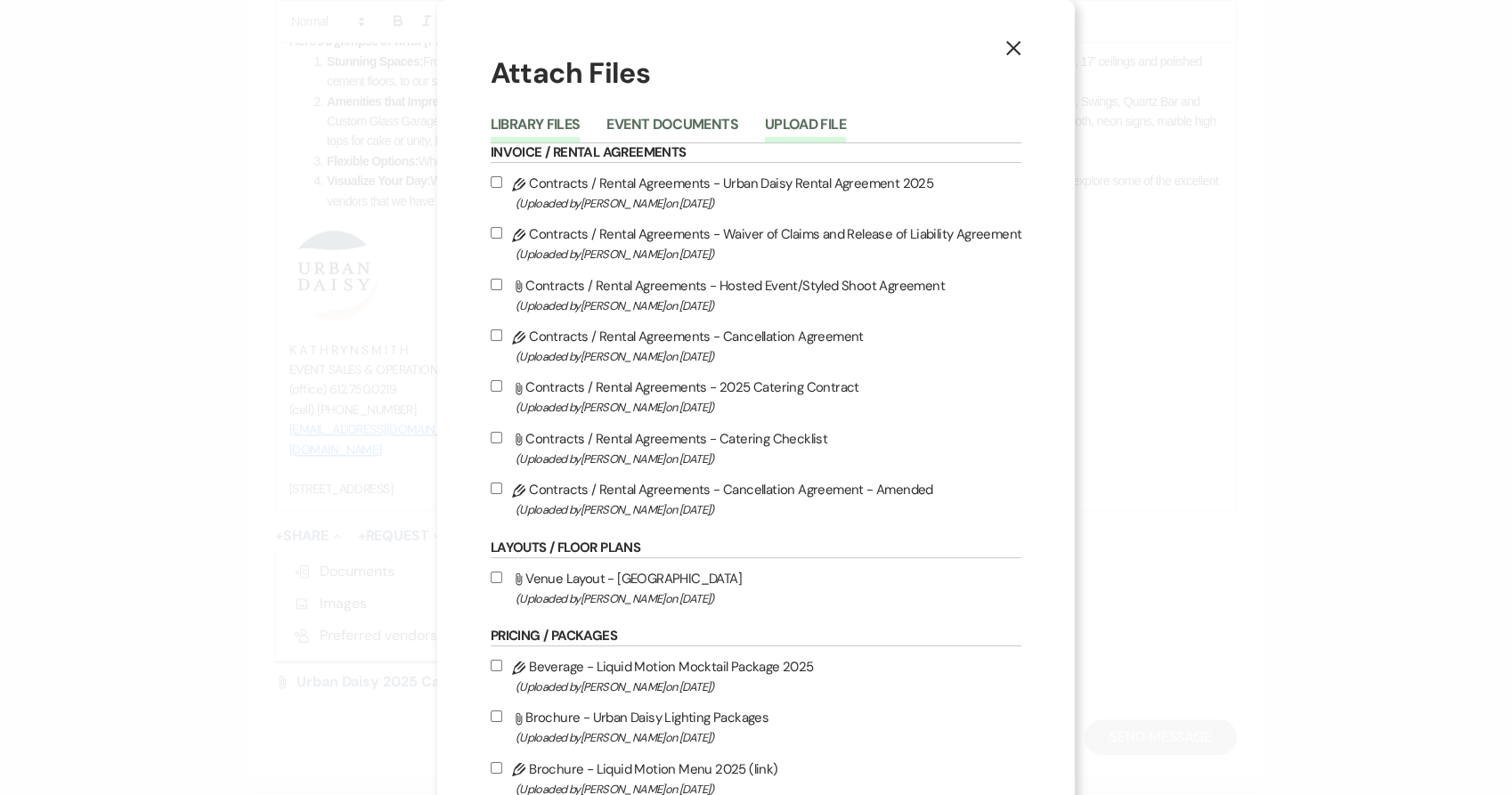
click at [776, 118] on button "Upload File" at bounding box center [806, 130] width 81 height 25
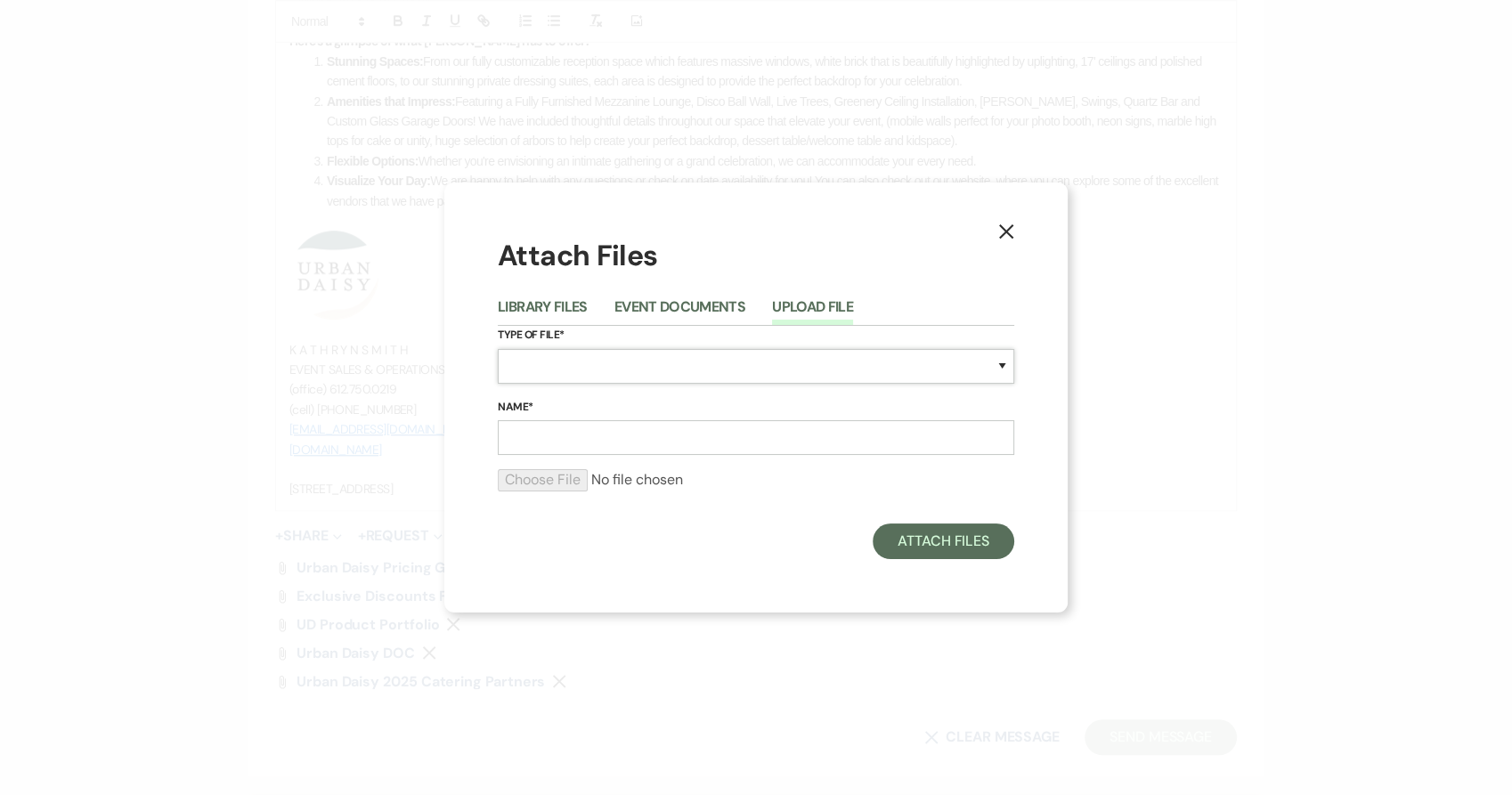
click at [543, 353] on select "Special Event Insurance Vendor Certificate of Insurance Contracts / Rental Agre…" at bounding box center [756, 366] width 516 height 35
select select "24"
click at [498, 349] on select "Special Event Insurance Vendor Certificate of Insurance Contracts / Rental Agre…" at bounding box center [756, 366] width 516 height 35
click at [568, 451] on input "Name*" at bounding box center [756, 437] width 516 height 35
type input "half space rental"
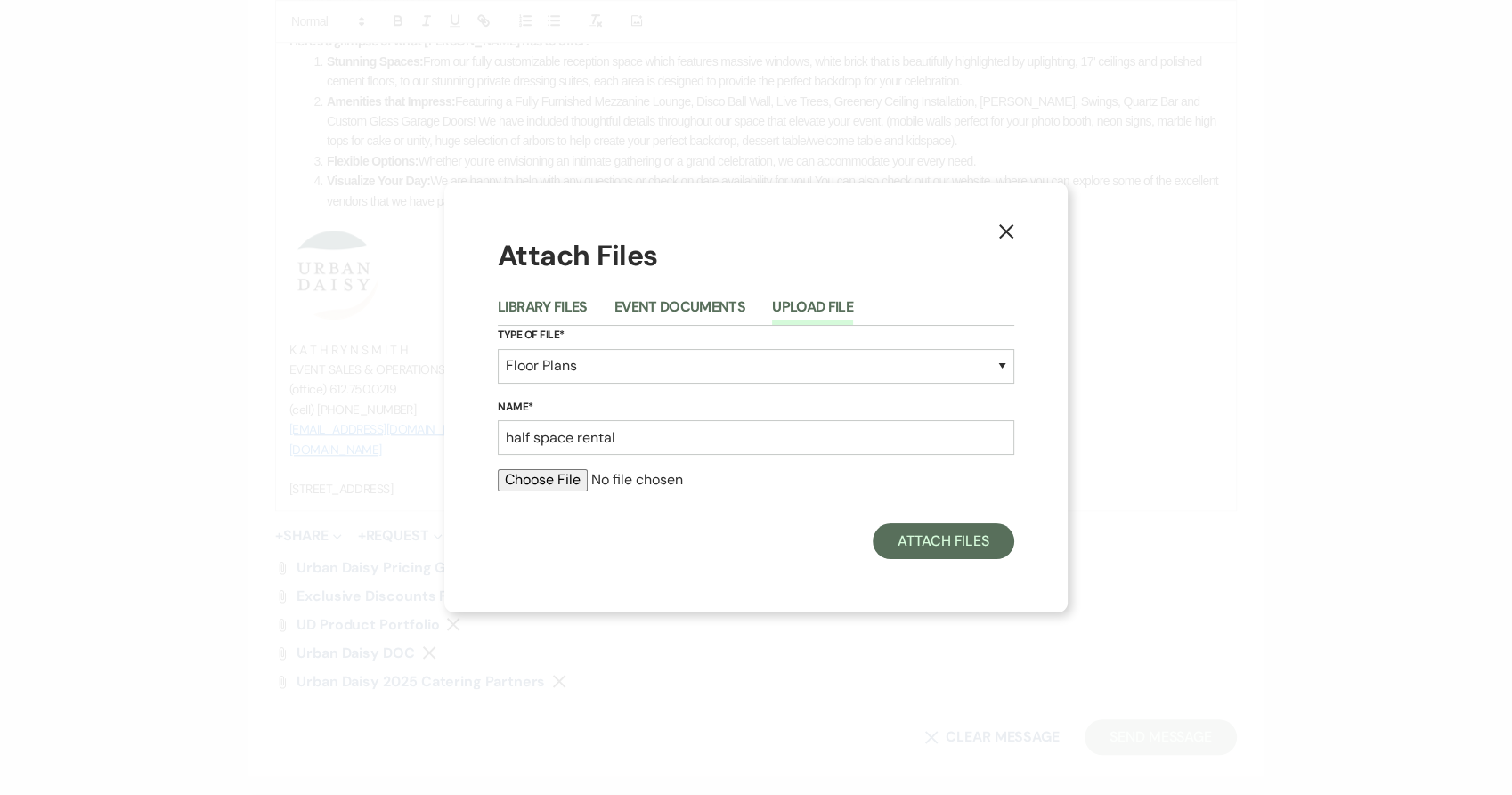
click at [566, 469] on input "file" at bounding box center [756, 480] width 516 height 22
type input "C:\fakepath\half space rental (1).pdf"
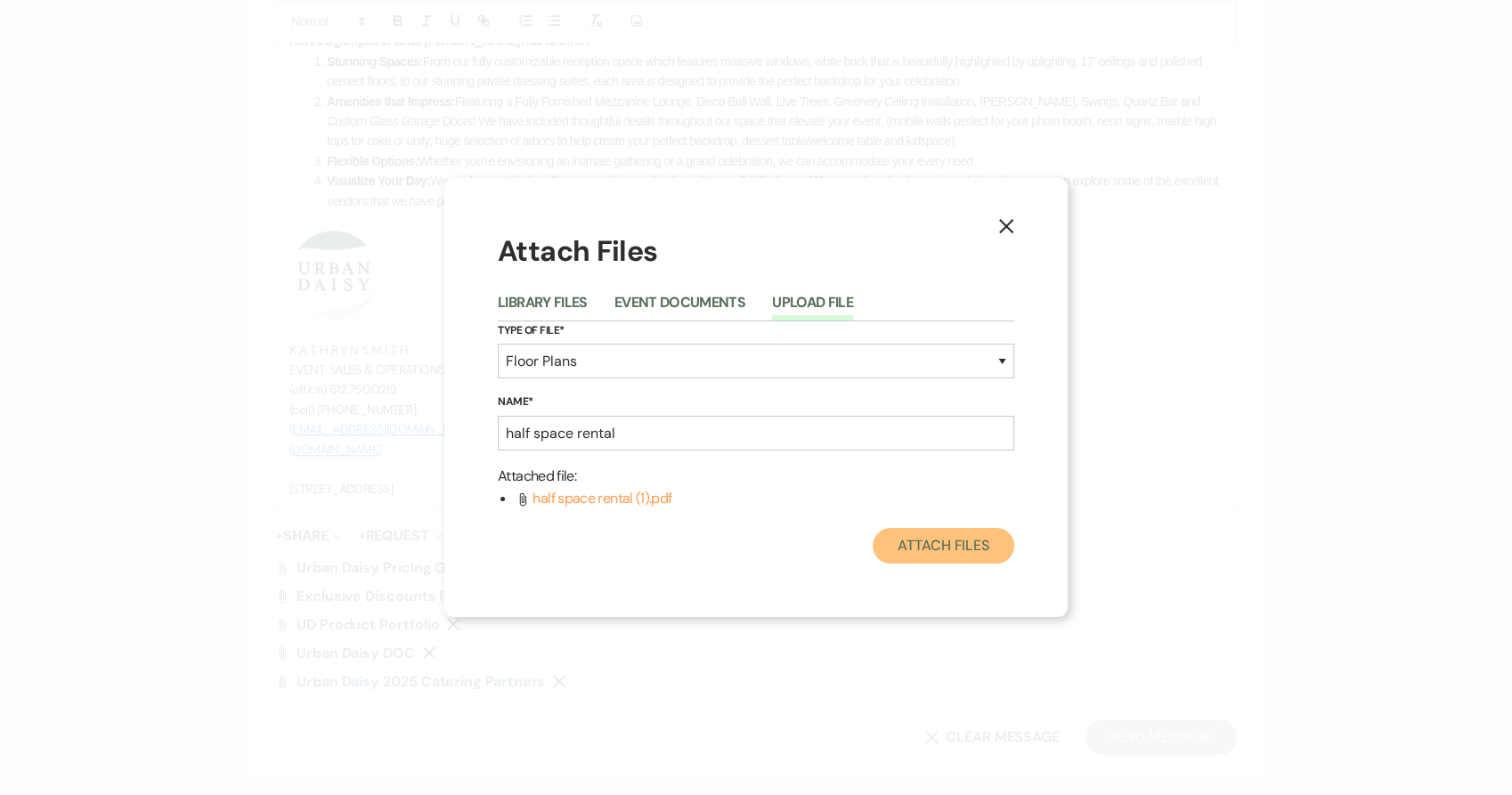
click at [918, 559] on button "Attach Files" at bounding box center [944, 546] width 142 height 36
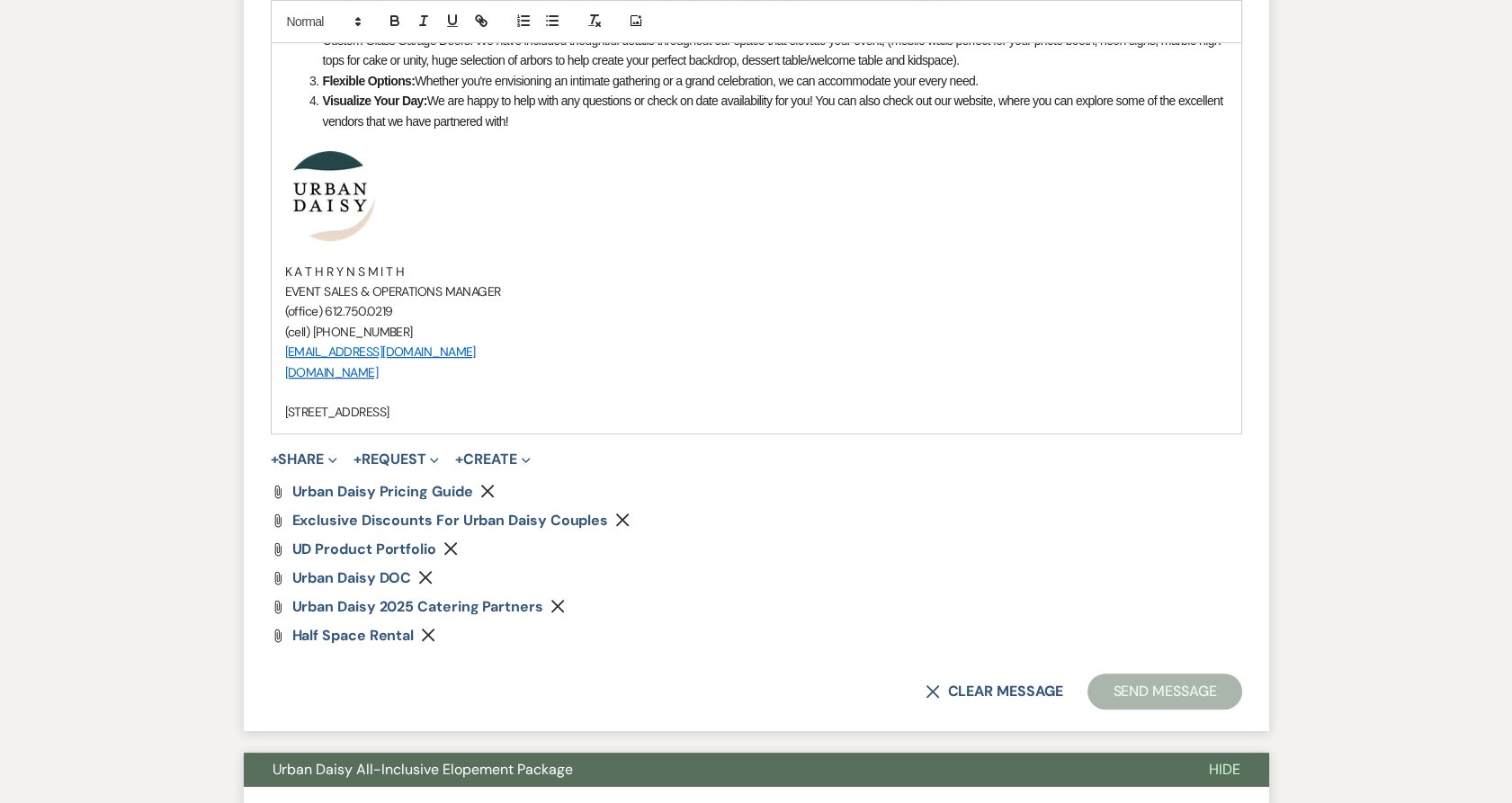
scroll to position [1390, 0]
click at [279, 453] on span "+" at bounding box center [274, 460] width 8 height 14
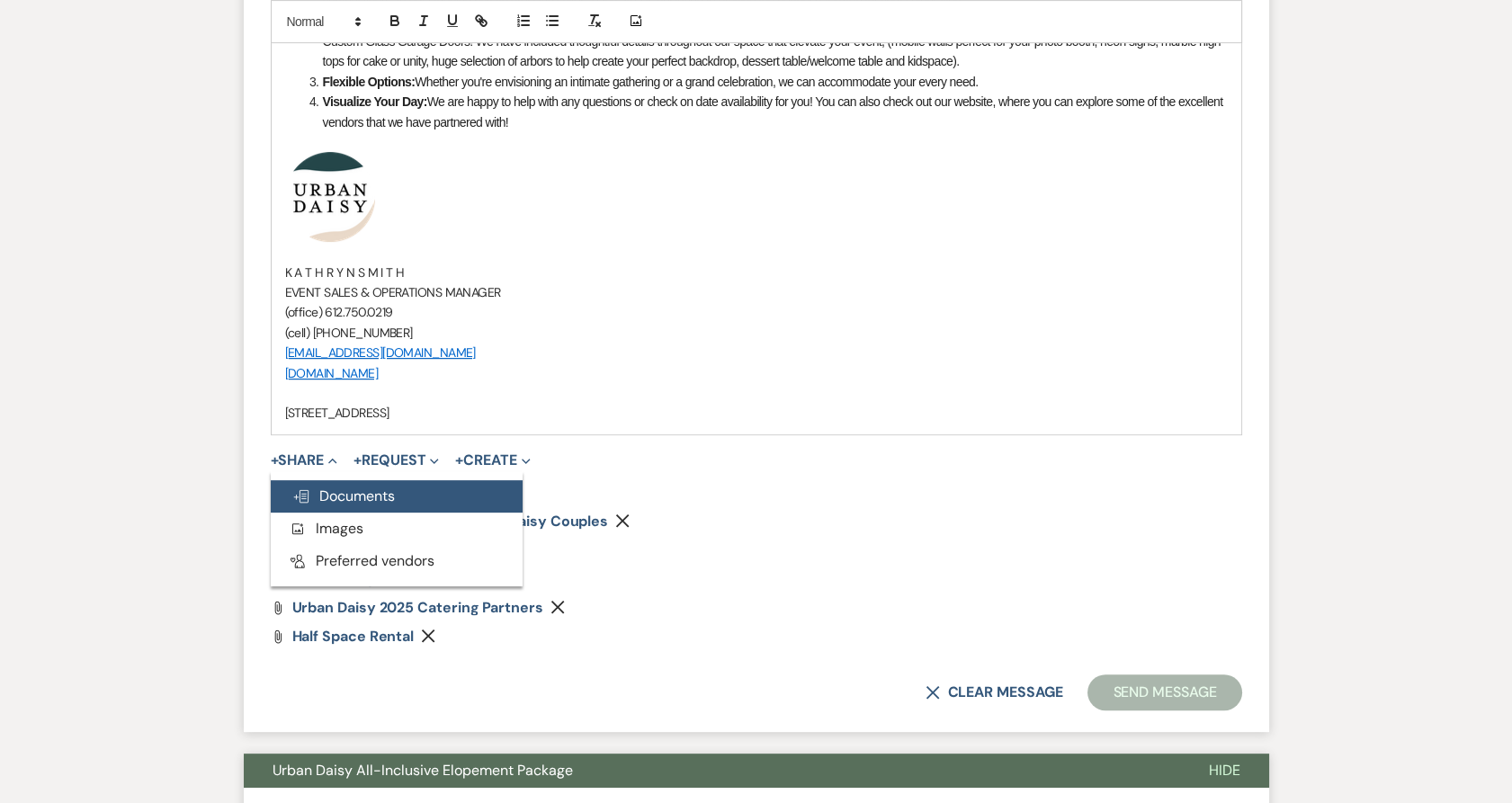
click at [287, 486] on button "Doc Upload Documents" at bounding box center [396, 496] width 252 height 33
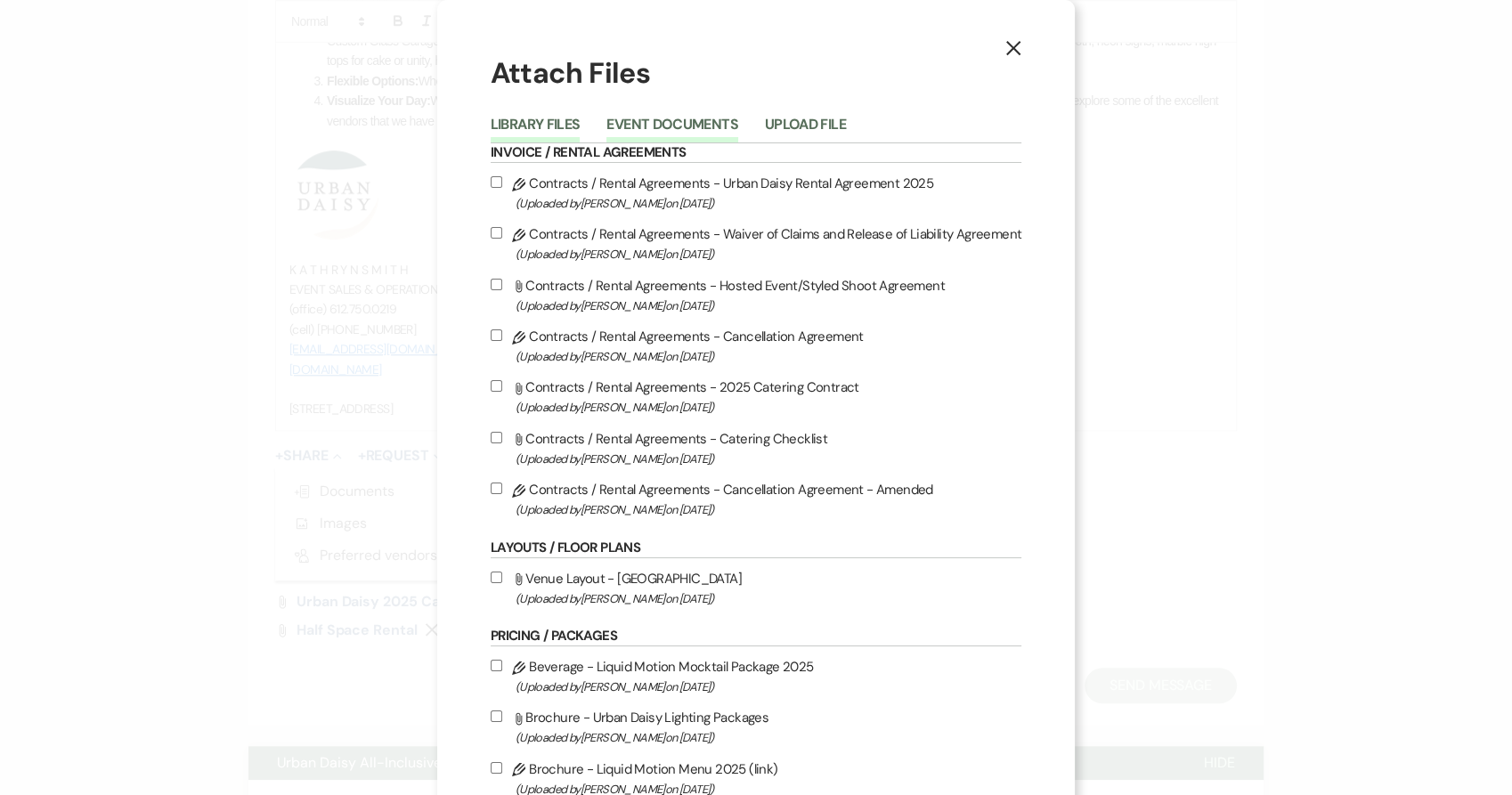
click at [686, 126] on button "Event Documents" at bounding box center [671, 130] width 131 height 25
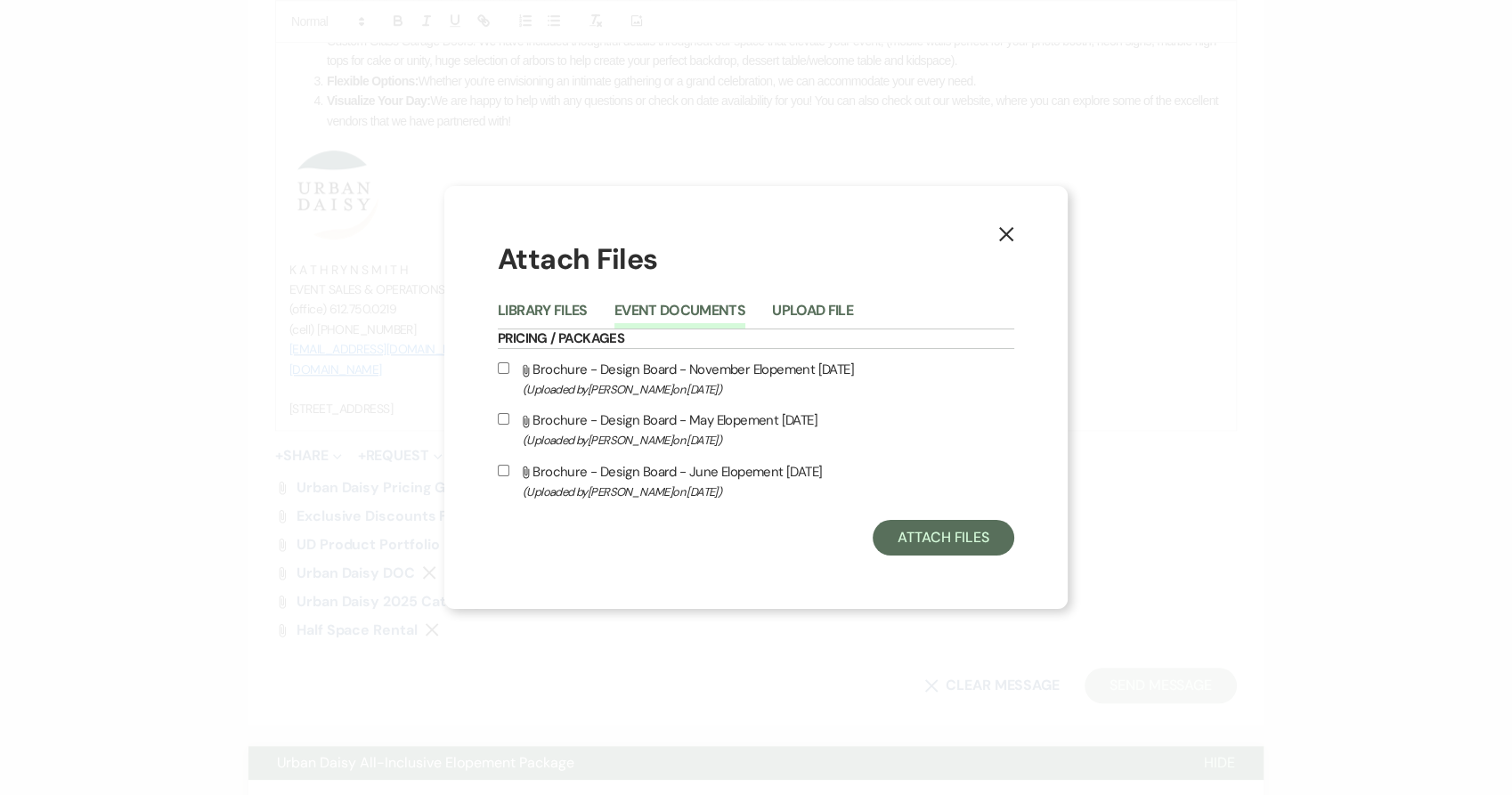
click at [806, 299] on li "Upload File" at bounding box center [826, 313] width 108 height 29
click at [802, 313] on button "Upload File" at bounding box center [812, 316] width 81 height 25
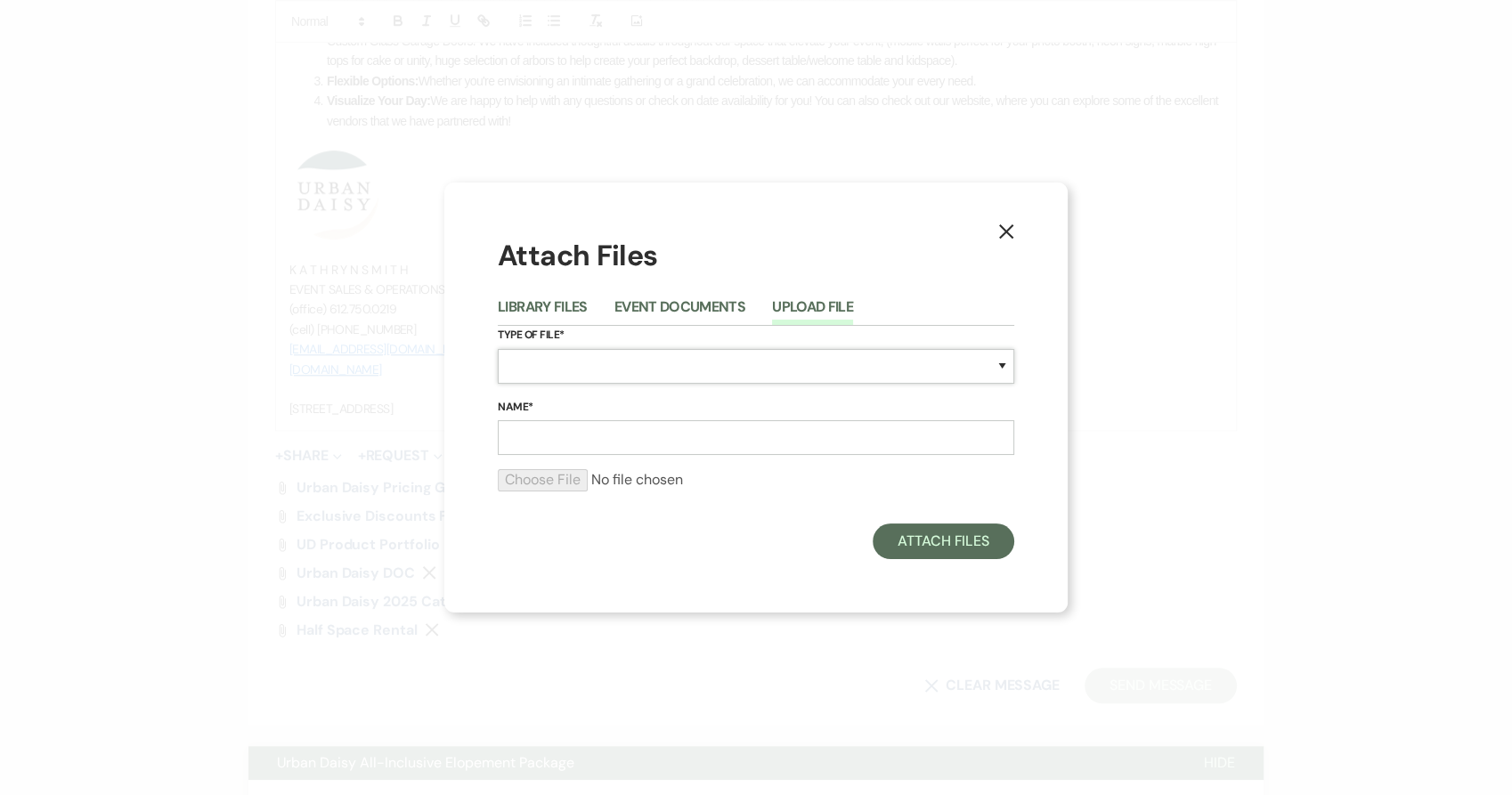
click at [774, 362] on select "Special Event Insurance Vendor Certificate of Insurance Contracts / Rental Agre…" at bounding box center [756, 366] width 516 height 35
select select "24"
click at [498, 349] on select "Special Event Insurance Vendor Certificate of Insurance Contracts / Rental Agre…" at bounding box center [756, 366] width 516 height 35
click at [622, 439] on input "Name*" at bounding box center [756, 437] width 516 height 35
type input "full venue rental"
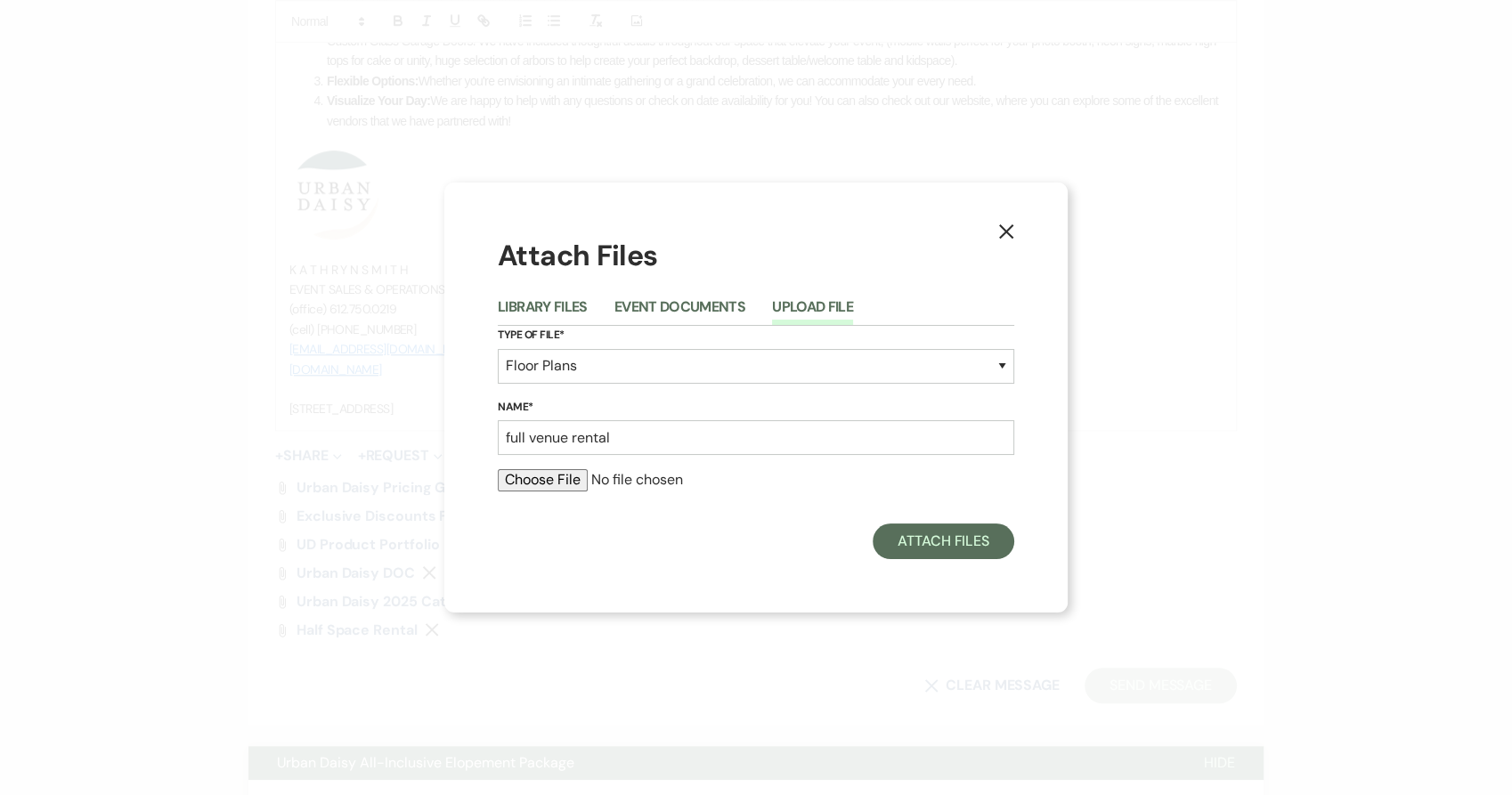
click at [575, 470] on input "file" at bounding box center [756, 480] width 516 height 22
type input "C:\fakepath\full space rental.pdf"
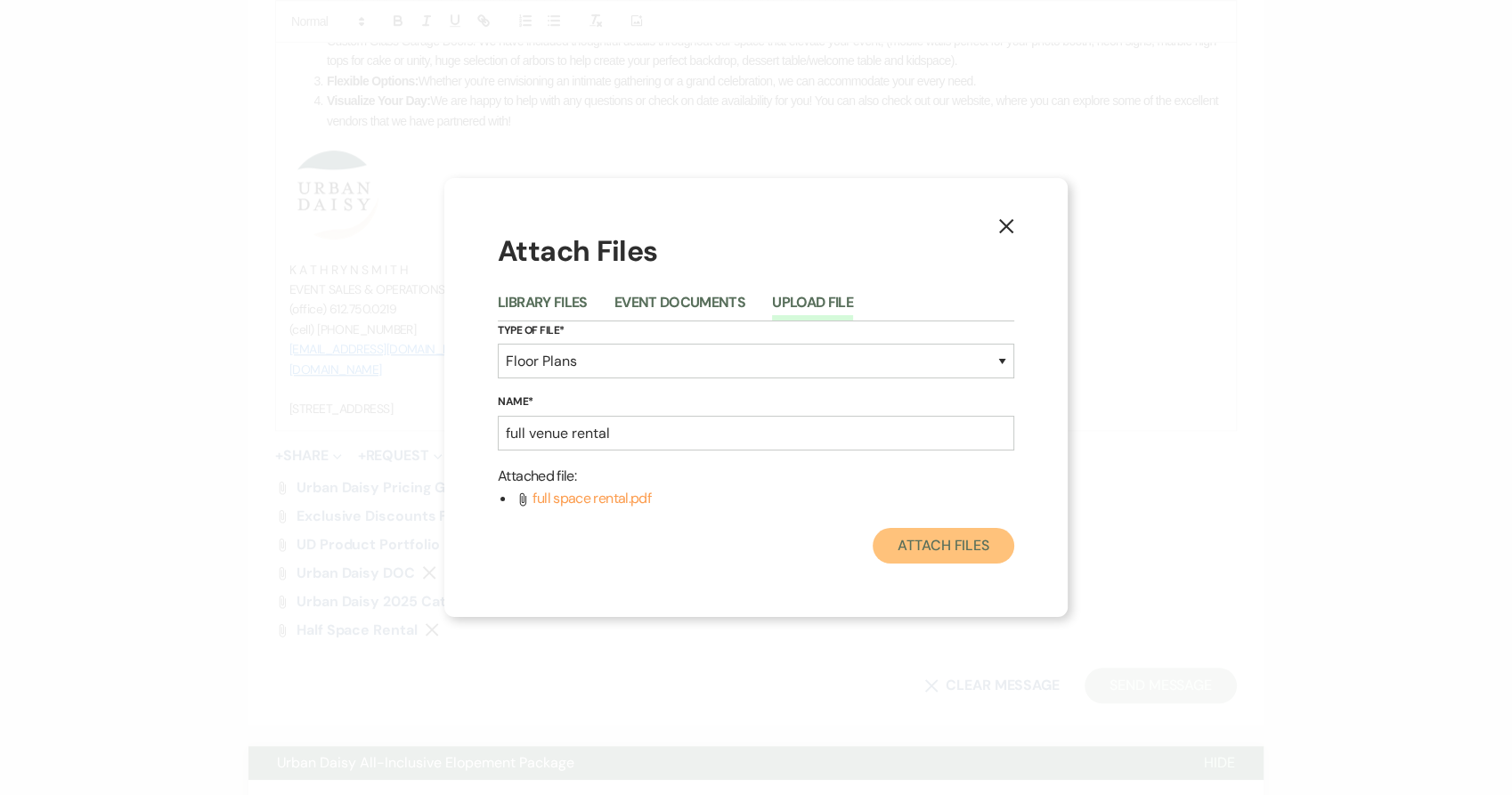
click at [928, 552] on button "Attach Files" at bounding box center [944, 546] width 142 height 36
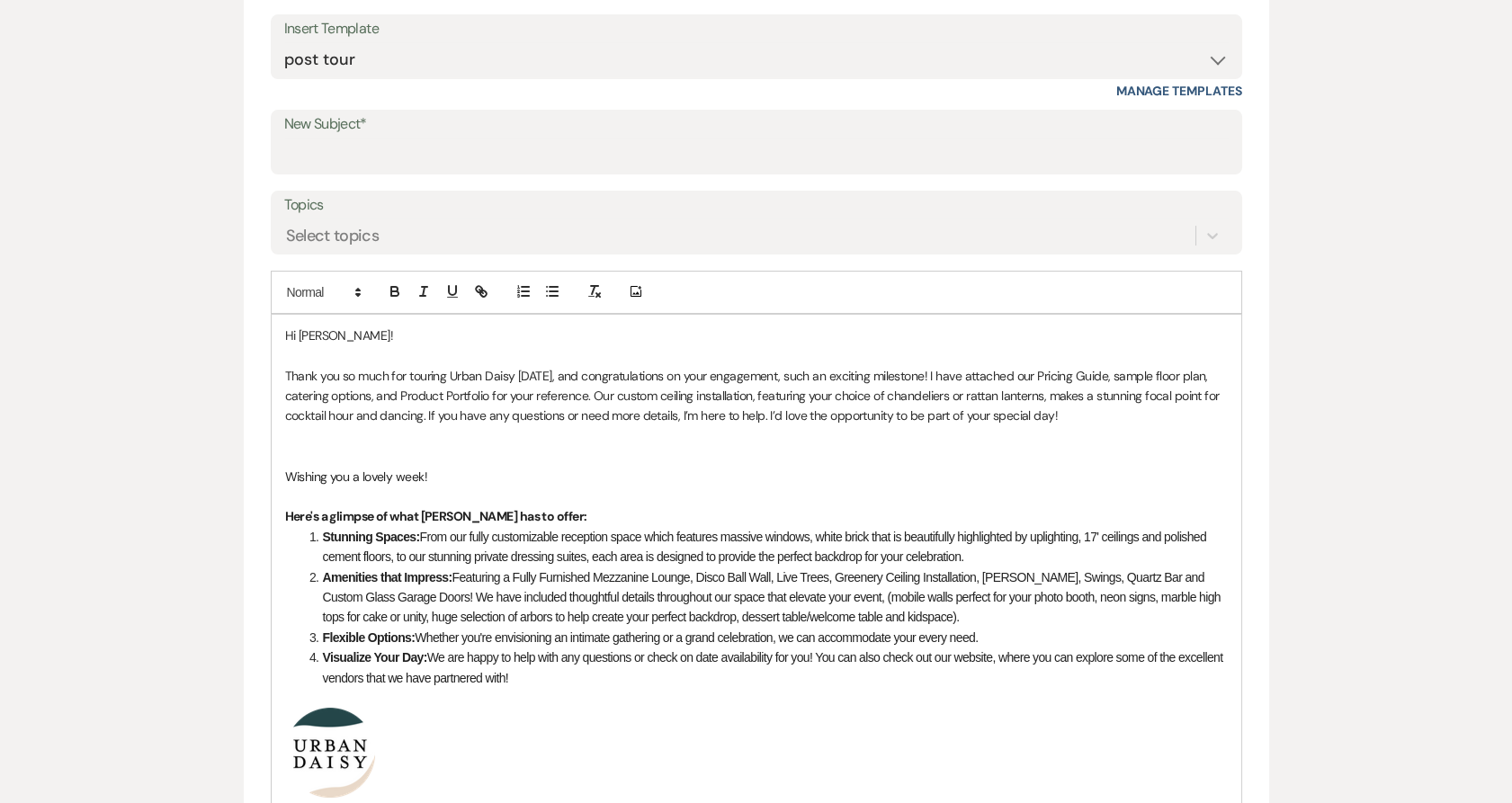
scroll to position [785, 0]
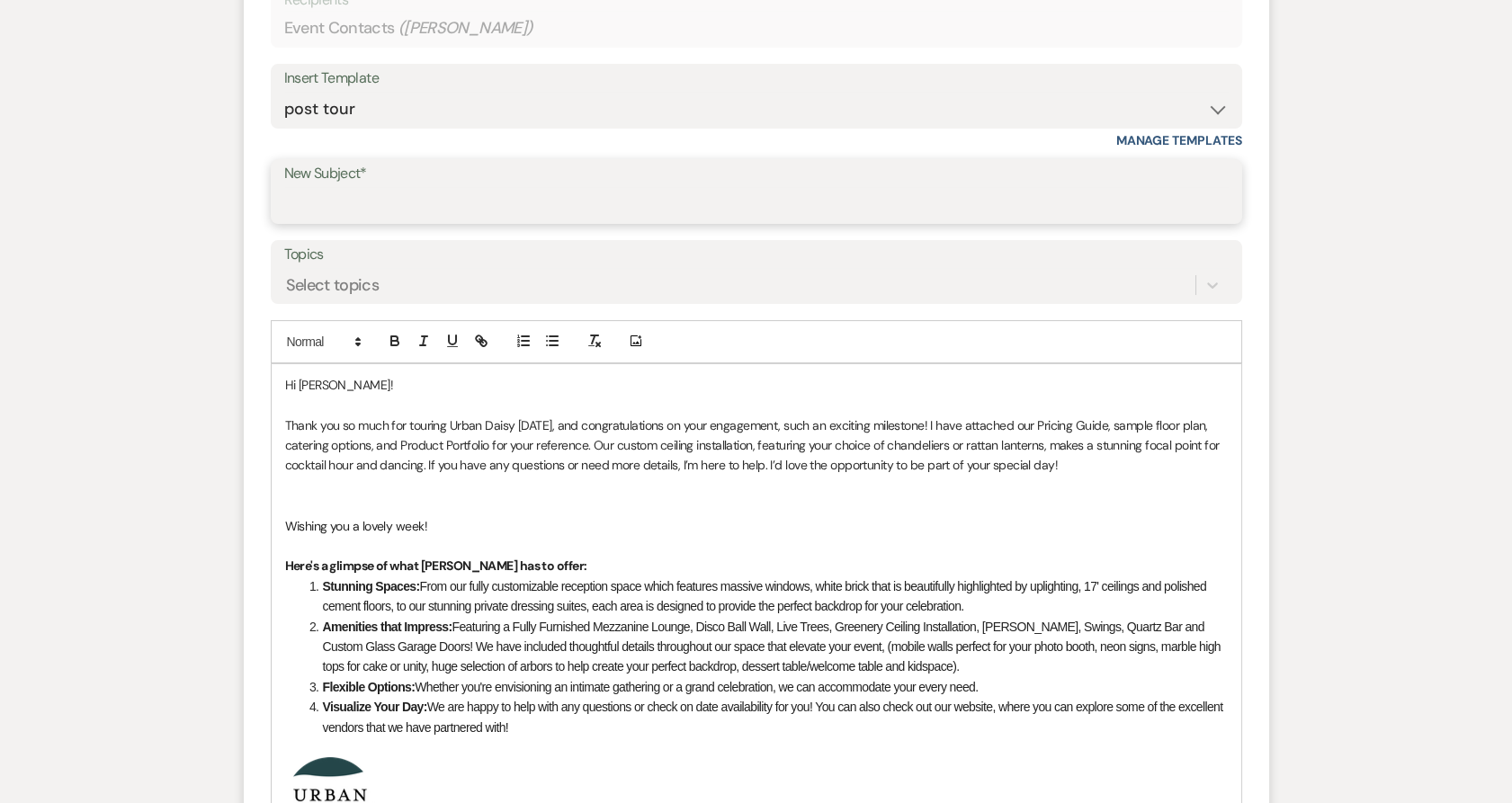
click at [539, 187] on input "New Subject*" at bounding box center [756, 205] width 944 height 35
type input "Congratulations on your Engagement from Urban Daisy Events!"
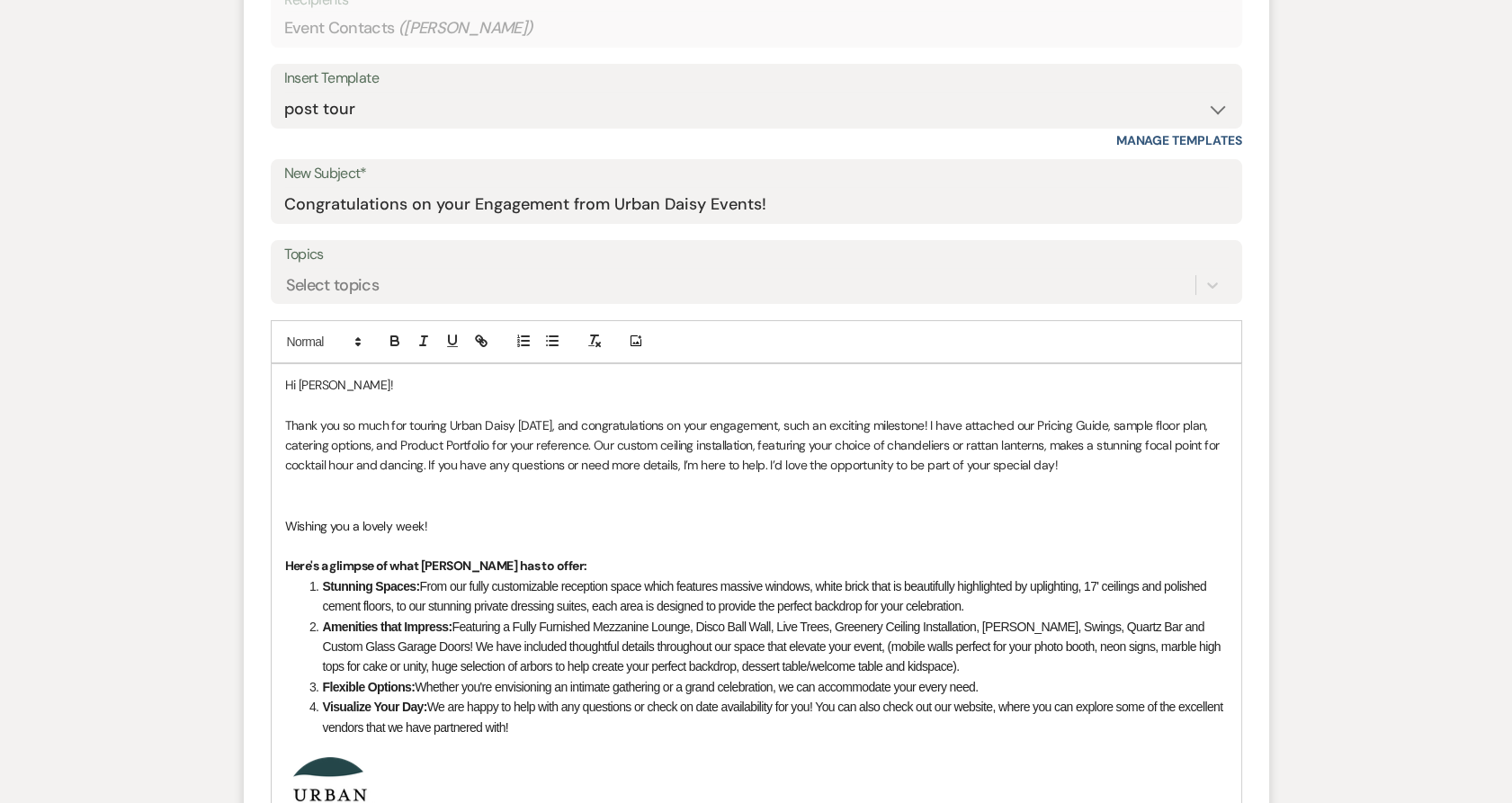
click at [471, 510] on p at bounding box center [756, 505] width 942 height 20
drag, startPoint x: 1102, startPoint y: 419, endPoint x: 1036, endPoint y: 431, distance: 67.1
click at [1036, 431] on p "Thank you so much for touring Urban Daisy [DATE], and congratulations on your e…" at bounding box center [756, 445] width 942 height 60
click at [317, 477] on p at bounding box center [756, 485] width 942 height 20
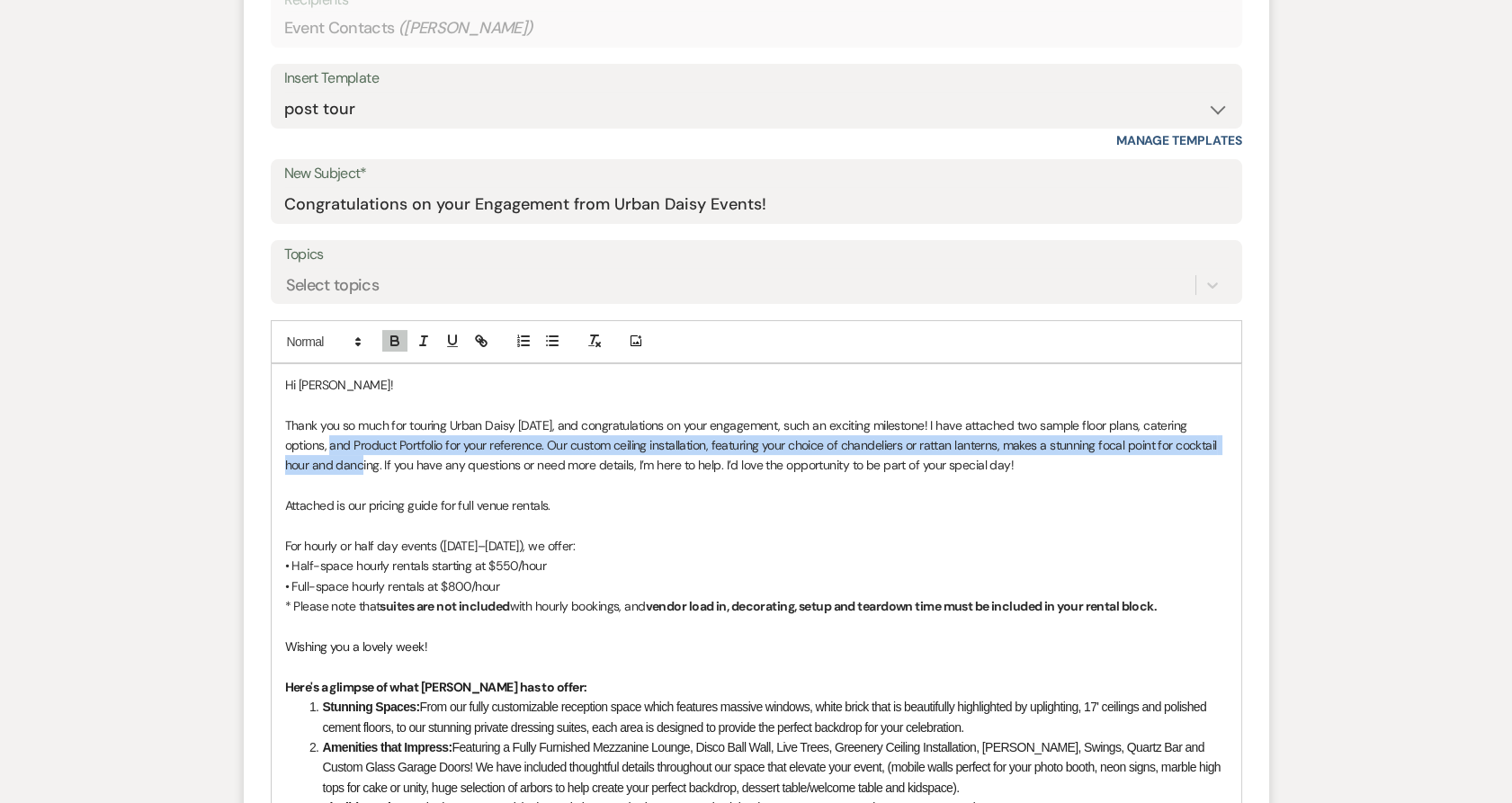
drag, startPoint x: 292, startPoint y: 446, endPoint x: 317, endPoint y: 470, distance: 34.7
click at [317, 470] on p "Thank you so much for touring Urban Daisy [DATE], and congratulations on your e…" at bounding box center [756, 445] width 942 height 60
click at [290, 449] on p "Thank you so much for touring Urban Daisy [DATE], and congratulations on your e…" at bounding box center [756, 445] width 942 height 60
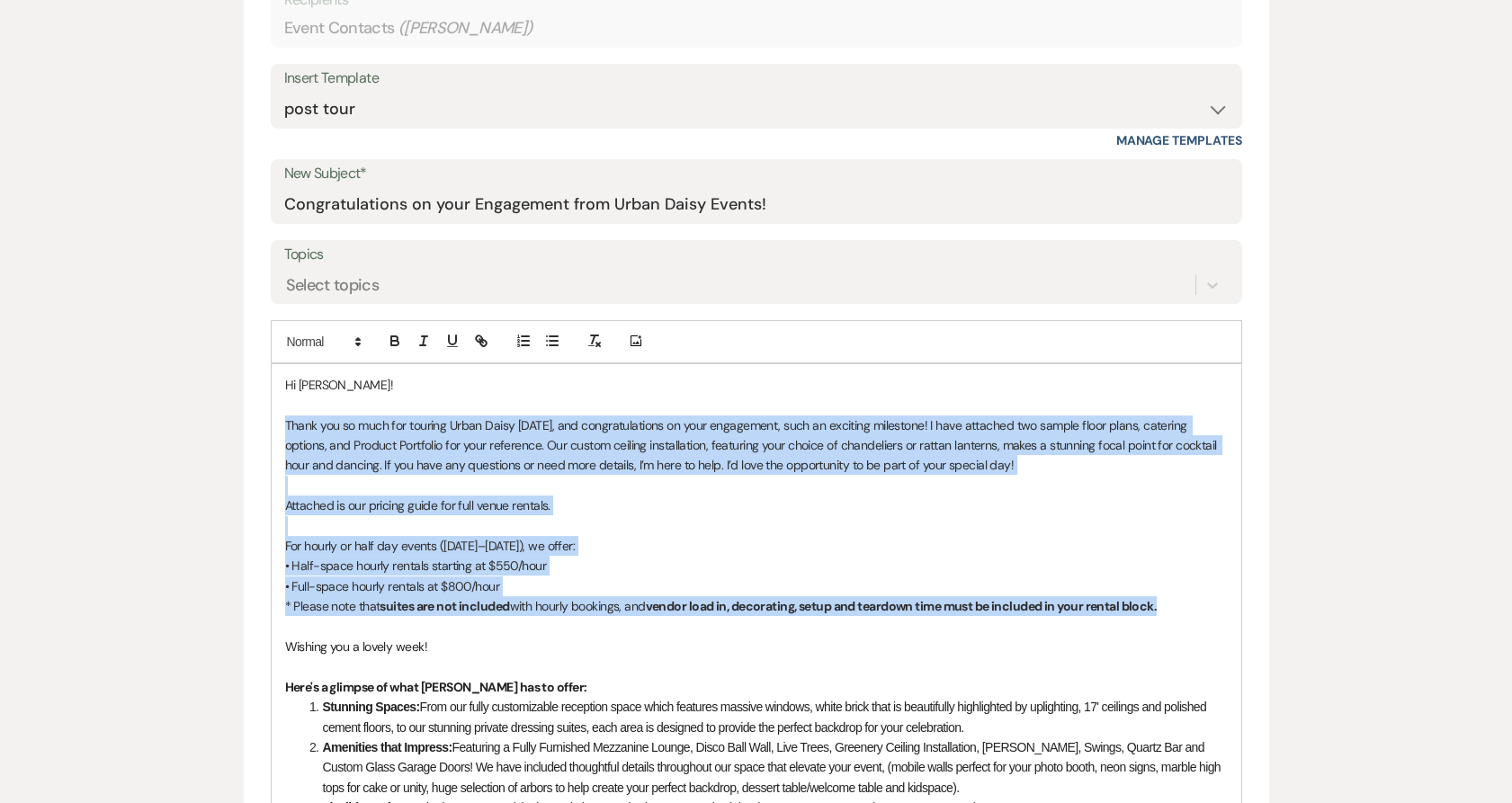
drag, startPoint x: 281, startPoint y: 424, endPoint x: 1336, endPoint y: 610, distance: 1071.3
copy div "Thank you so much for touring Urban Daisy [DATE], and congratulations on your e…"
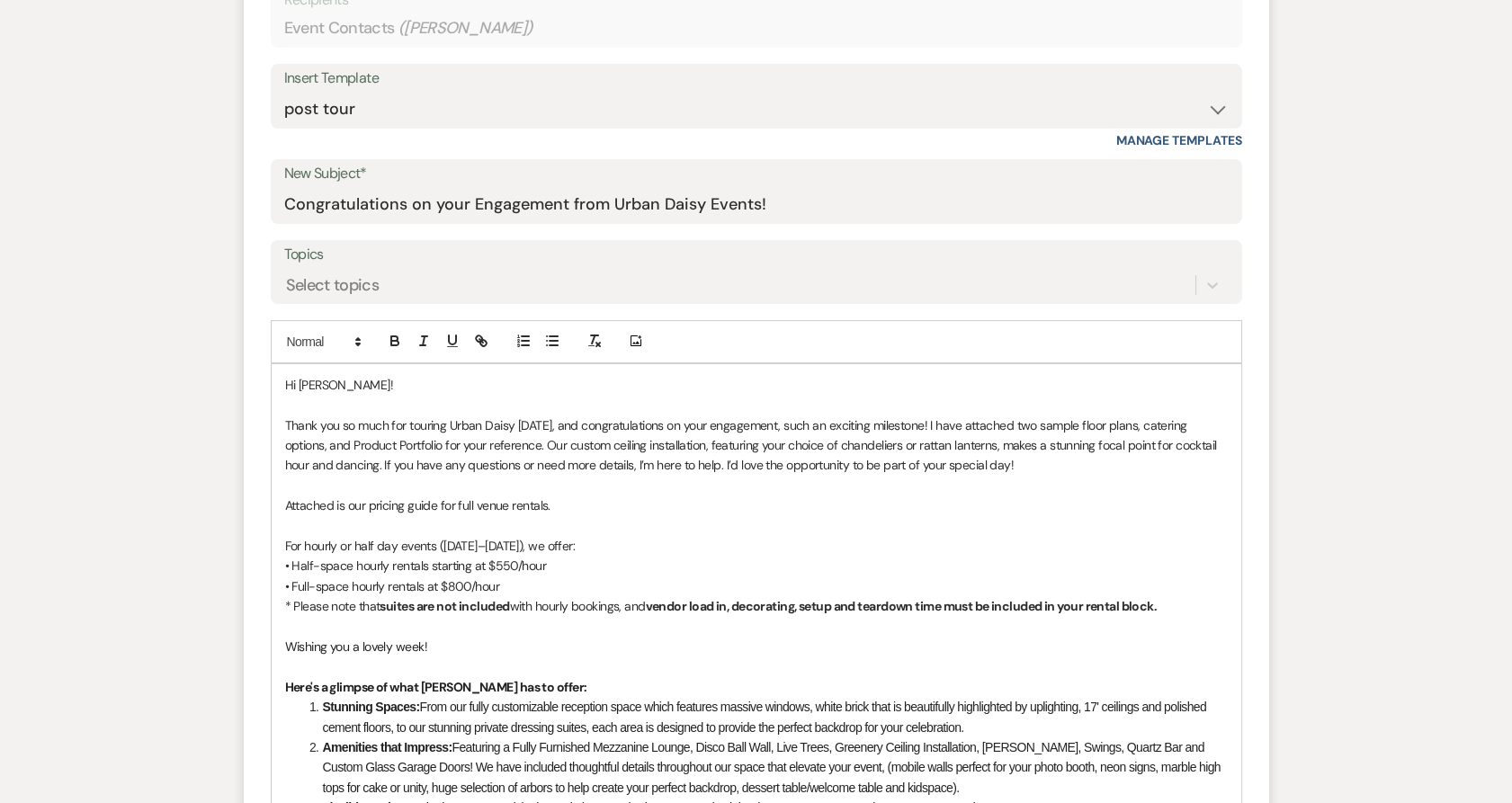
click at [274, 397] on div "Hi [PERSON_NAME]! Thank you so much for touring Urban Daisy [DATE], and congrat…" at bounding box center [756, 762] width 970 height 795
click at [275, 419] on div "Hi [PERSON_NAME]! Thank you so much for touring Urban Daisy [DATE], and congrat…" at bounding box center [756, 762] width 970 height 795
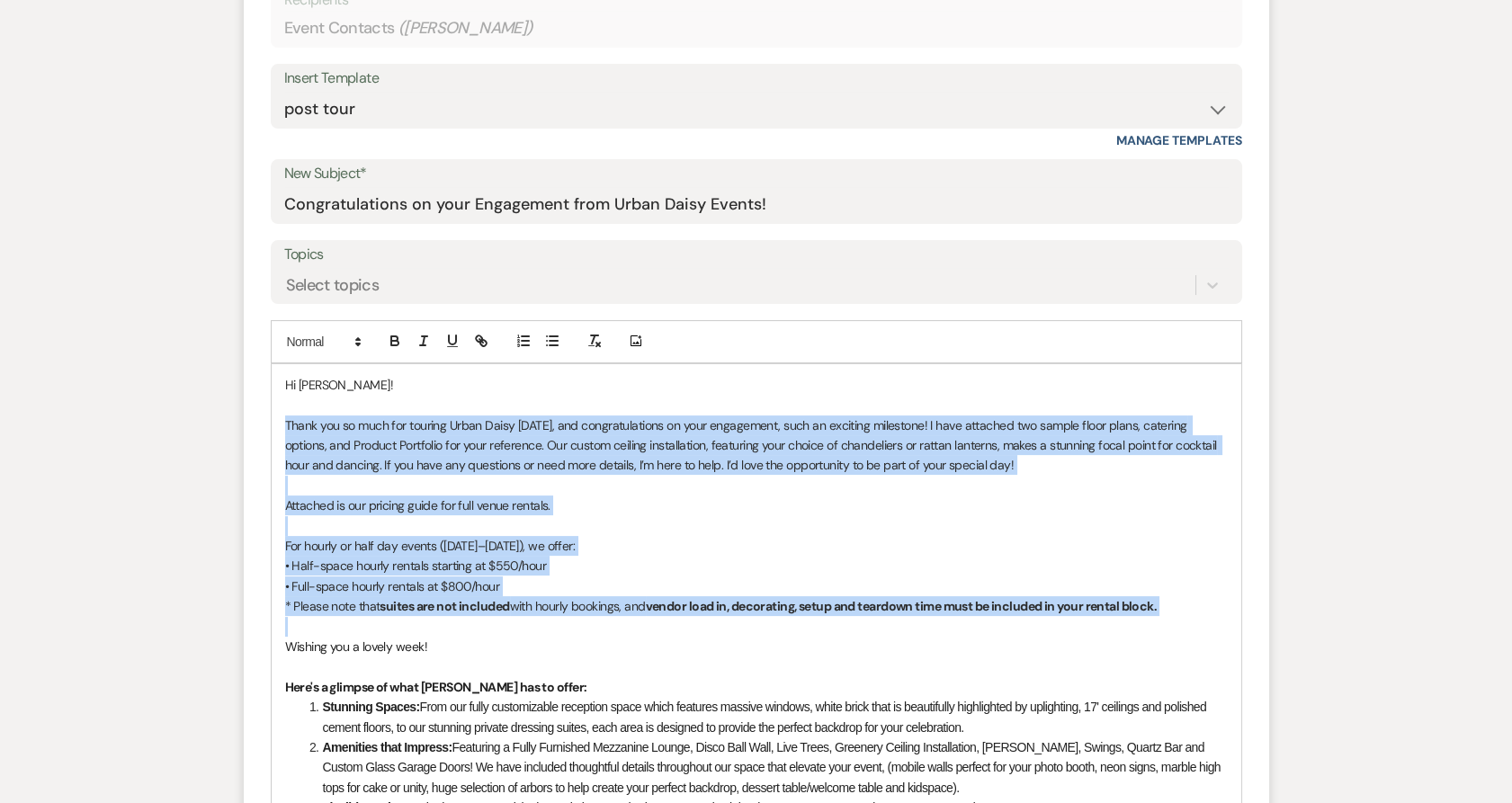
drag, startPoint x: 275, startPoint y: 419, endPoint x: 700, endPoint y: 632, distance: 475.4
click at [700, 632] on div "Hi [PERSON_NAME]! Thank you so much for touring Urban Daisy [DATE], and congrat…" at bounding box center [756, 762] width 970 height 795
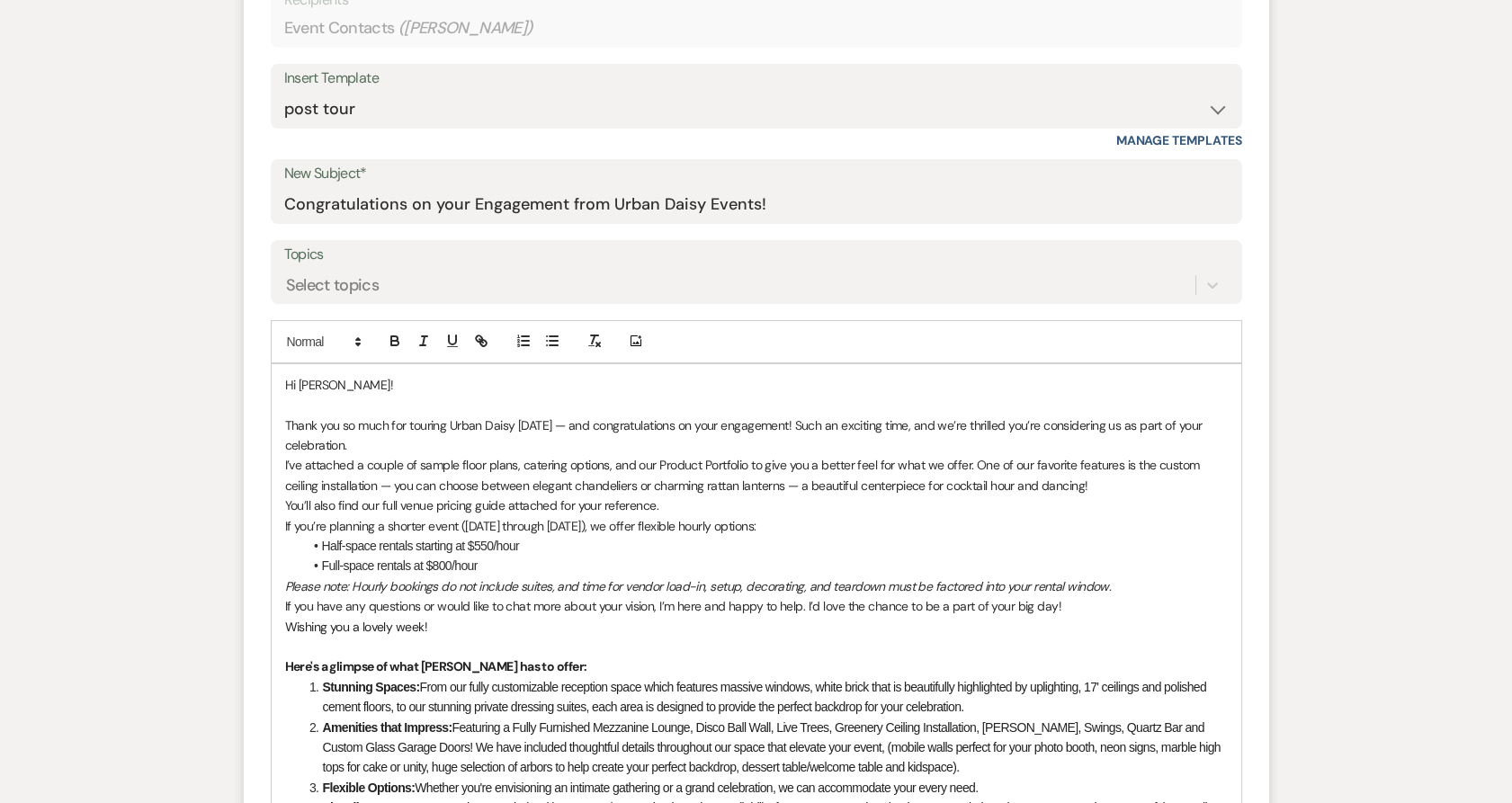
click at [557, 441] on p "Thank you so much for touring Urban Daisy [DATE] — and congratulations on your …" at bounding box center [756, 435] width 942 height 40
click at [565, 431] on p "Thank you so much for touring Urban Daisy [DATE] — and congratulations on your …" at bounding box center [756, 435] width 942 height 40
click at [282, 467] on div "Hi [PERSON_NAME]! Thank you so much for touring [PERSON_NAME] [DATE] and congra…" at bounding box center [756, 752] width 970 height 776
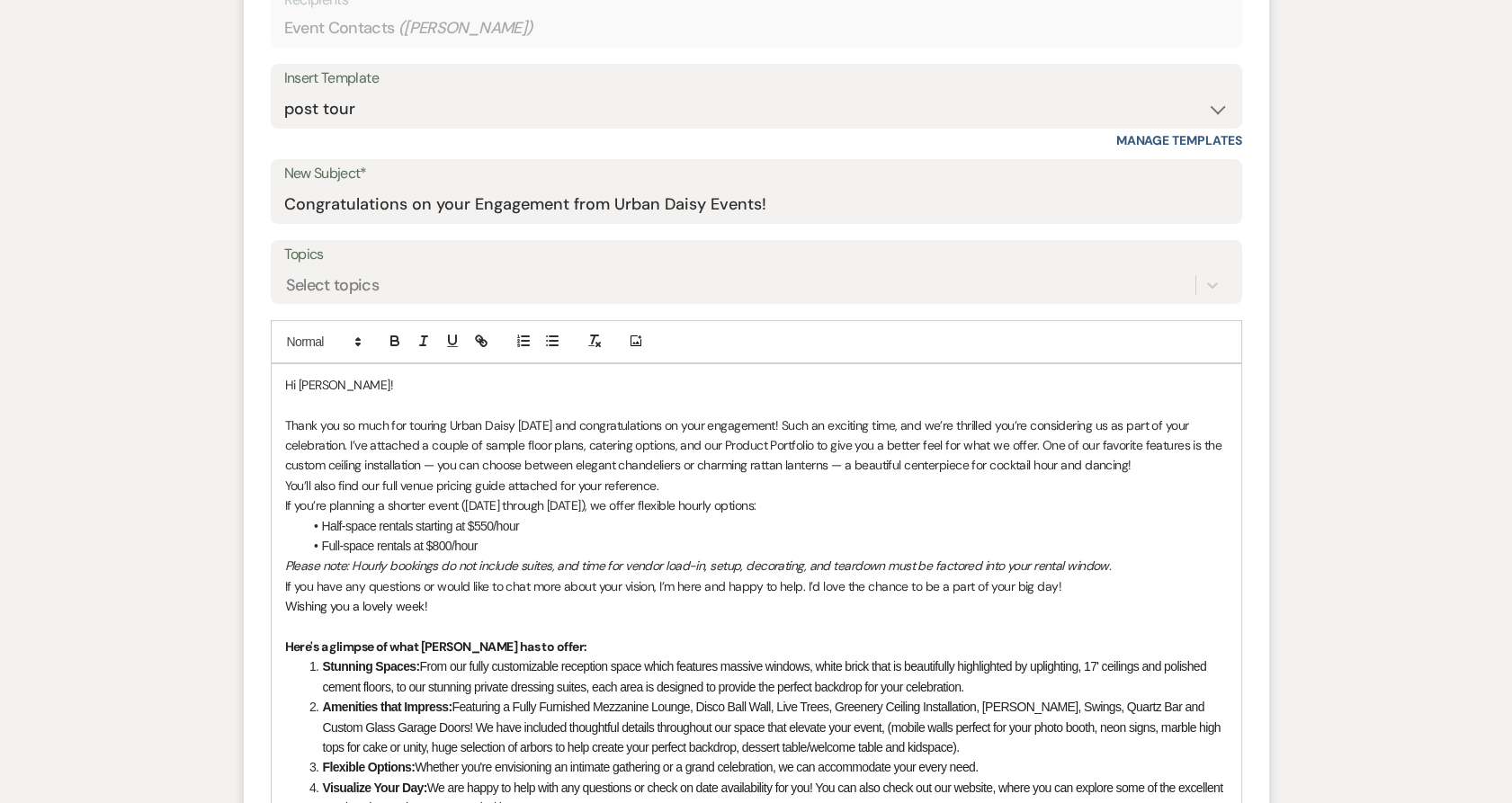
click at [436, 470] on p "Thank you so much for touring Urban Daisy [DATE] and congratulations on your en…" at bounding box center [756, 445] width 942 height 60
click at [831, 467] on p "Thank you so much for touring Urban Daisy [DATE] and congratulations on your en…" at bounding box center [756, 445] width 942 height 60
click at [1118, 465] on p "Thank you so much for touring Urban Daisy [DATE] and congratulations on your en…" at bounding box center [756, 445] width 942 height 60
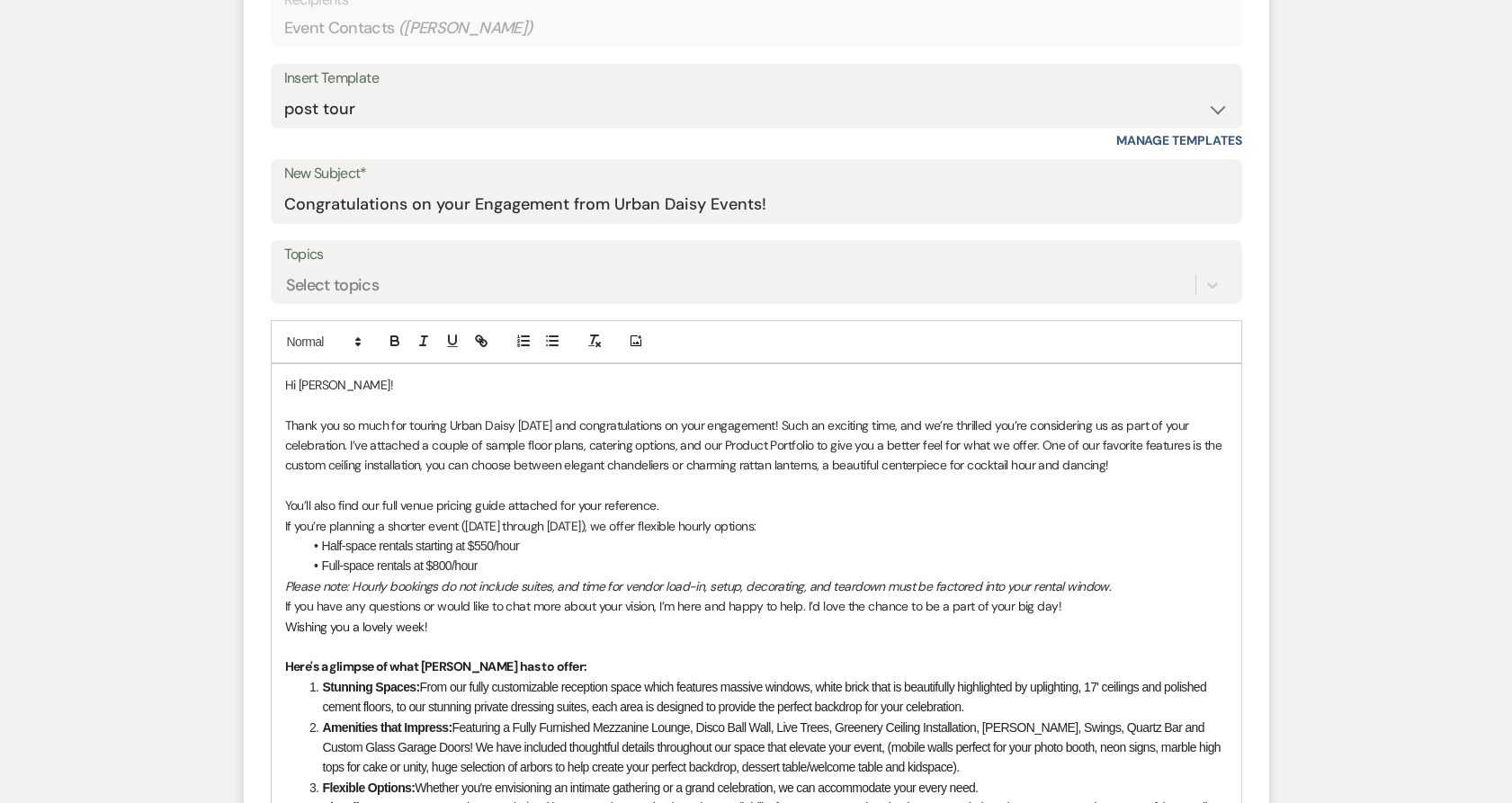
click at [663, 505] on p "You’ll also find our full venue pricing guide attached for your reference." at bounding box center [756, 505] width 942 height 20
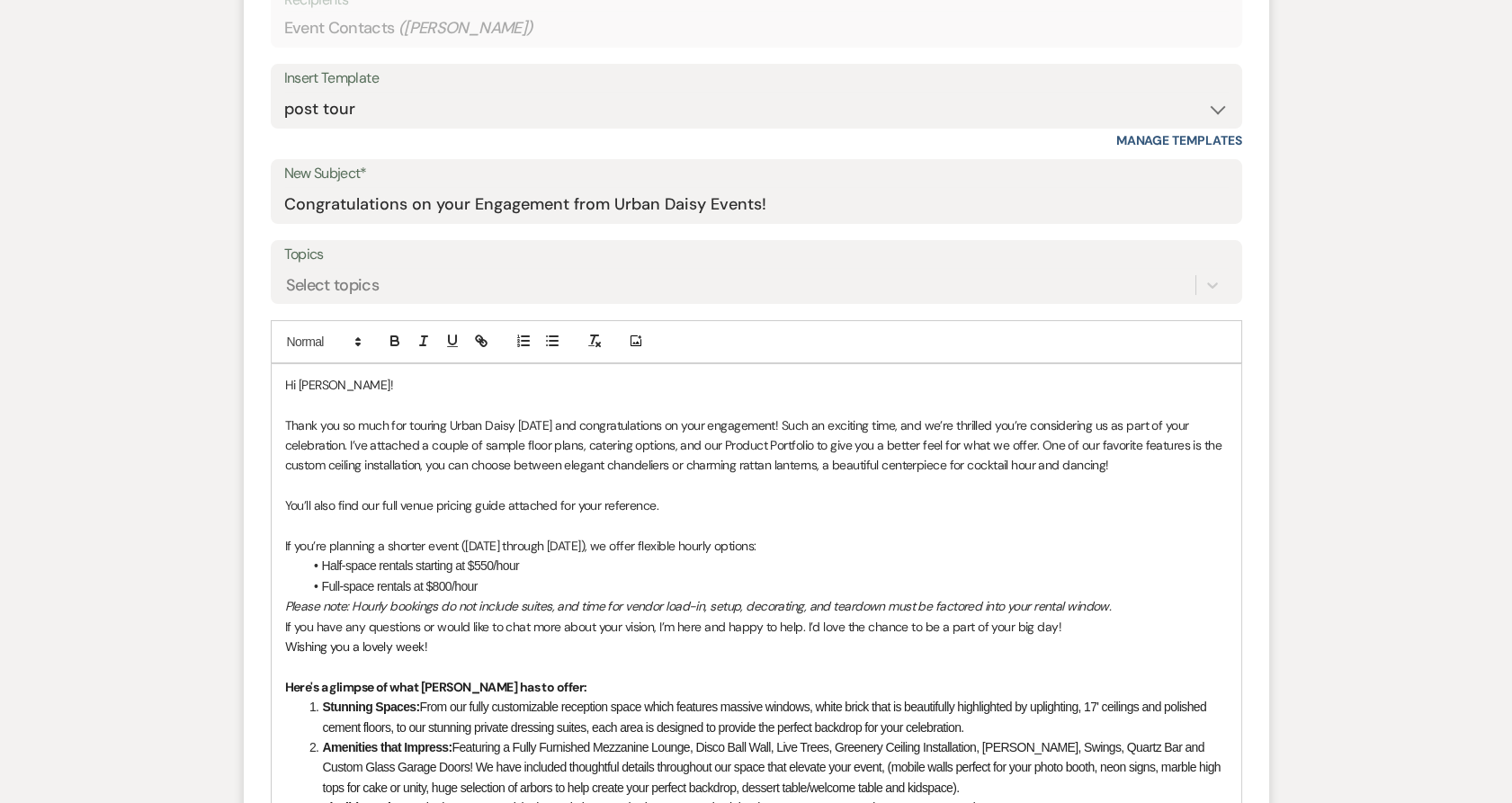
click at [1078, 639] on p "Wishing you a lovely week!" at bounding box center [756, 646] width 942 height 20
click at [1086, 614] on p "Please note: Hourly bookings do not include suites, and time for vendor load-in…" at bounding box center [756, 605] width 942 height 20
click at [1077, 628] on p "If you have any questions or would like to chat more about your vision, I’m her…" at bounding box center [756, 626] width 942 height 20
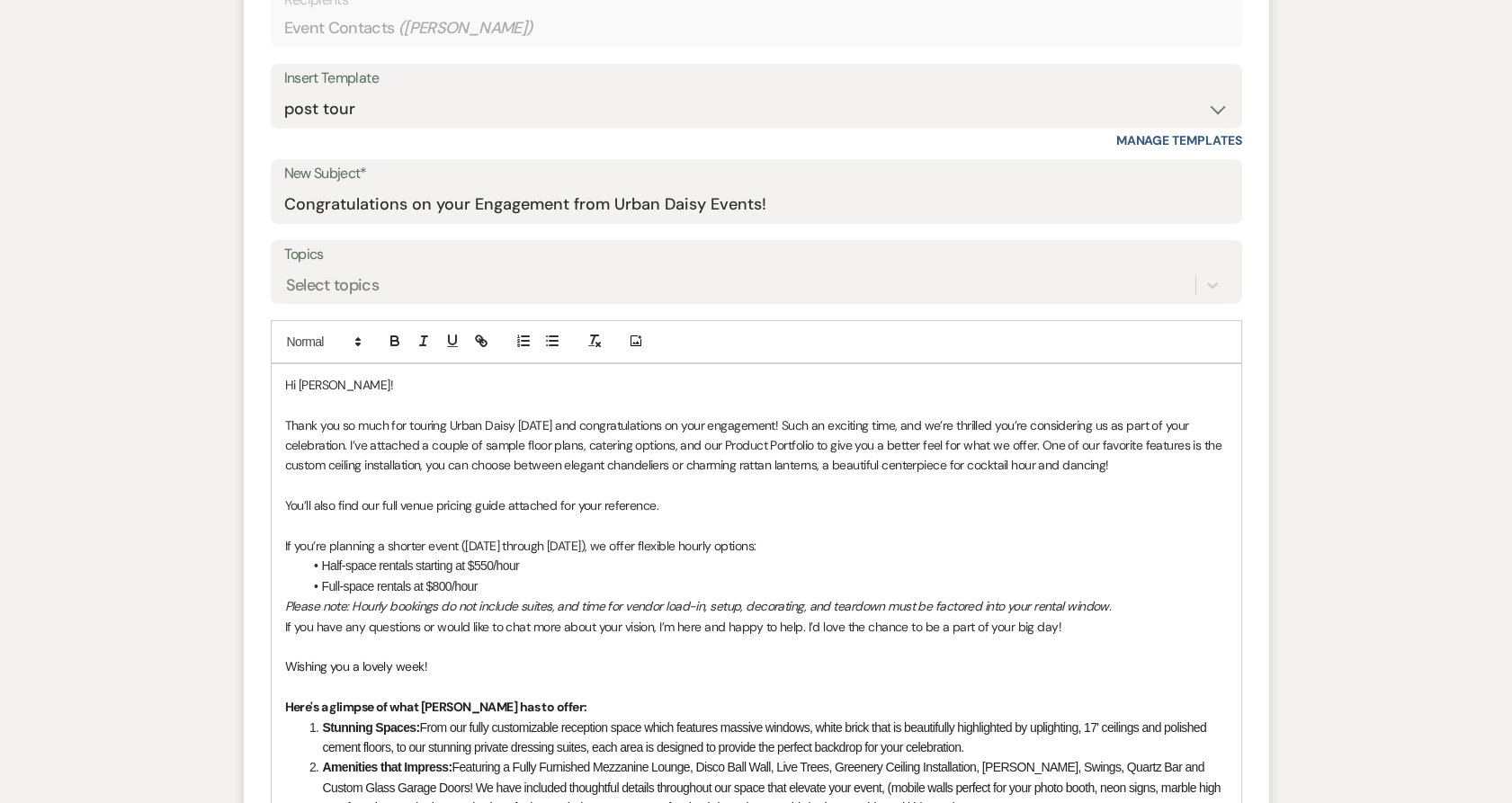
click at [1114, 605] on p "Please note: Hourly bookings do not include suites, and time for vendor load-in…" at bounding box center [756, 605] width 942 height 20
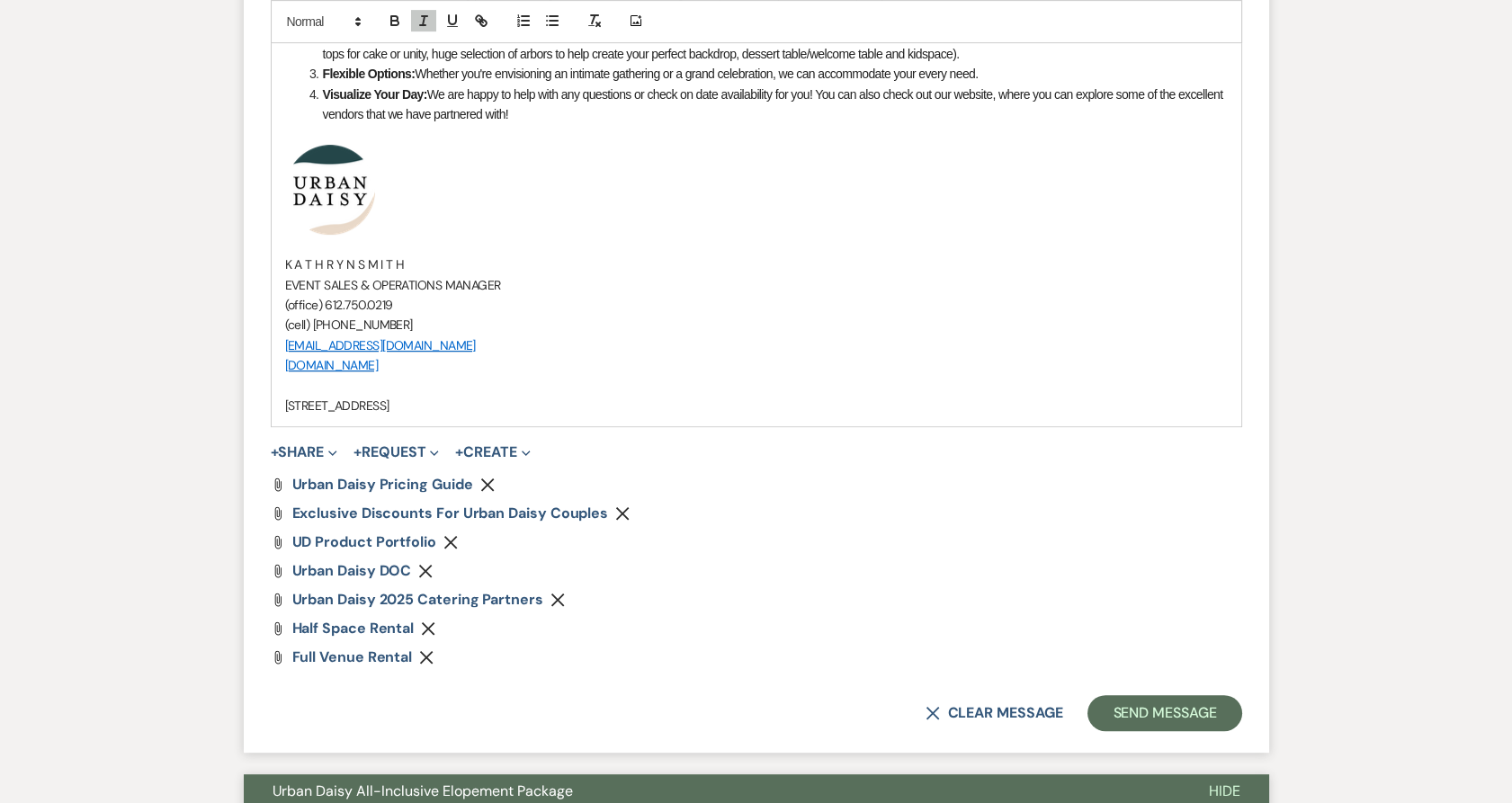
scroll to position [1580, 0]
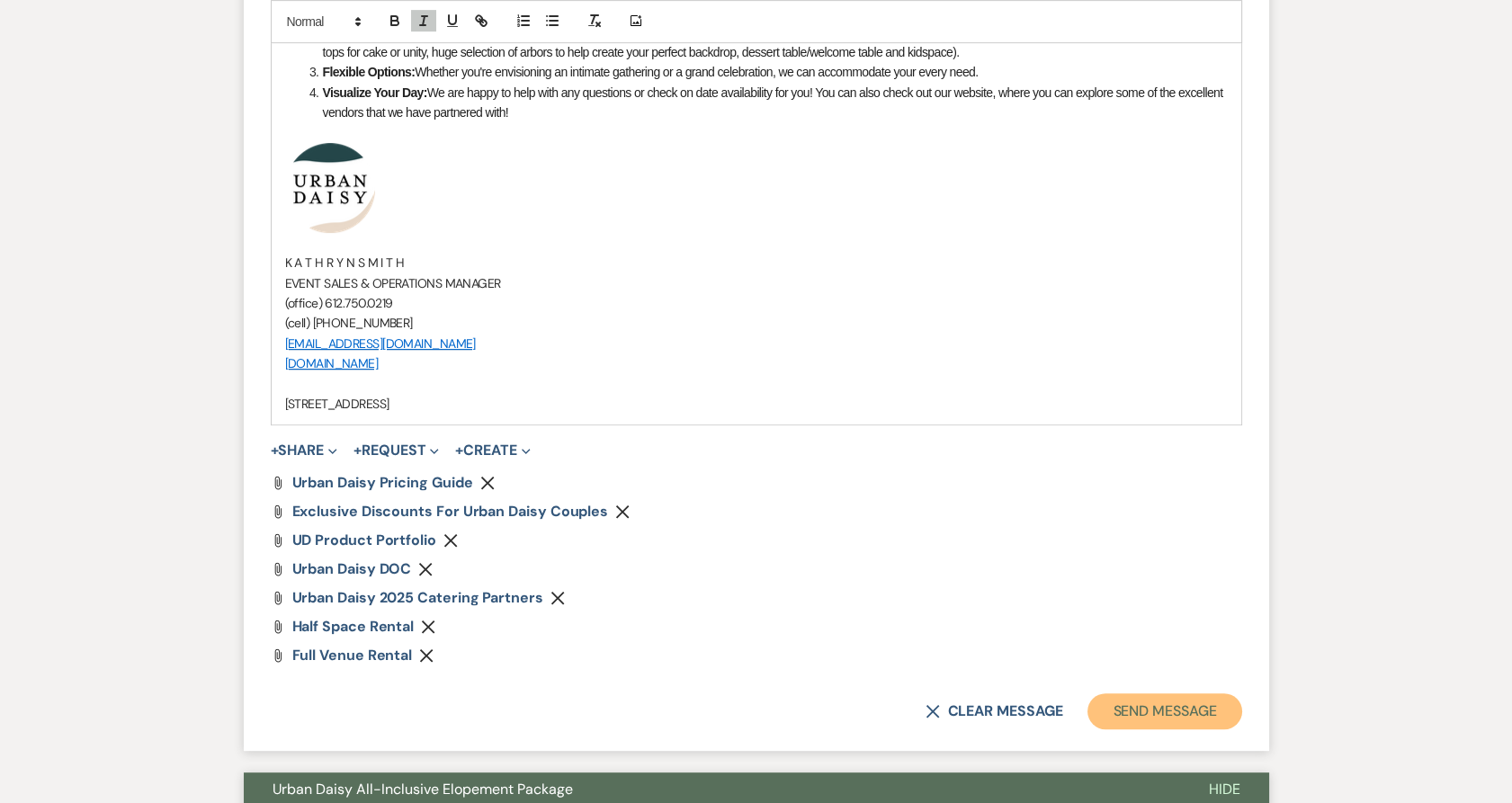
click at [1185, 702] on button "Send Message" at bounding box center [1164, 711] width 154 height 36
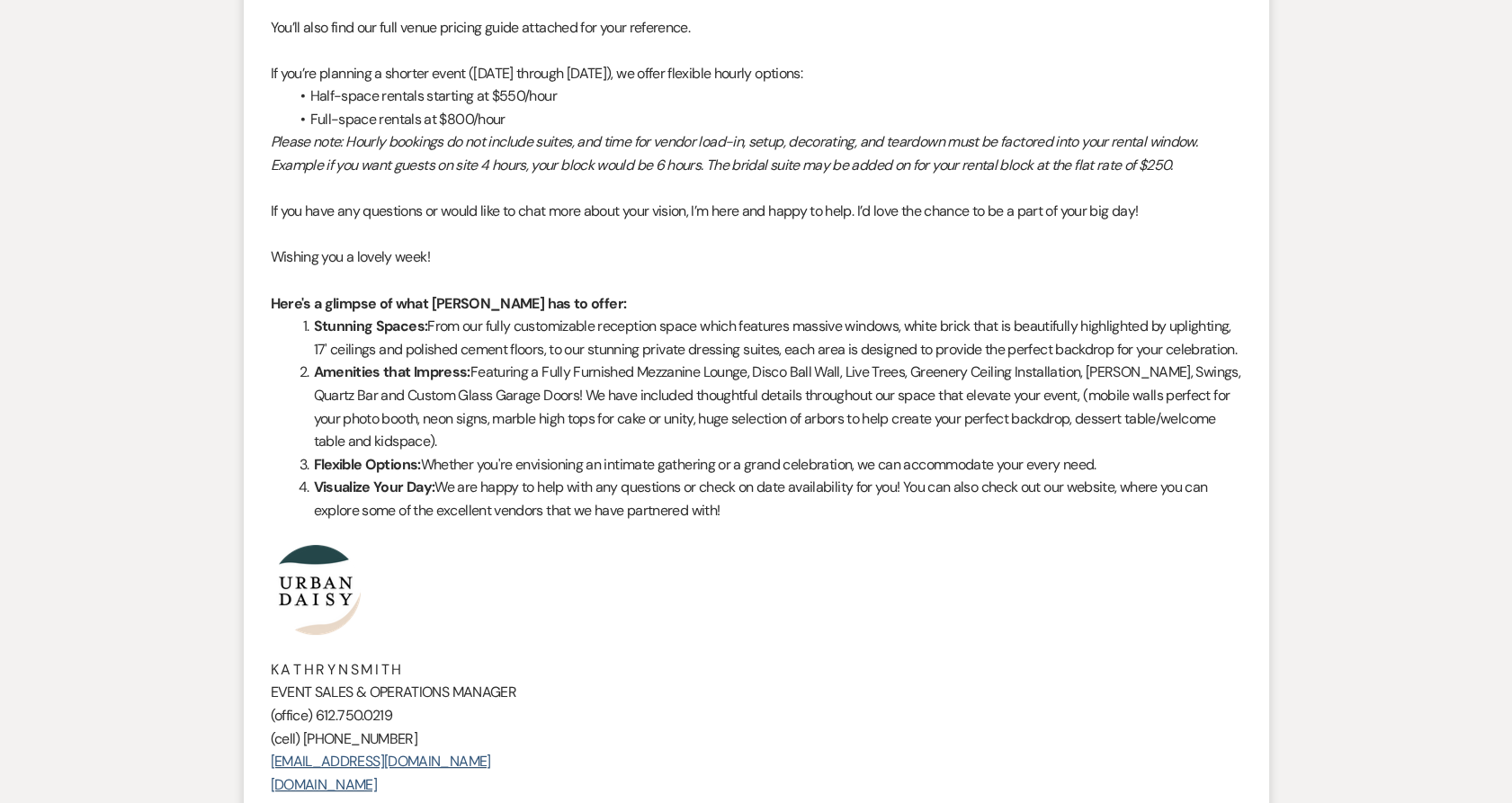
scroll to position [0, 0]
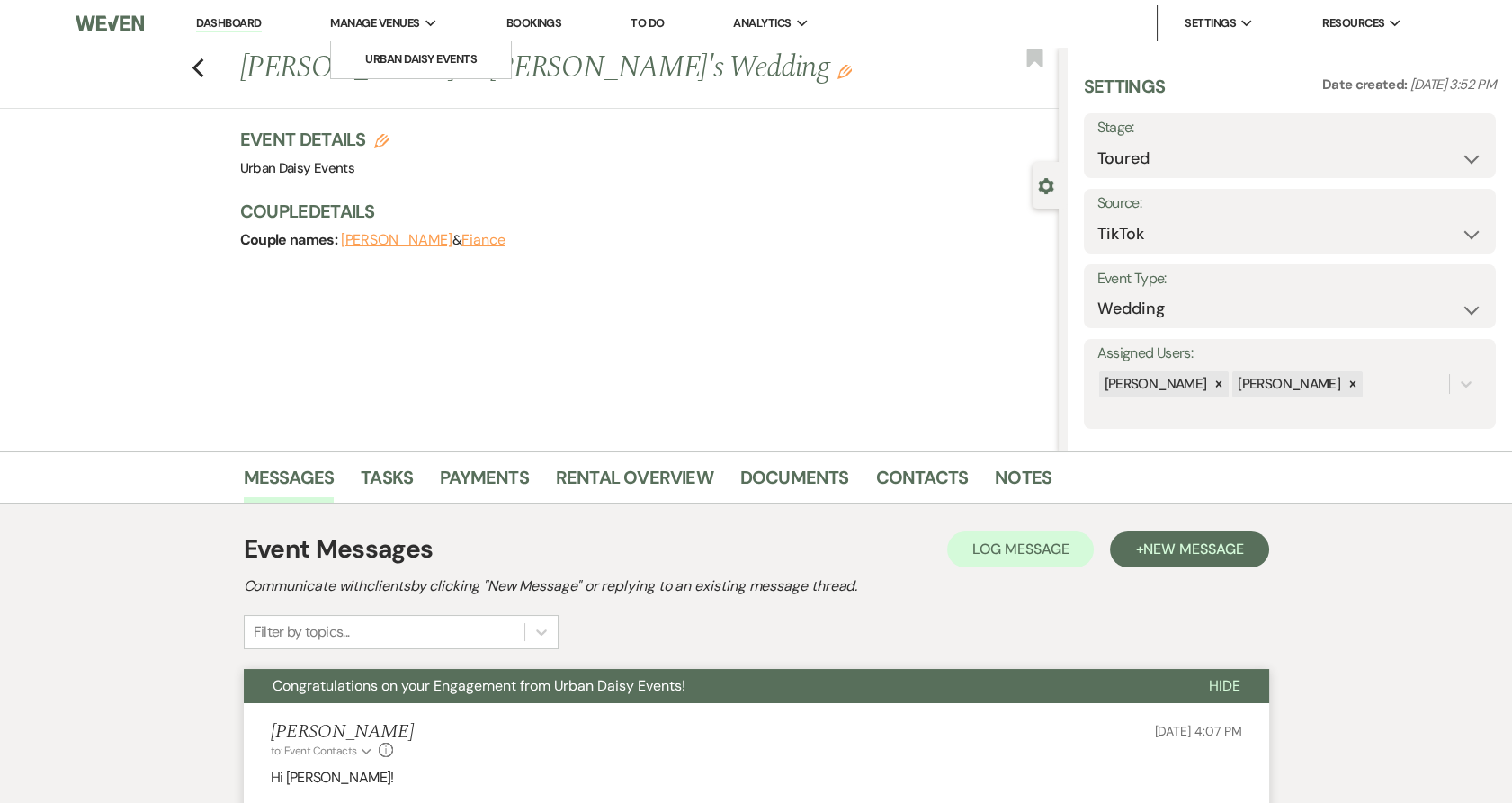
click at [247, 21] on link "Dashboard" at bounding box center [229, 24] width 65 height 17
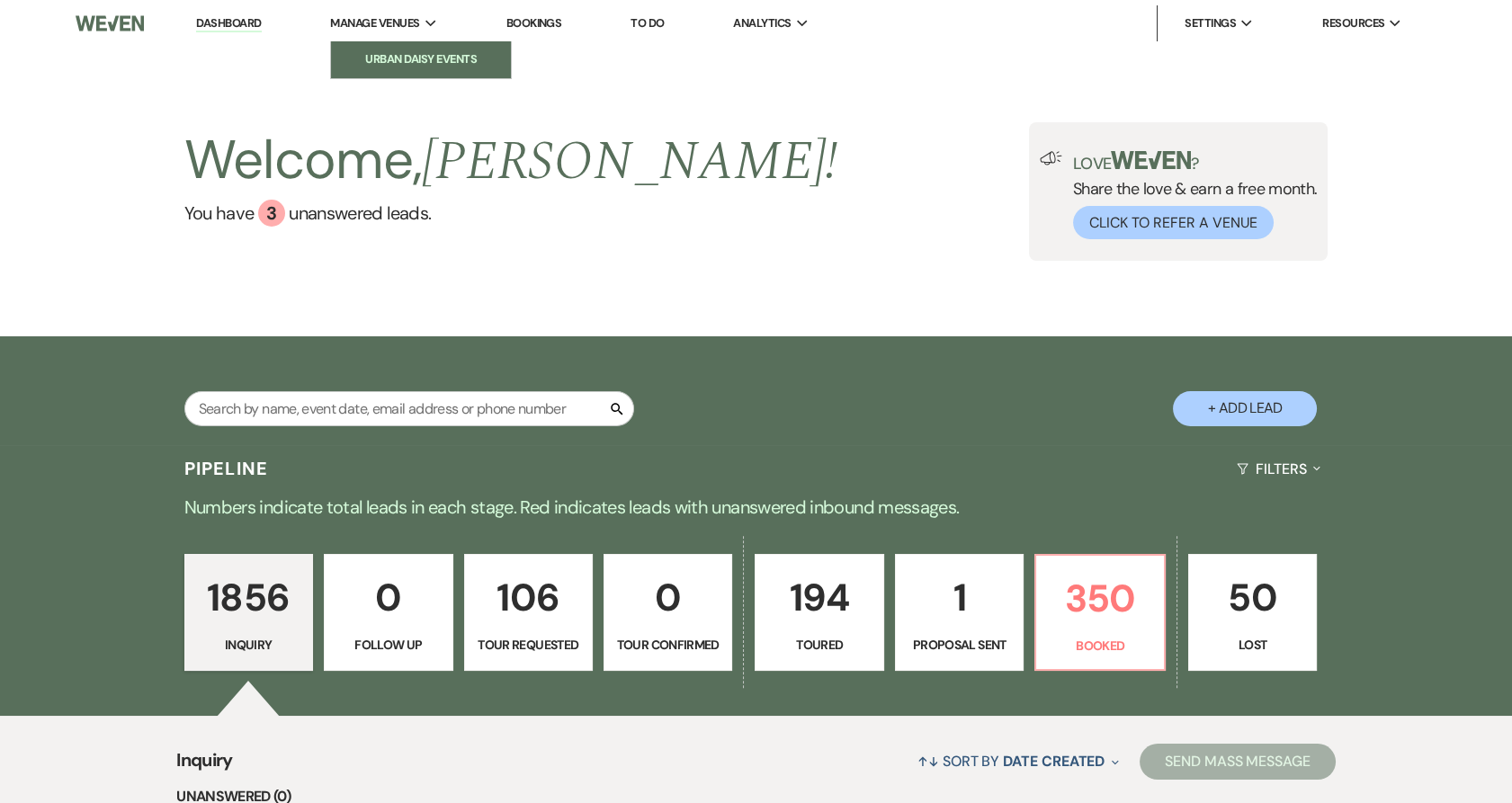
click at [358, 54] on li "Urban Daisy Events" at bounding box center [420, 59] width 162 height 18
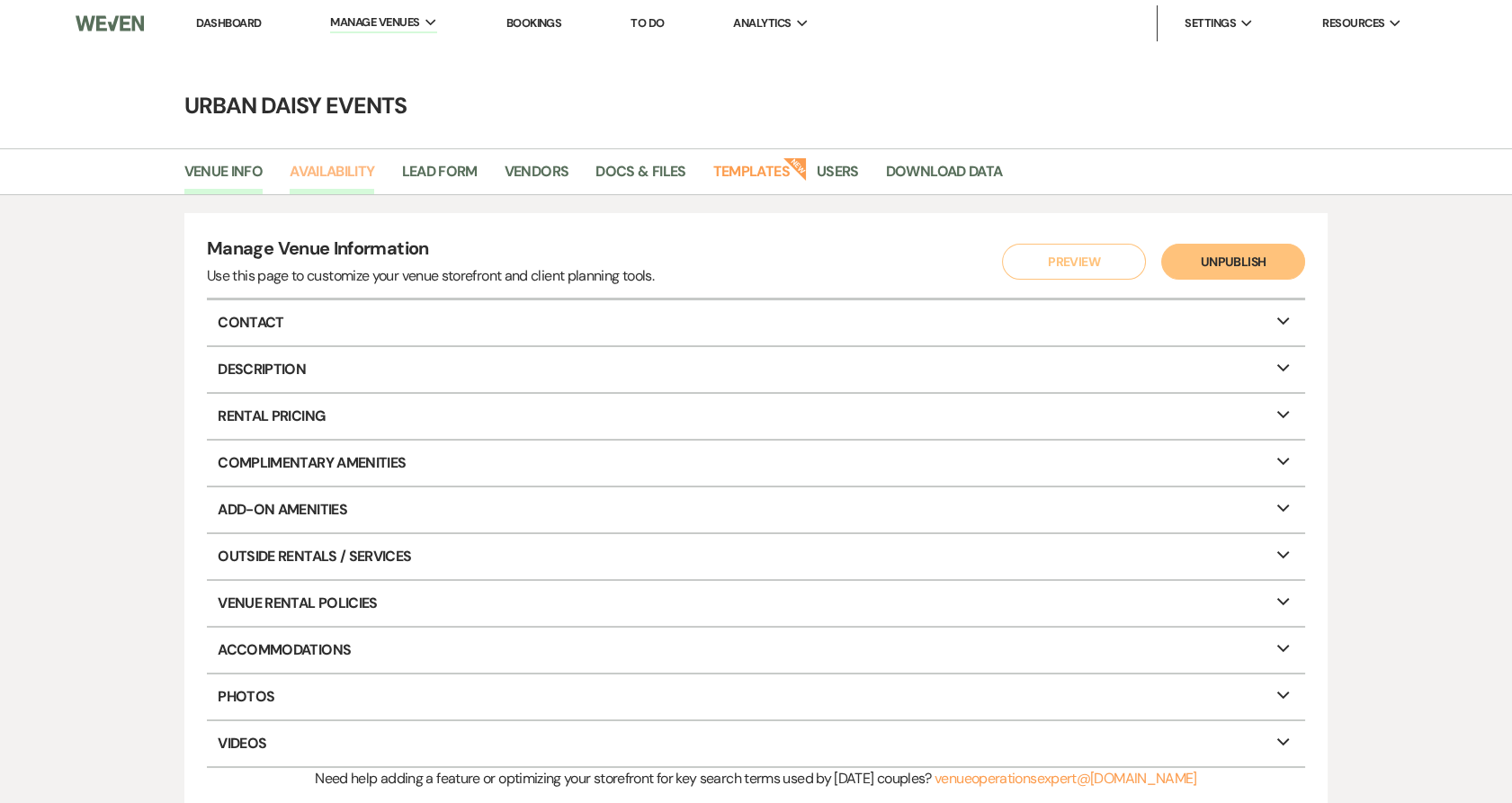
click at [318, 173] on link "Availability" at bounding box center [332, 177] width 84 height 34
select select "2"
select select "2026"
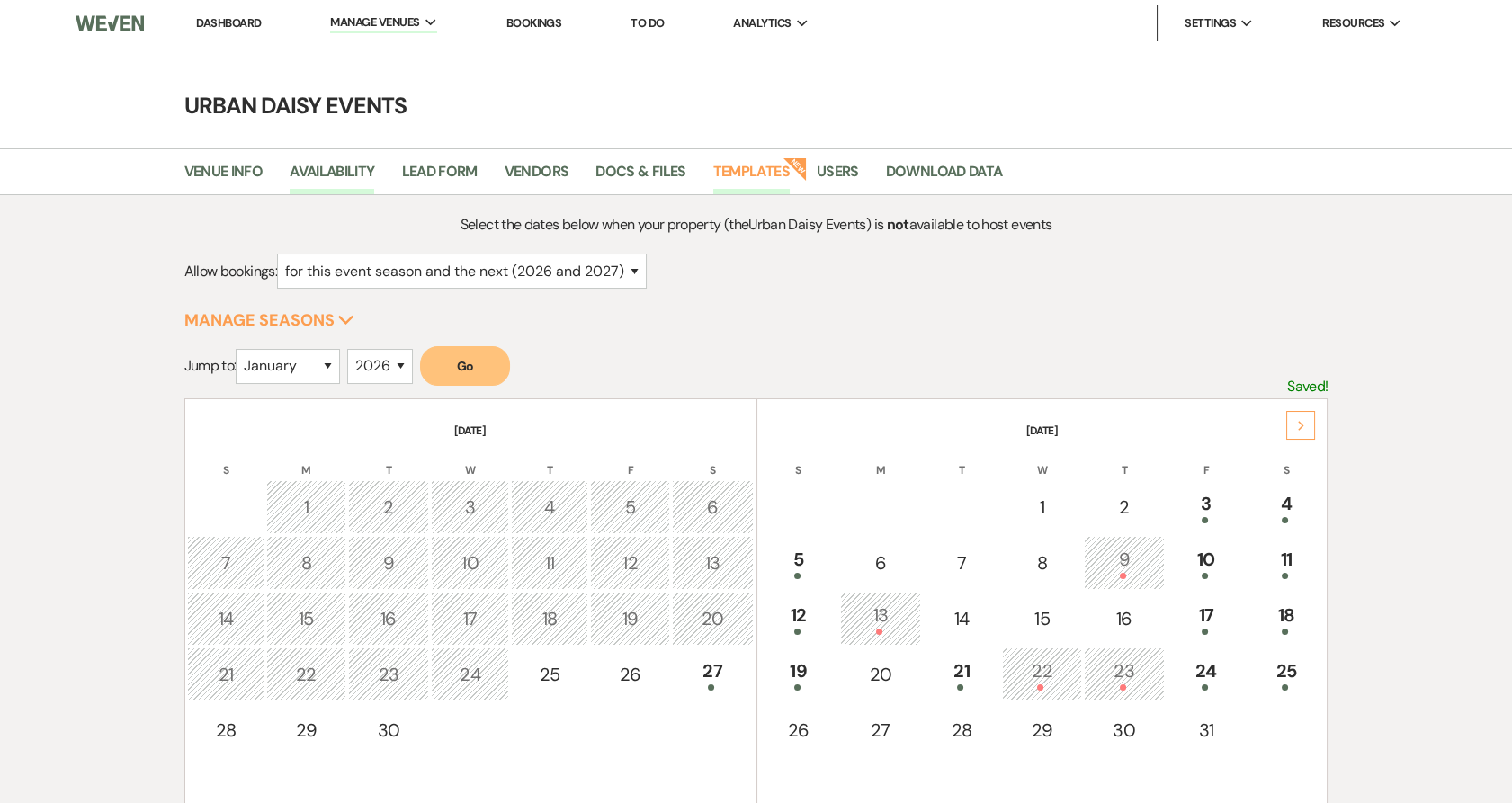
click at [721, 173] on link "Templates" at bounding box center [752, 177] width 77 height 34
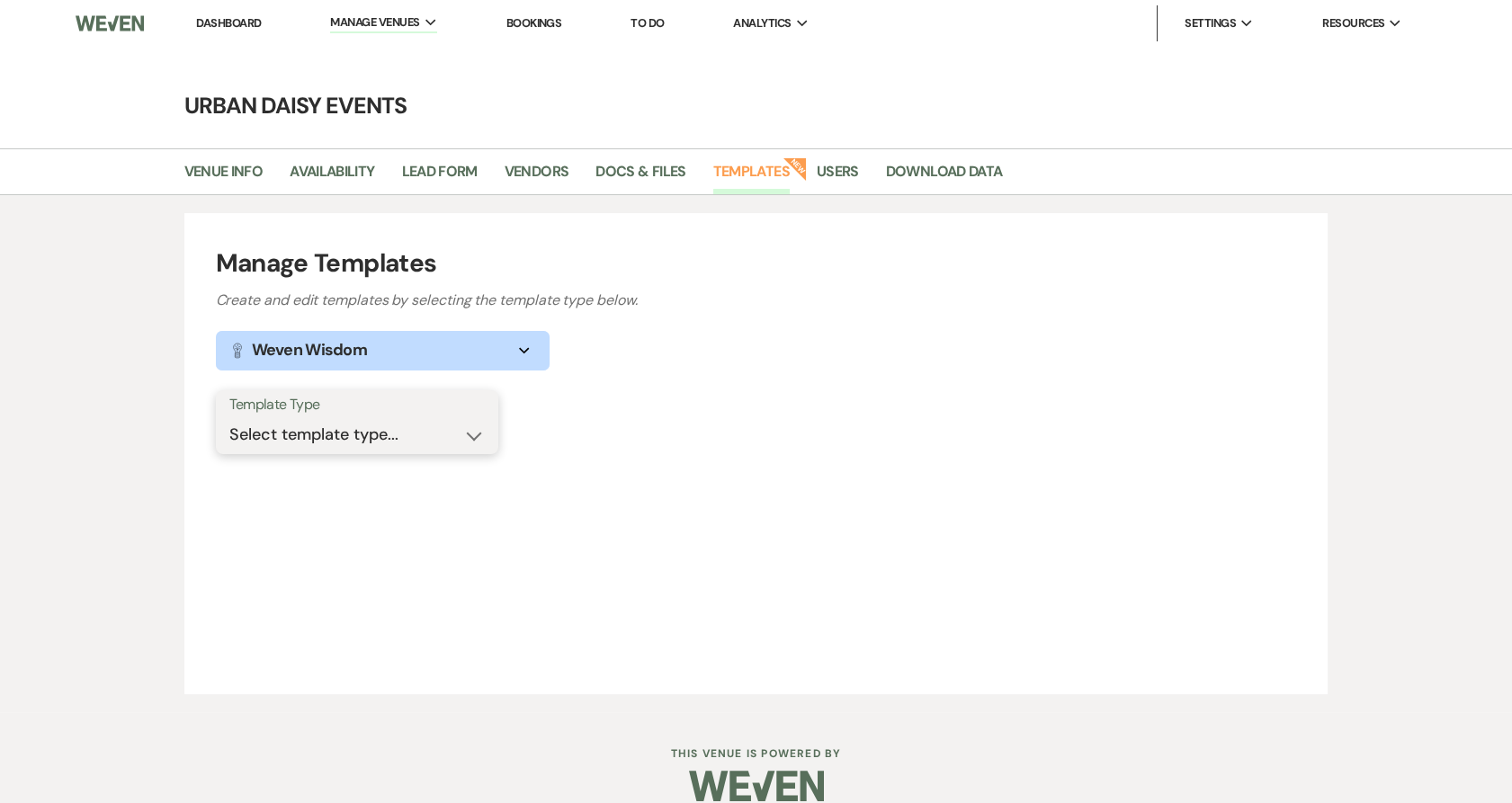
click at [392, 440] on select "Select template type... Task List Message Templates Payment Plan Inventory Item…" at bounding box center [357, 434] width 255 height 35
select select "Message Templates"
click at [230, 417] on select "Select template type... Task List Message Templates Payment Plan Inventory Item…" at bounding box center [357, 434] width 255 height 35
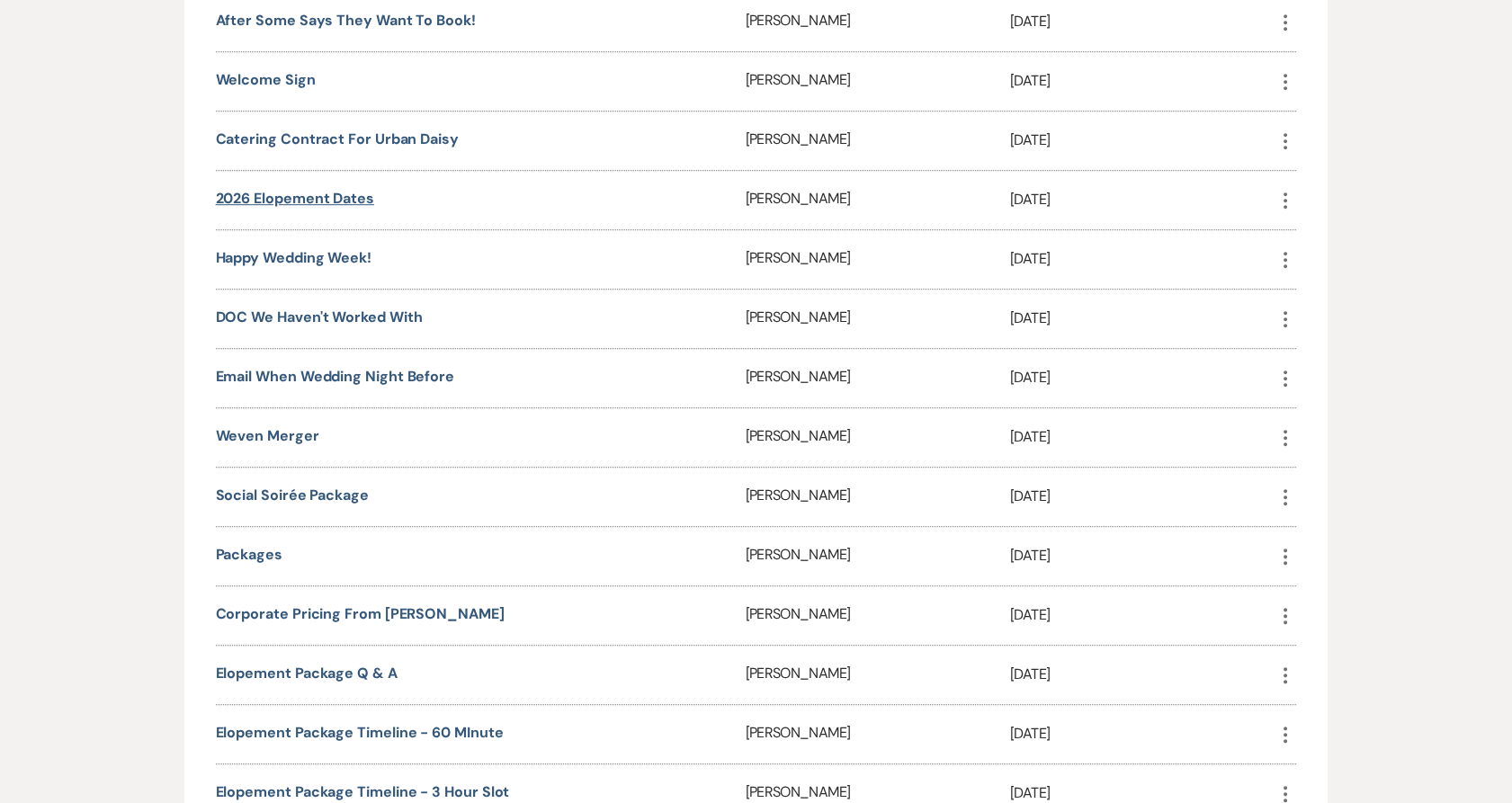
scroll to position [2367, 0]
click at [343, 624] on link "corporate pricing from [PERSON_NAME]" at bounding box center [361, 615] width 289 height 19
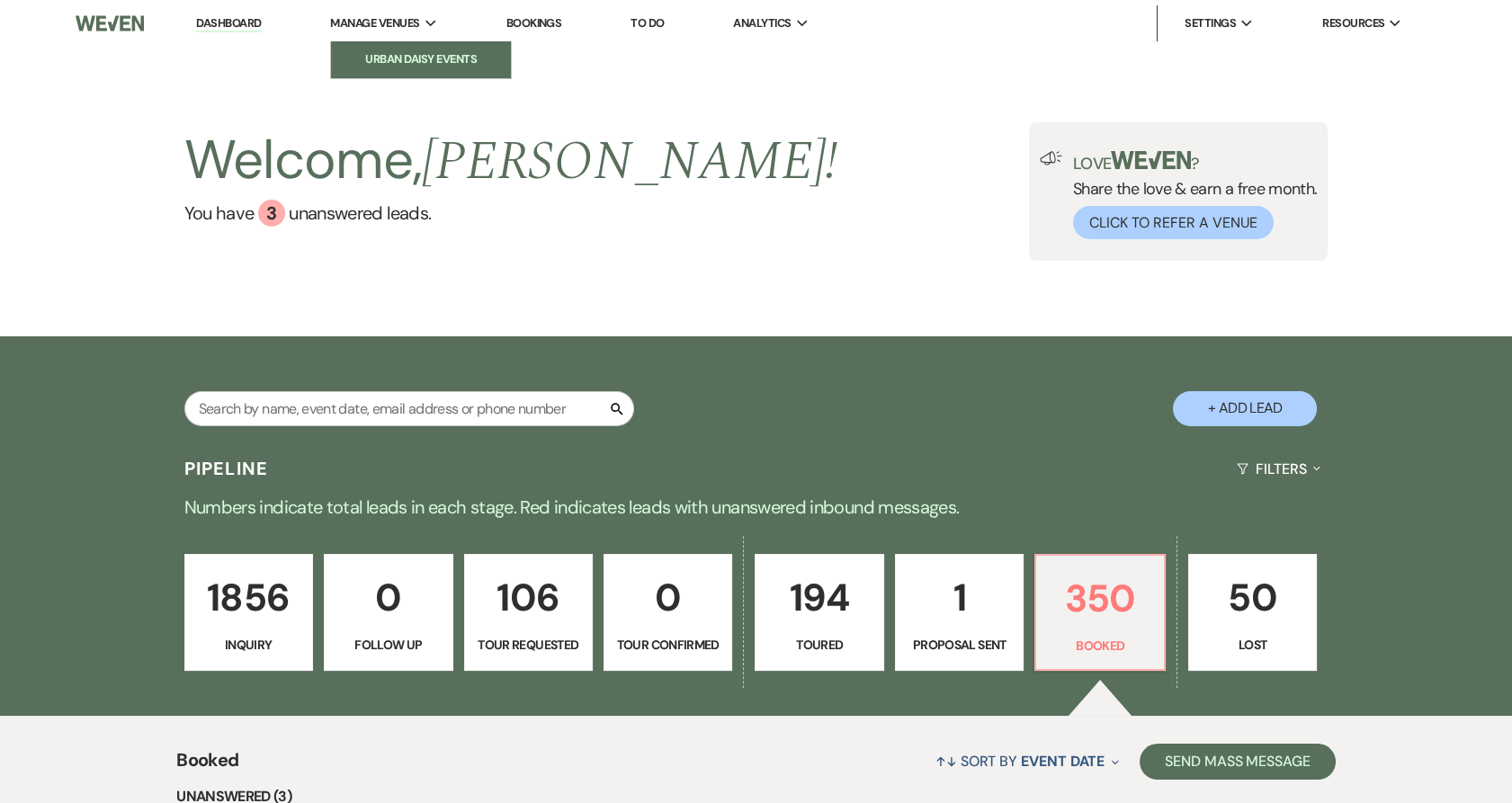
click at [395, 55] on li "Urban Daisy Events" at bounding box center [420, 59] width 162 height 18
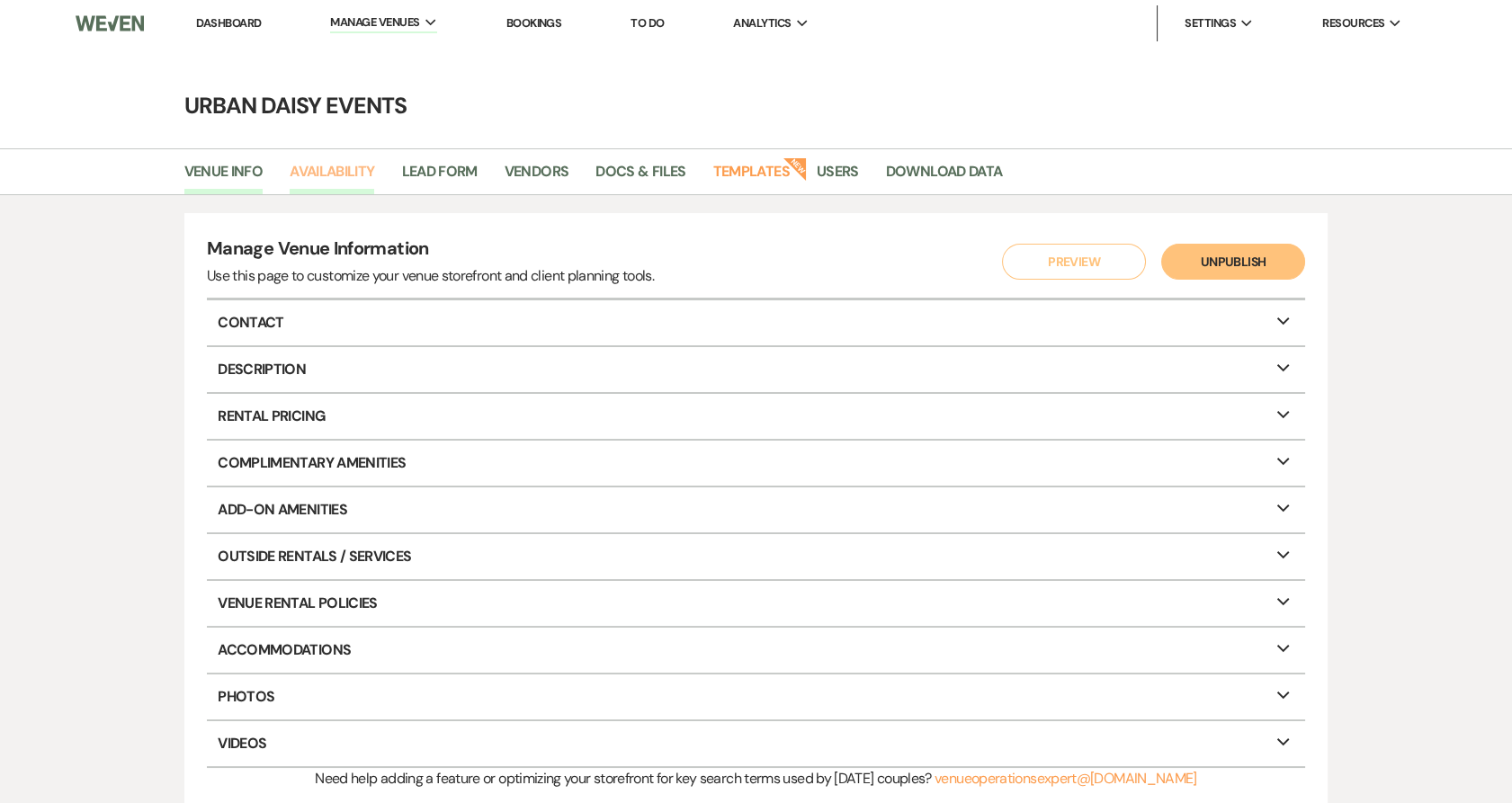
click at [341, 167] on link "Availability" at bounding box center [332, 177] width 84 height 34
select select "2"
select select "2026"
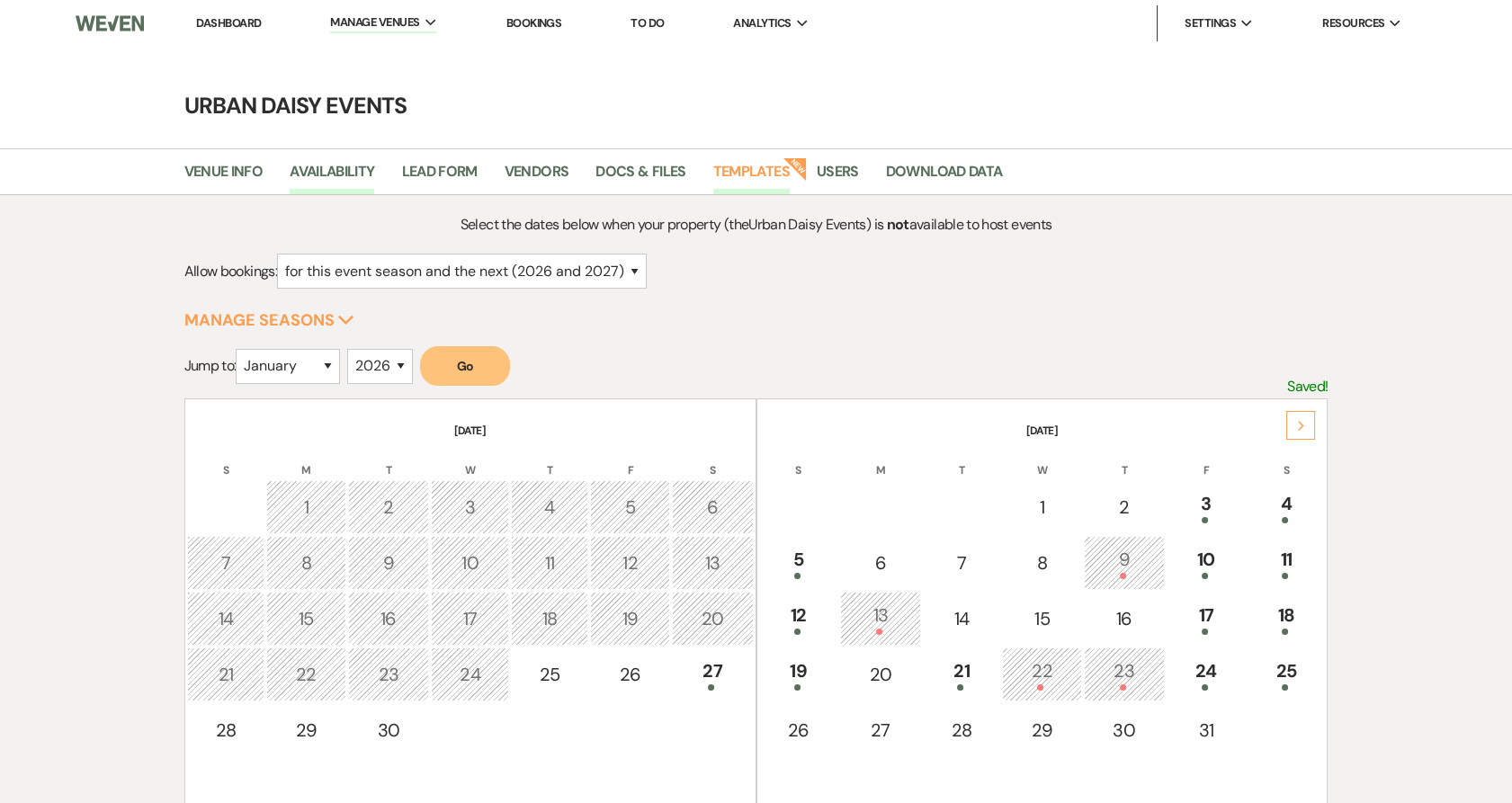
click at [743, 166] on link "Templates" at bounding box center [752, 177] width 77 height 34
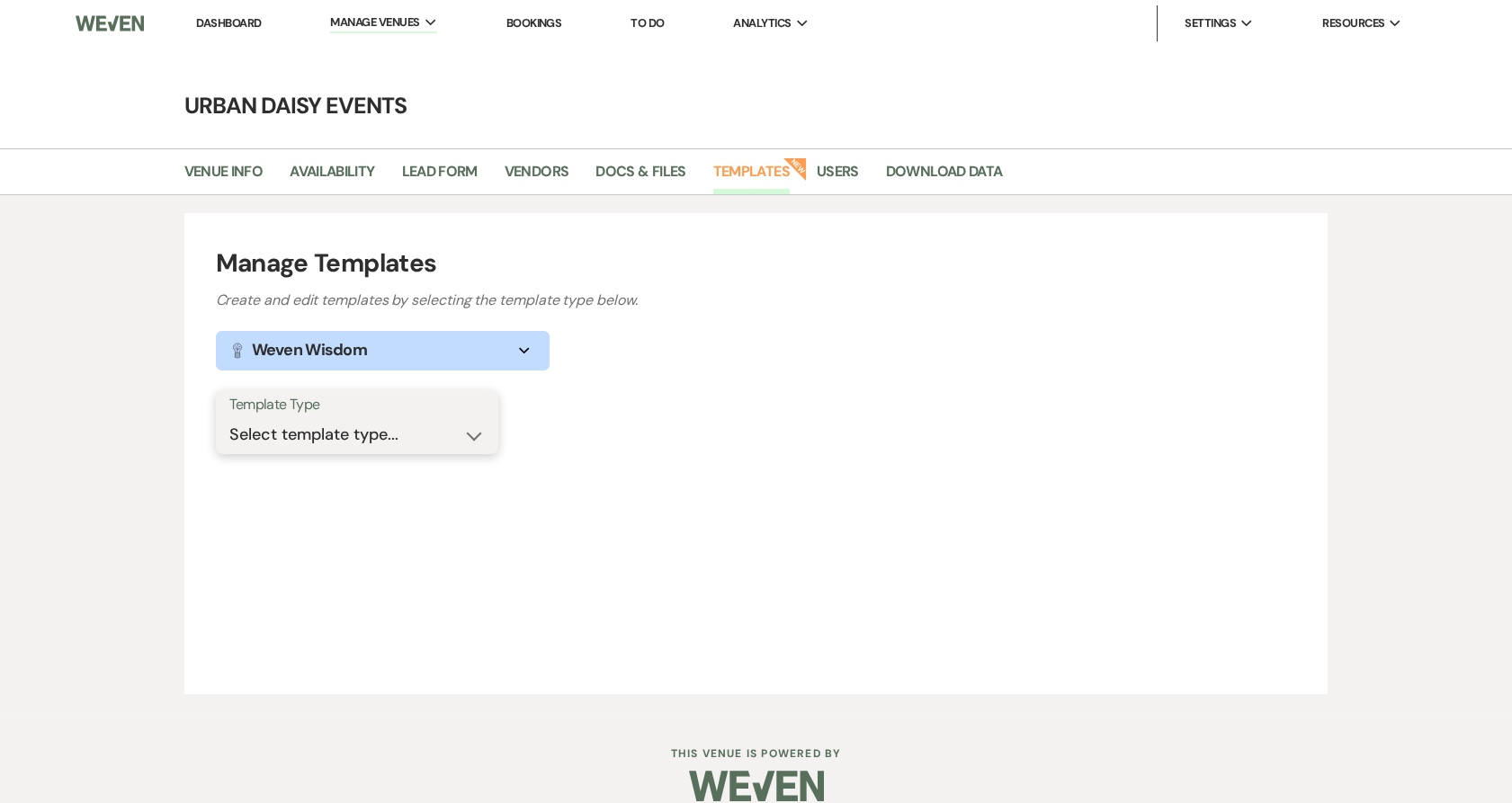
click at [437, 425] on select "Select template type... Task List Message Templates Payment Plan Inventory Item…" at bounding box center [357, 434] width 255 height 35
select select "Message Templates"
click at [230, 417] on select "Select template type... Task List Message Templates Payment Plan Inventory Item…" at bounding box center [357, 434] width 255 height 35
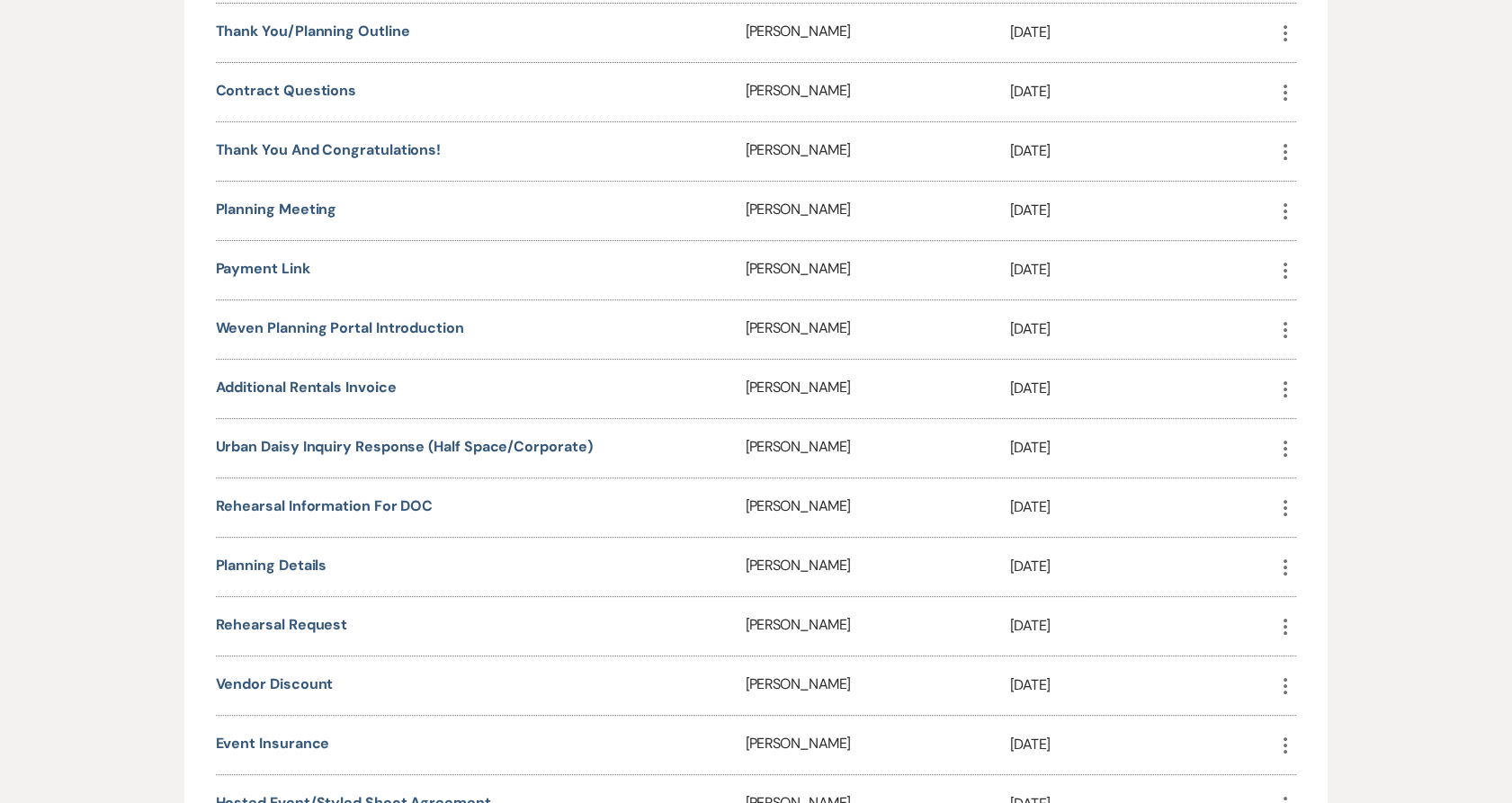
scroll to position [743, 0]
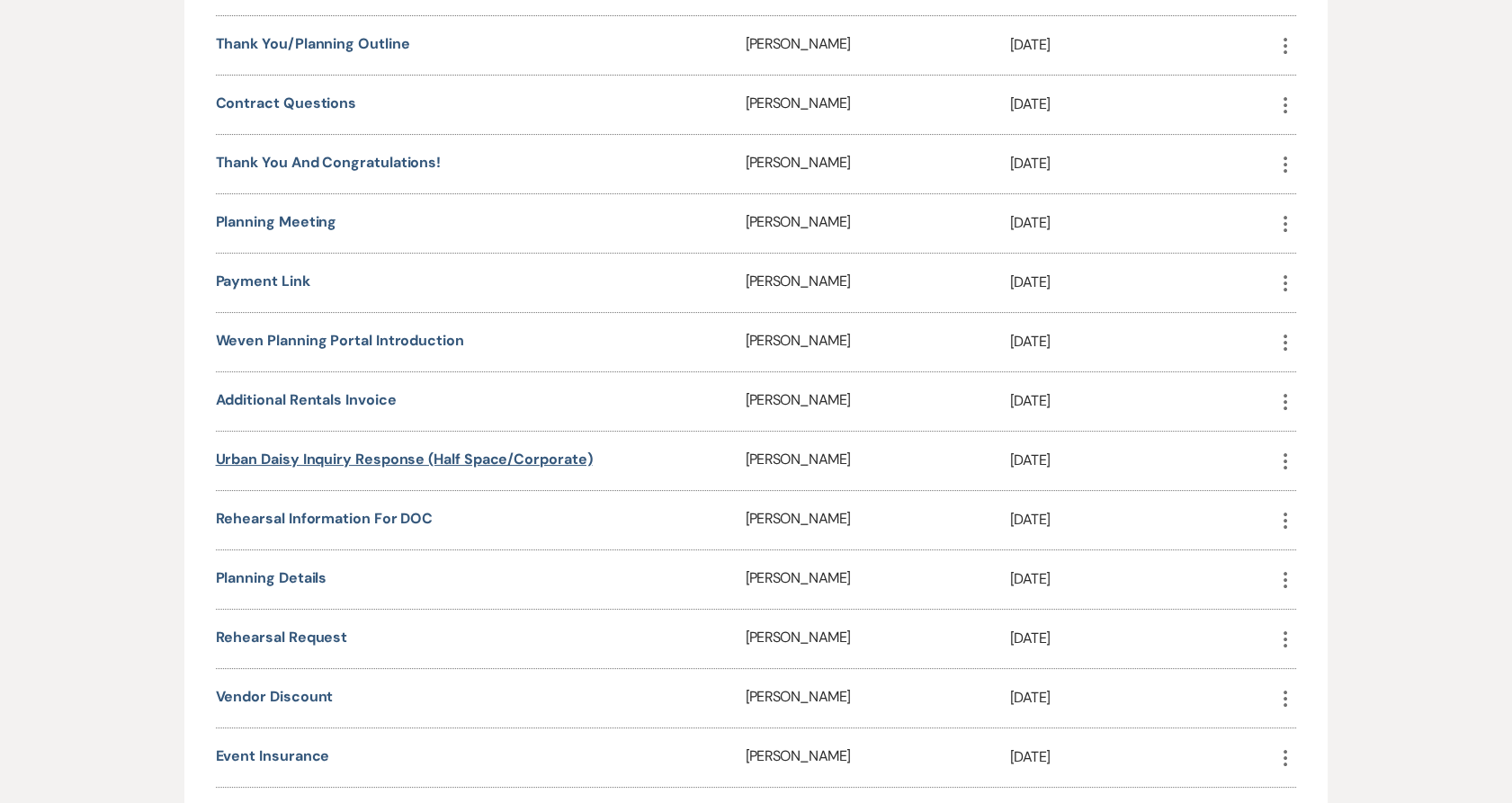
click at [410, 453] on link "Urban Daisy Inquiry Response (Half Space/Corporate)" at bounding box center [405, 459] width 377 height 19
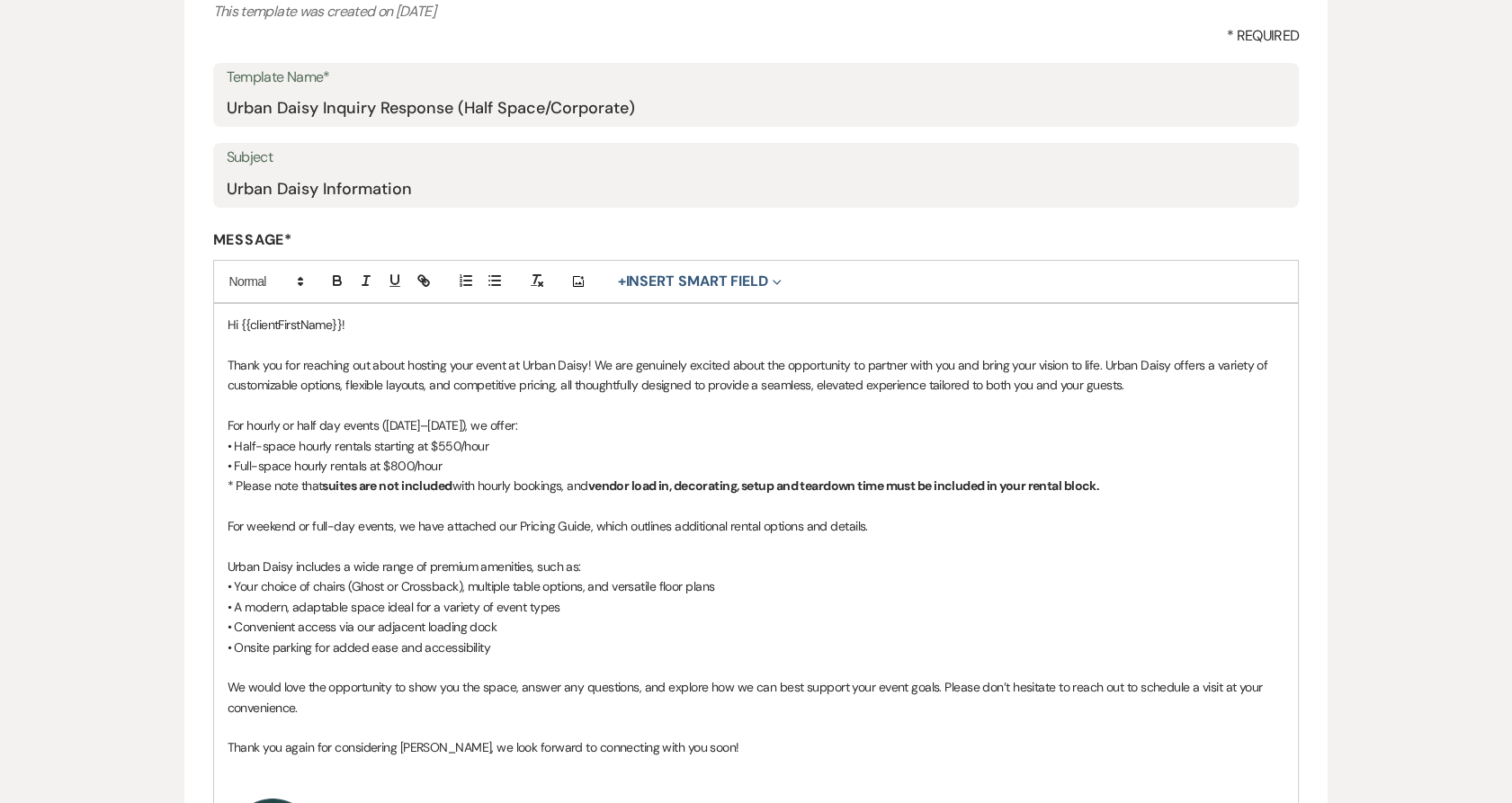
scroll to position [251, 0]
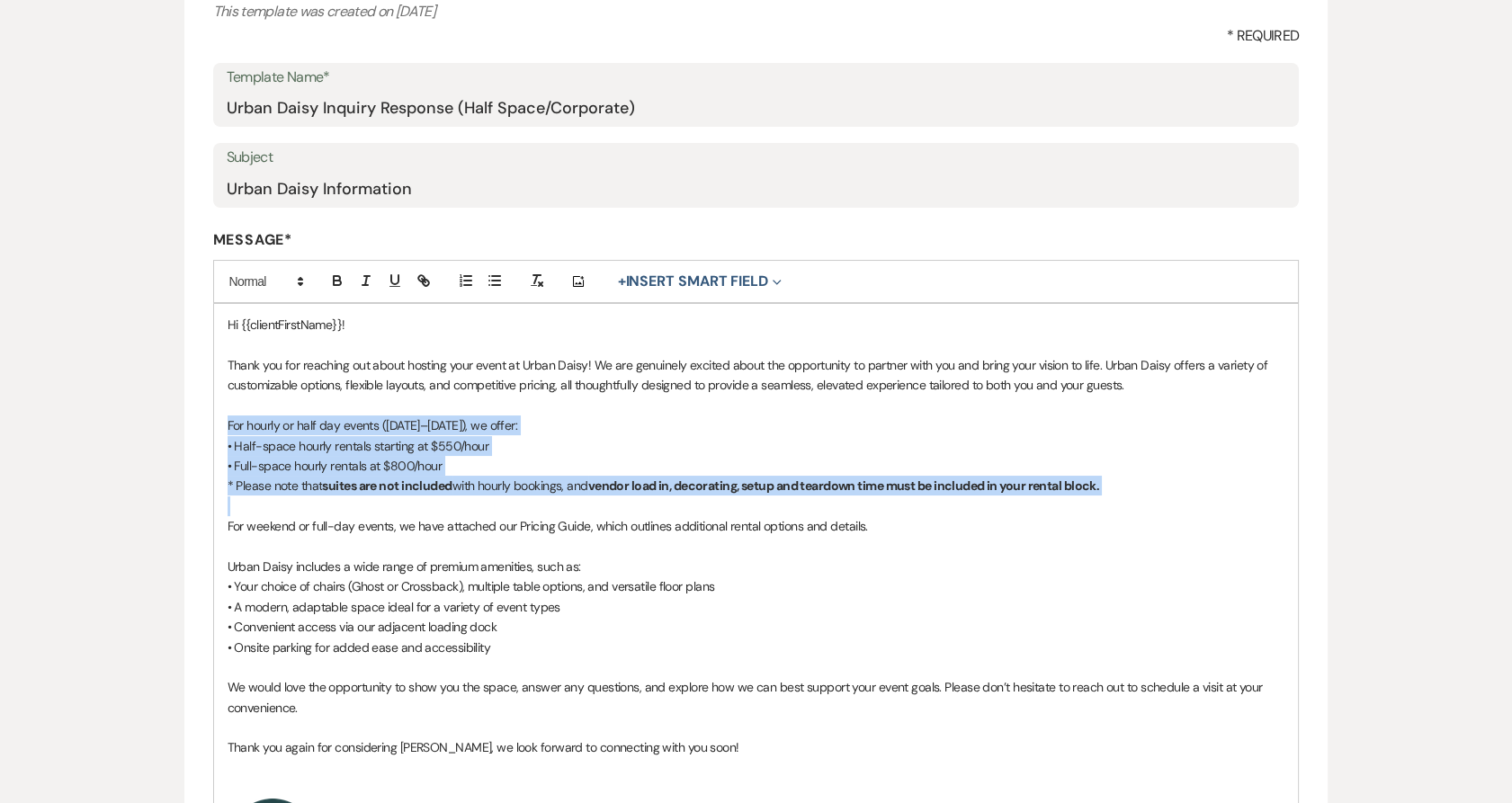
drag, startPoint x: 218, startPoint y: 424, endPoint x: 493, endPoint y: 504, distance: 286.4
click at [493, 504] on div "Hi {{clientFirstName}}! Thank you for reaching out about hosting your event at …" at bounding box center [756, 601] width 1085 height 595
copy div "For hourly or half day events (Sunday–Thursday), we offer: • Half-space hourly …"
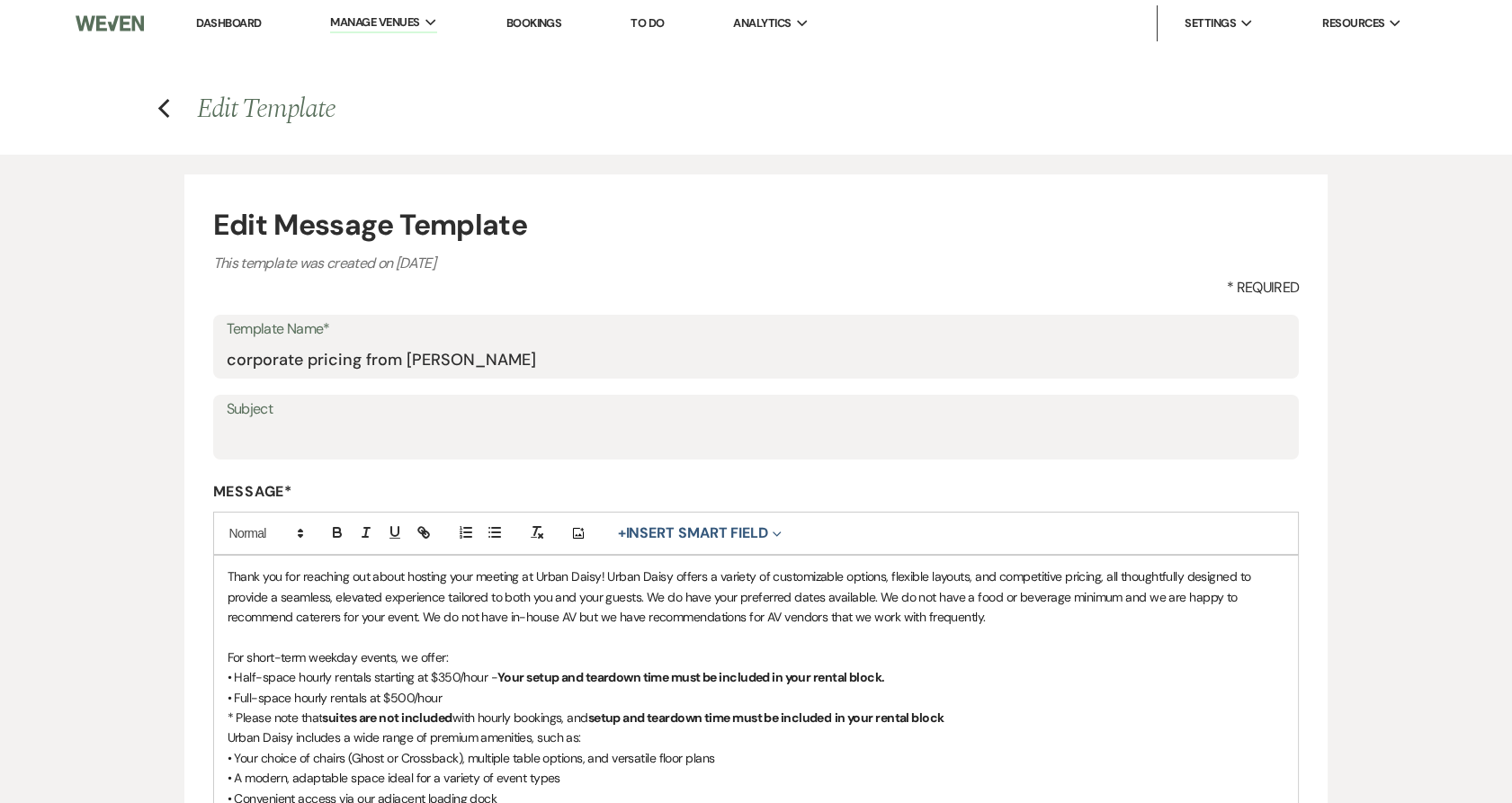
click at [238, 23] on link "Dashboard" at bounding box center [229, 23] width 65 height 15
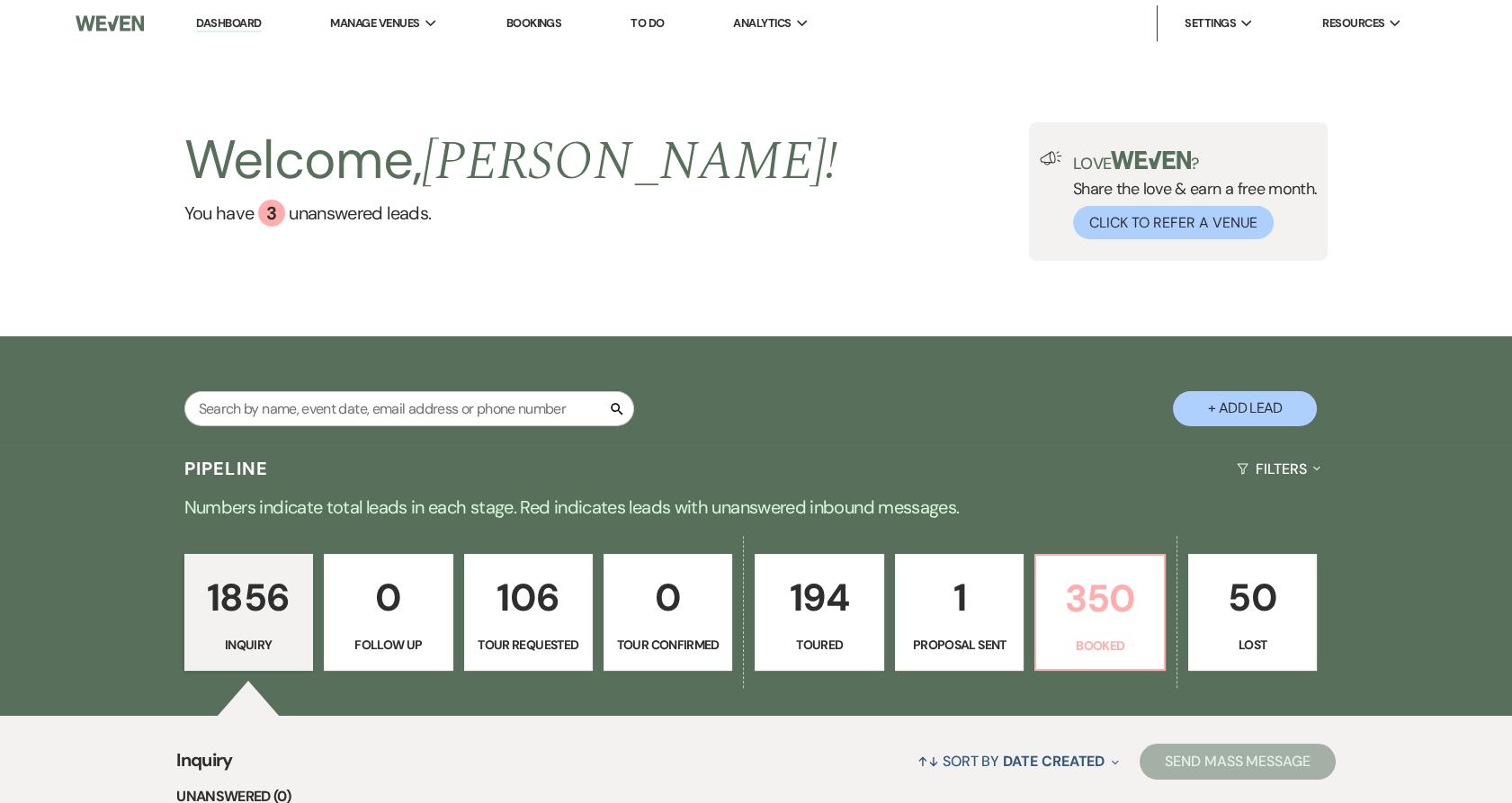
click at [1093, 574] on p "350" at bounding box center [1100, 597] width 105 height 60
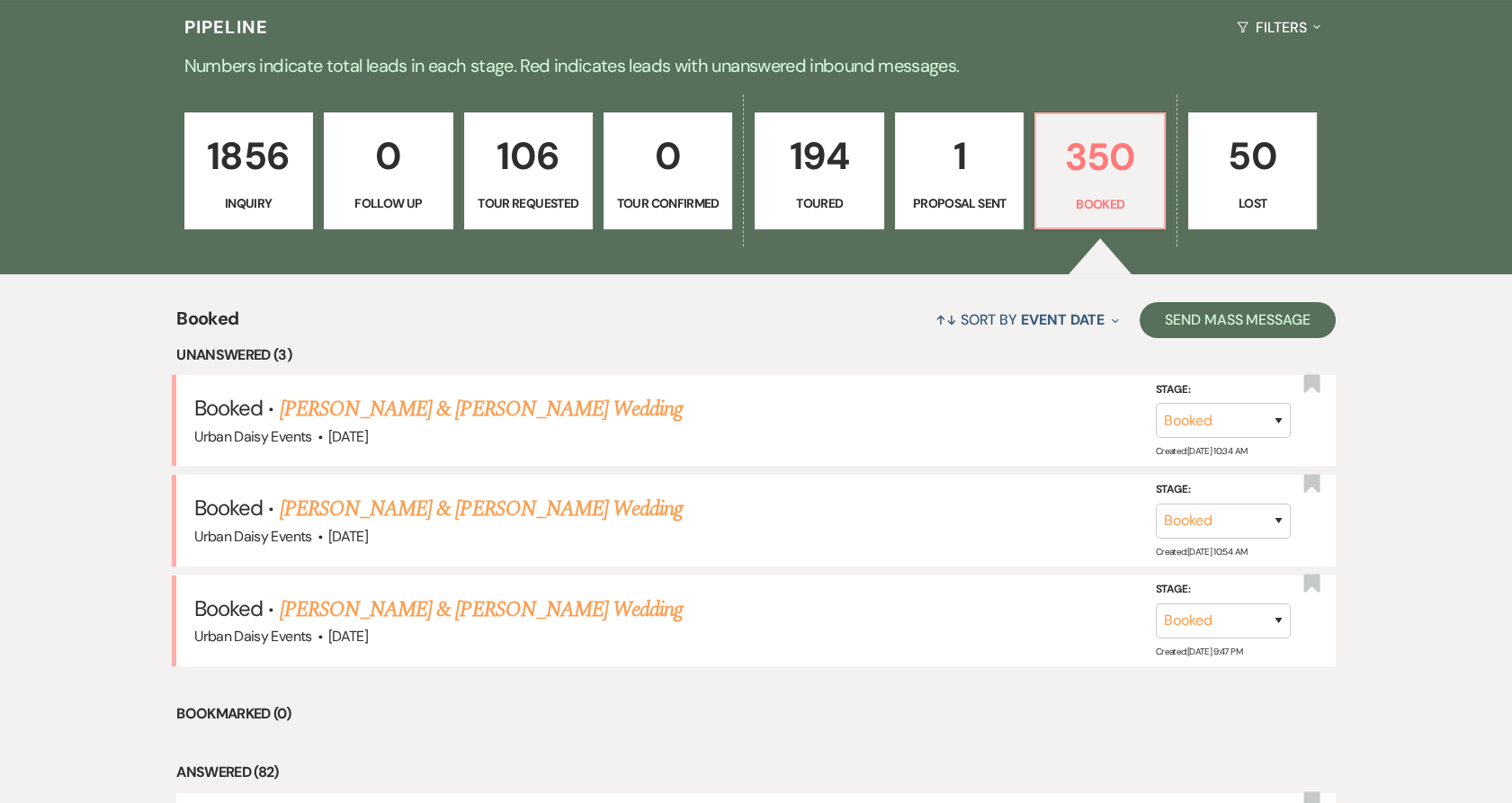
scroll to position [443, 0]
